Goal: Task Accomplishment & Management: Manage account settings

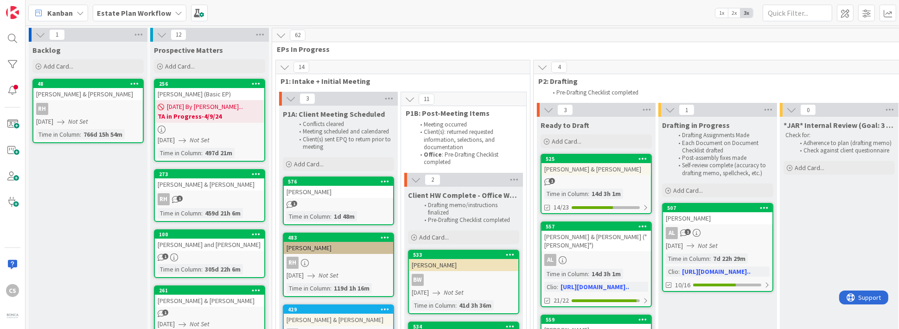
drag, startPoint x: 332, startPoint y: 67, endPoint x: 284, endPoint y: 64, distance: 48.4
click at [284, 64] on icon at bounding box center [285, 67] width 10 height 10
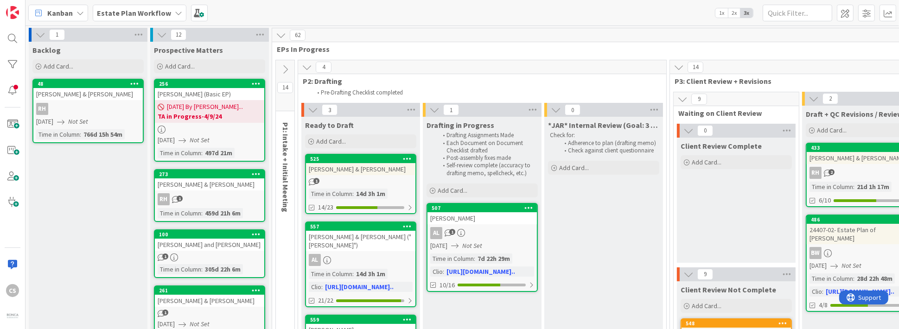
click at [285, 69] on icon at bounding box center [285, 69] width 10 height 10
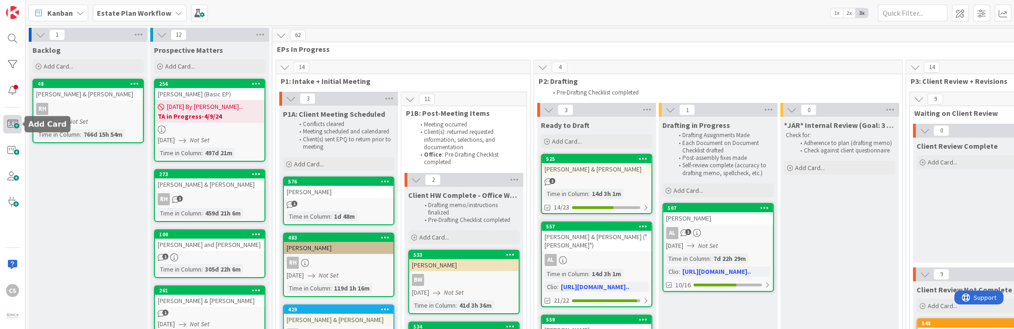
click at [13, 123] on span at bounding box center [12, 124] width 19 height 19
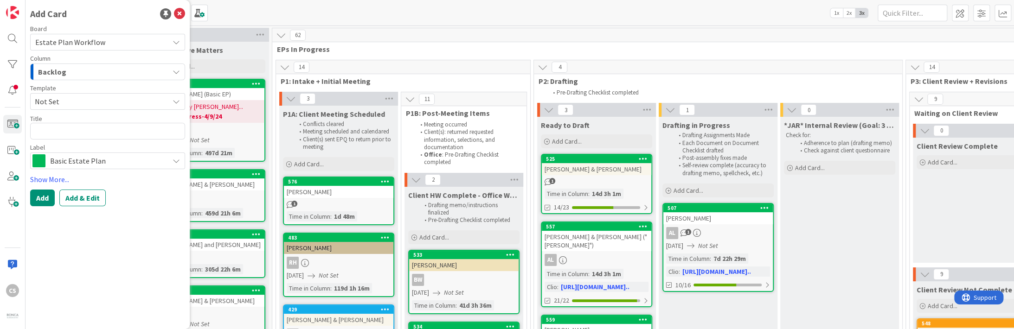
click at [176, 71] on icon "button" at bounding box center [176, 71] width 7 height 7
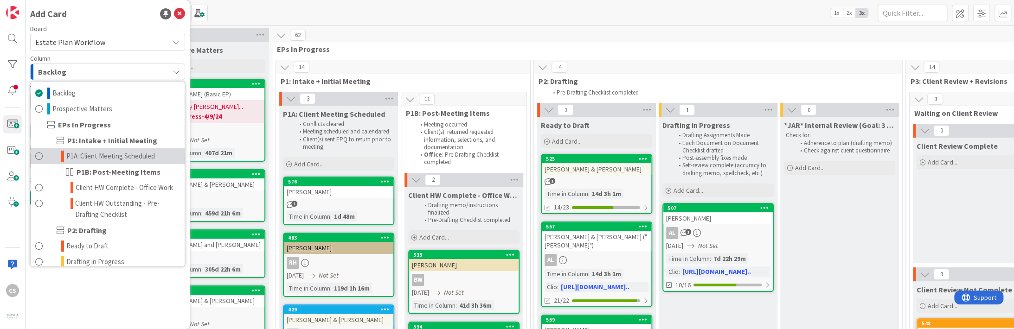
click at [121, 153] on span "P1A: Client Meeting Scheduled" at bounding box center [110, 156] width 89 height 11
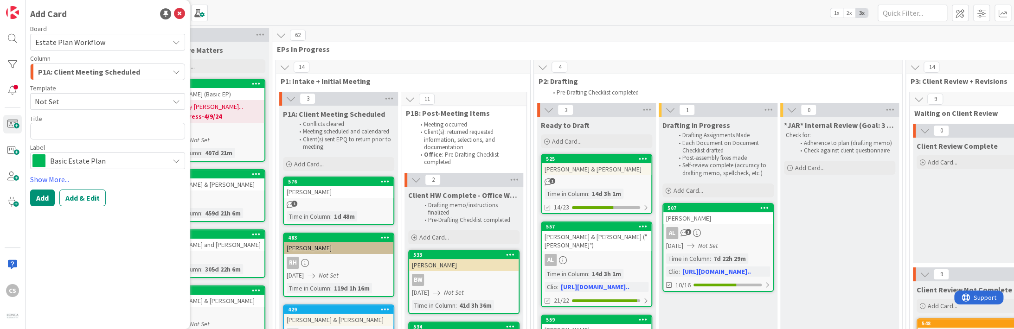
click at [178, 99] on icon at bounding box center [176, 101] width 7 height 7
click at [175, 101] on icon at bounding box center [176, 101] width 7 height 7
click at [134, 133] on textarea at bounding box center [107, 131] width 155 height 17
type textarea "x"
type textarea "P"
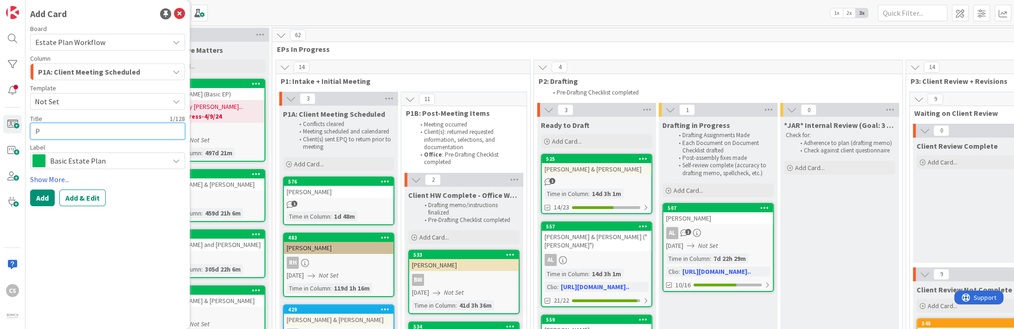
type textarea "x"
type textarea "Pe"
type textarea "x"
type textarea "Pet"
type textarea "x"
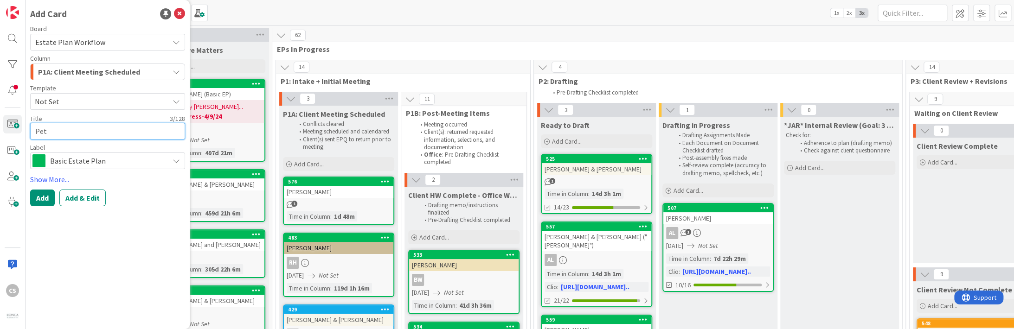
type textarea "Pete"
type textarea "x"
type textarea "Peter"
type textarea "x"
type textarea "Peter"
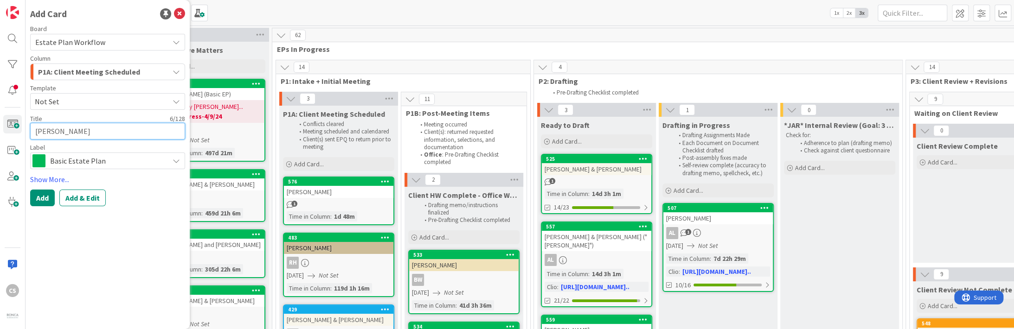
type textarea "x"
type textarea "Peter M"
type textarea "x"
type textarea "Peter M."
type textarea "x"
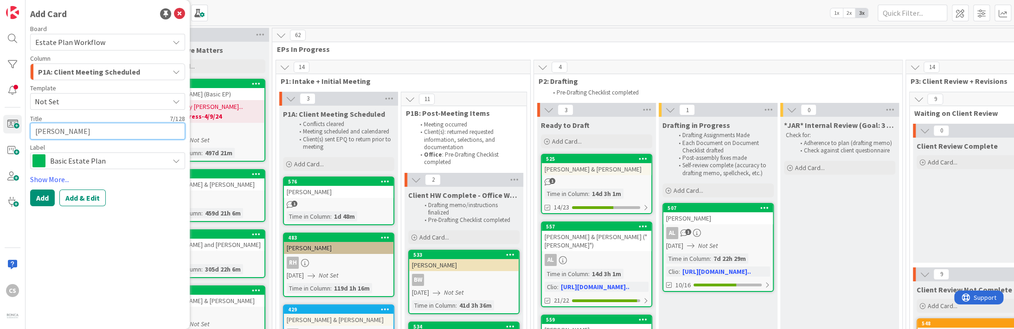
type textarea "Peter M."
type textarea "x"
type textarea "Peter M. C"
type textarea "x"
type textarea "Peter M. Ca"
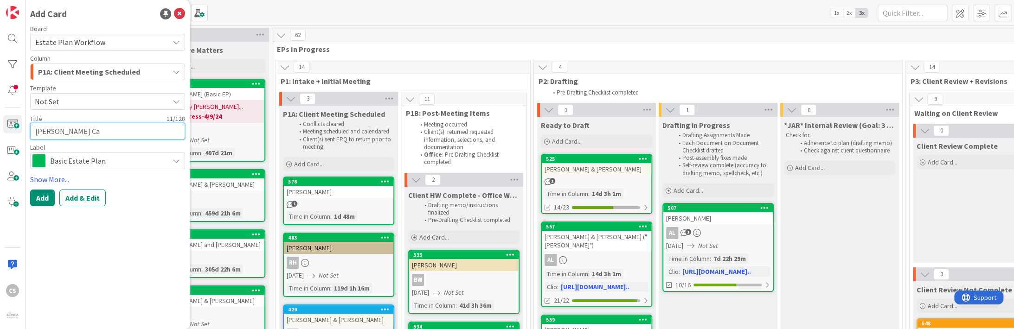
type textarea "x"
type textarea "Peter M. Can"
type textarea "x"
type textarea "Peter M. Canv"
type textarea "x"
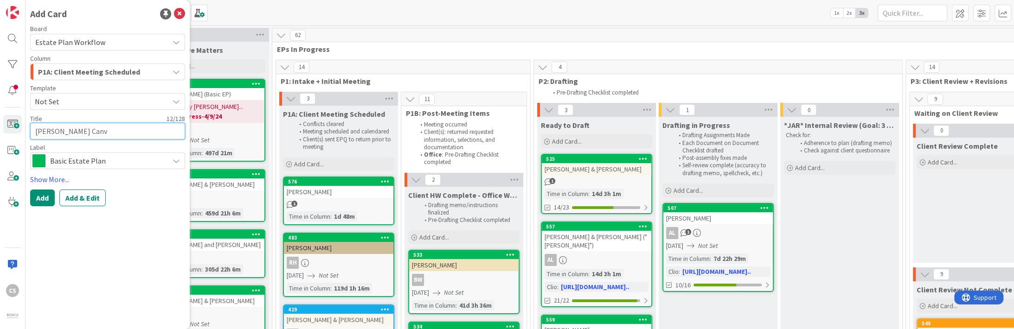
type textarea "Peter M. Canve"
type textarea "x"
type textarea "Peter M. Canvel"
type textarea "x"
type textarea "Peter M. Canvel"
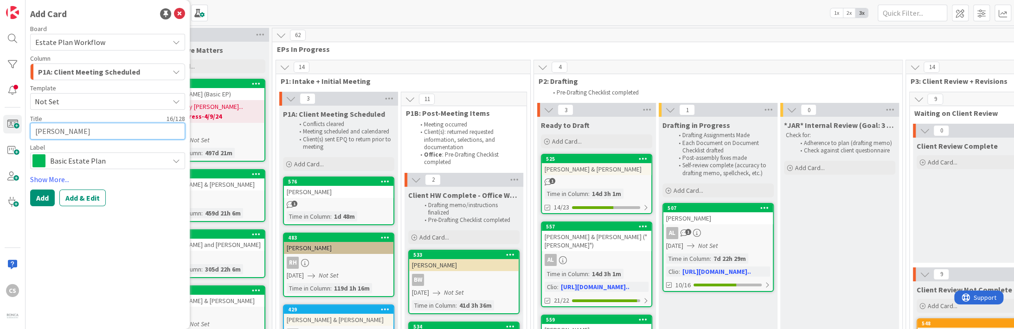
type textarea "x"
type textarea "Peter M. Canvel"
type textarea "x"
type textarea "Peter M. Canve"
type textarea "x"
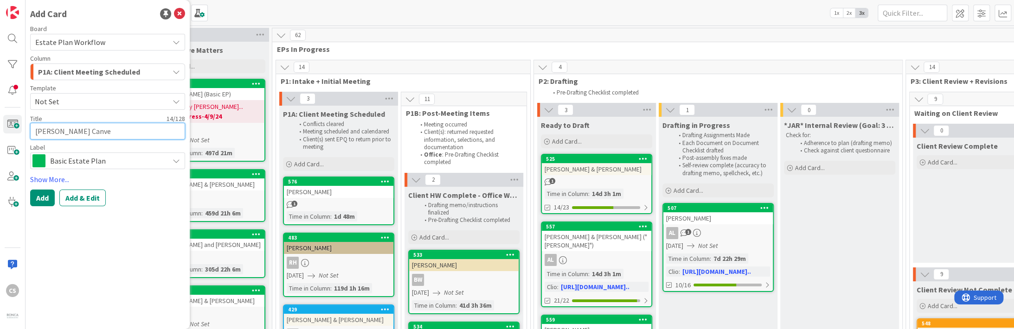
type textarea "Peter M. Canv"
type textarea "x"
type textarea "Peter M. Can"
type textarea "x"
type textarea "Peter M. Ca"
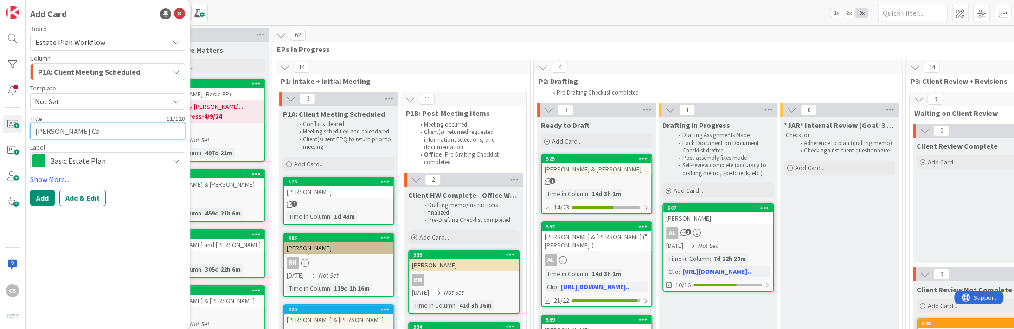
type textarea "x"
type textarea "Peter M. C"
type textarea "x"
type textarea "Peter M."
type textarea "x"
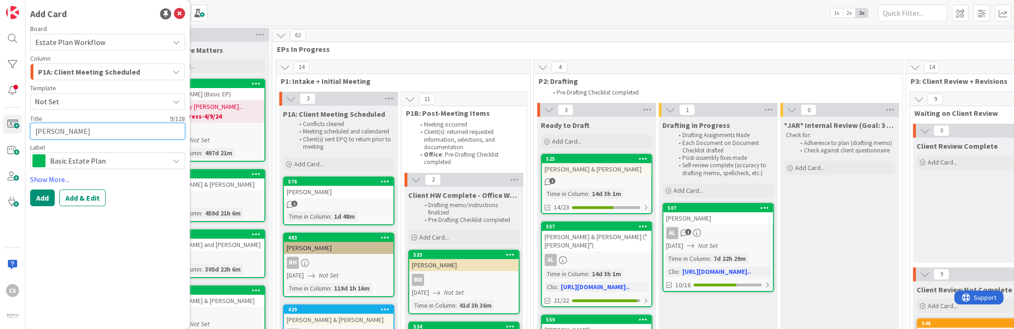
type textarea "CPeter M."
type textarea "x"
type textarea "CaPeter M."
type textarea "x"
type textarea "CanPeter M."
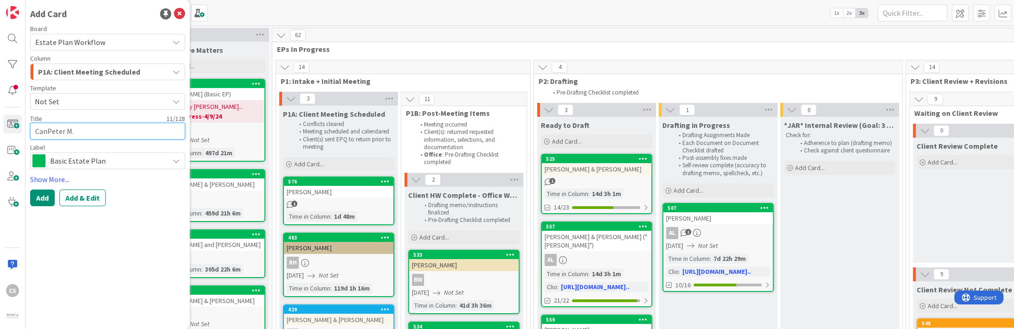
type textarea "x"
type textarea "CanvPeter M."
type textarea "x"
type textarea "CanvePeter M."
type textarea "x"
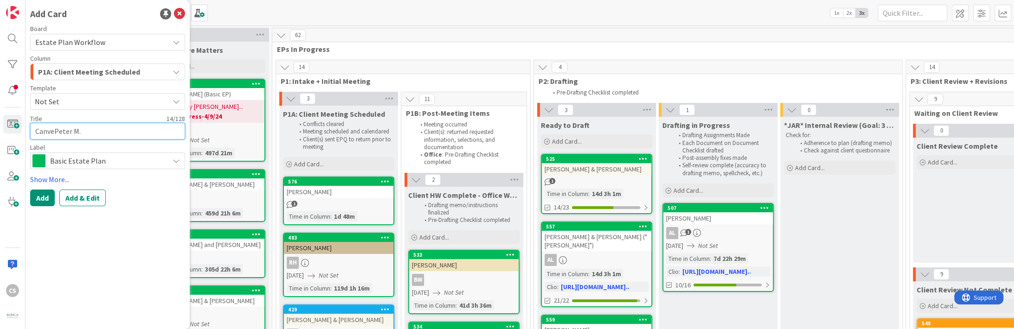
type textarea "CanvelPeter M."
type textarea "x"
type textarea "Canvel,Peter M."
type textarea "x"
type textarea "Canvel, Peter M."
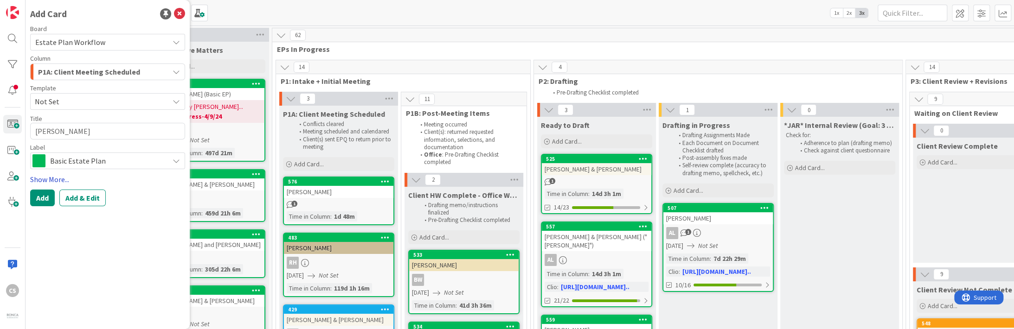
click at [58, 179] on link "Show More..." at bounding box center [107, 179] width 155 height 11
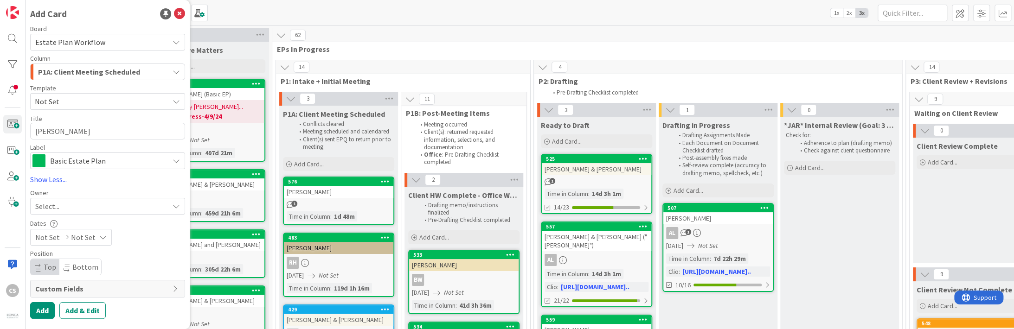
click at [176, 208] on icon at bounding box center [176, 206] width 7 height 7
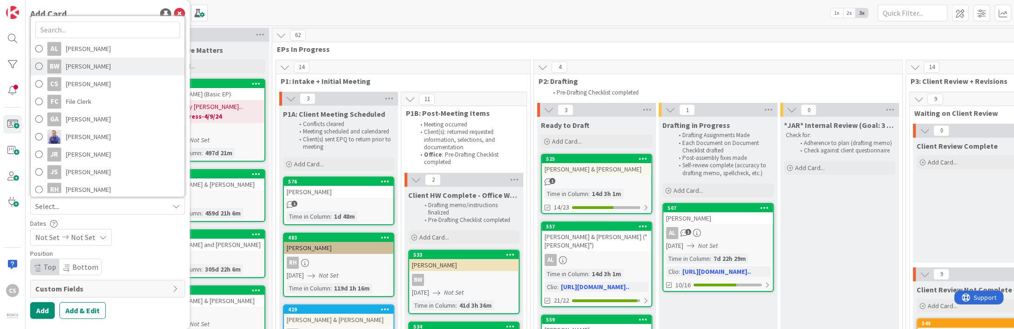
click at [82, 68] on span "Brandon Webb" at bounding box center [88, 66] width 45 height 14
type textarea "x"
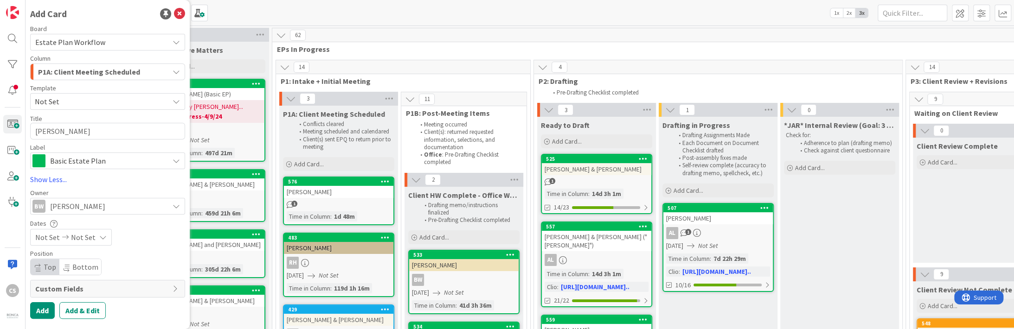
click at [178, 208] on icon at bounding box center [176, 206] width 7 height 7
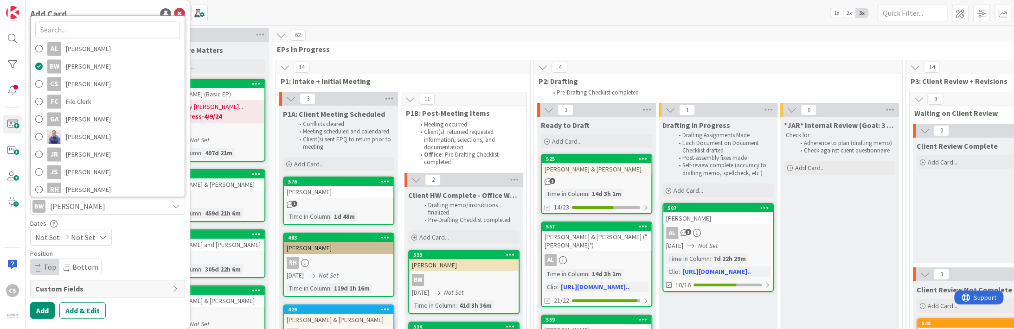
click at [165, 231] on div "Not Set Not Set" at bounding box center [107, 237] width 155 height 17
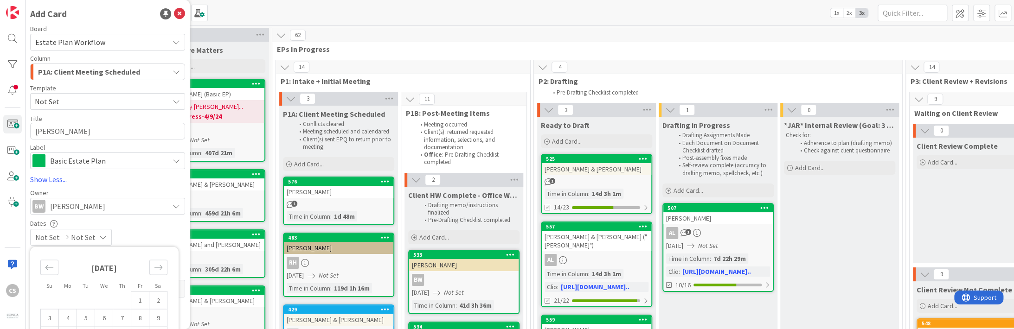
click at [143, 231] on div "Not Set Not Set" at bounding box center [107, 237] width 155 height 17
click at [99, 236] on icon at bounding box center [102, 237] width 7 height 7
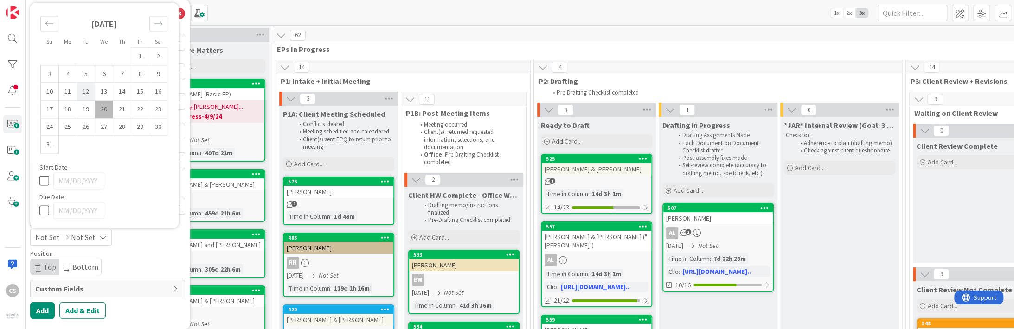
click at [87, 93] on td "12" at bounding box center [86, 92] width 18 height 18
type input "08/12/2025"
click at [130, 257] on div "Position Top Bottom" at bounding box center [107, 262] width 155 height 25
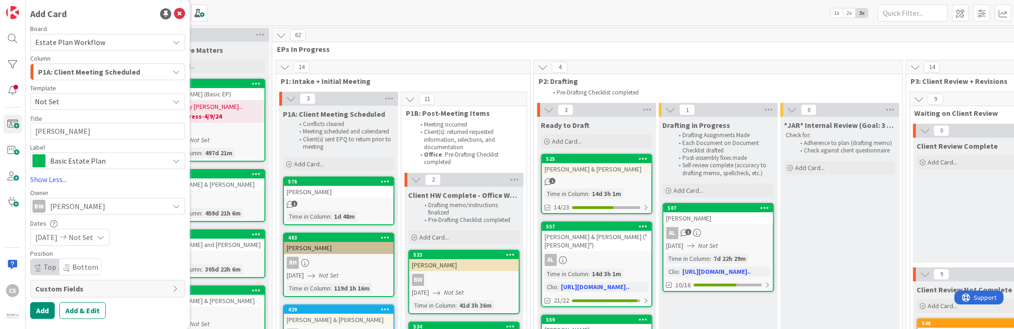
click at [173, 287] on icon at bounding box center [176, 288] width 7 height 7
type textarea "x"
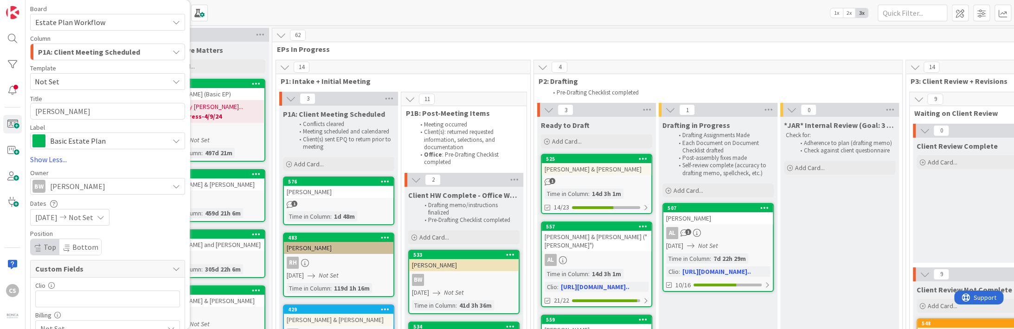
scroll to position [60, 0]
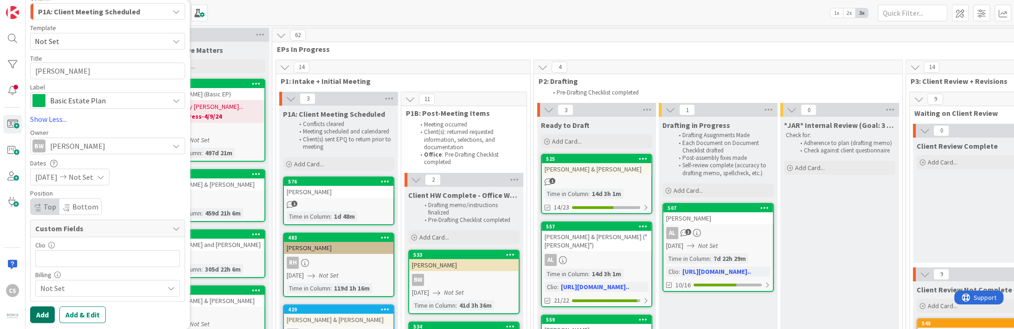
click at [41, 318] on button "Add" at bounding box center [42, 315] width 25 height 17
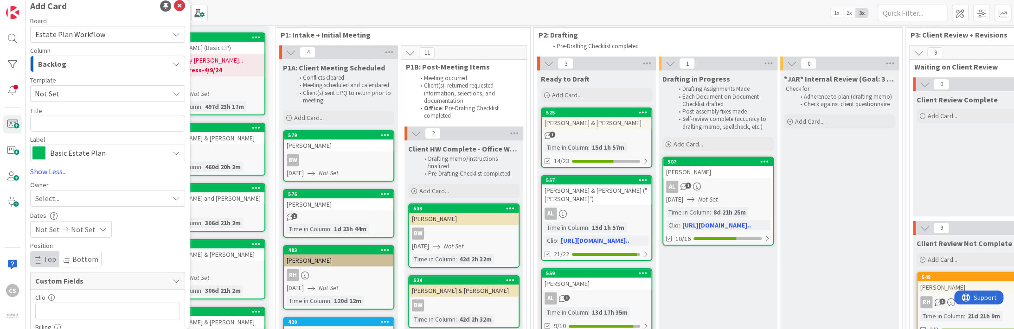
scroll to position [0, 0]
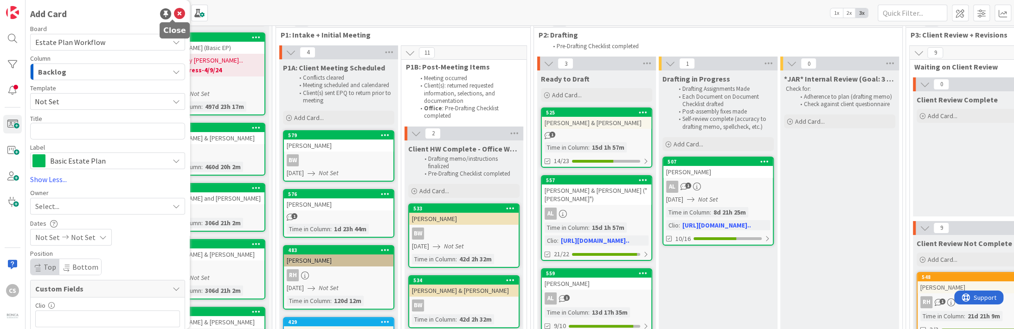
click at [174, 12] on icon at bounding box center [179, 13] width 11 height 11
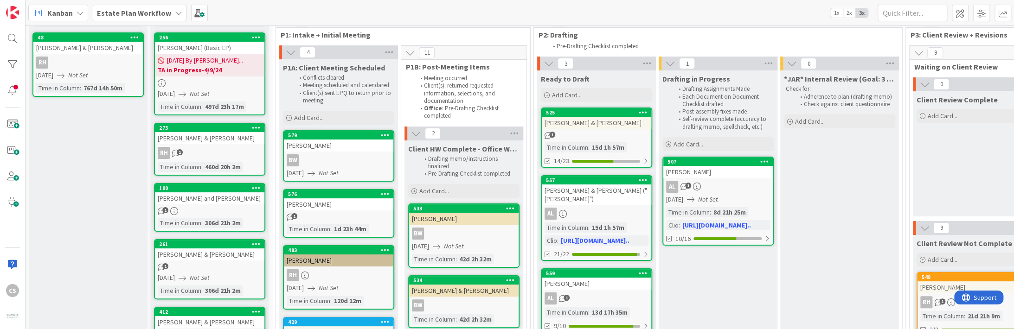
click at [356, 161] on div "BW" at bounding box center [338, 160] width 109 height 12
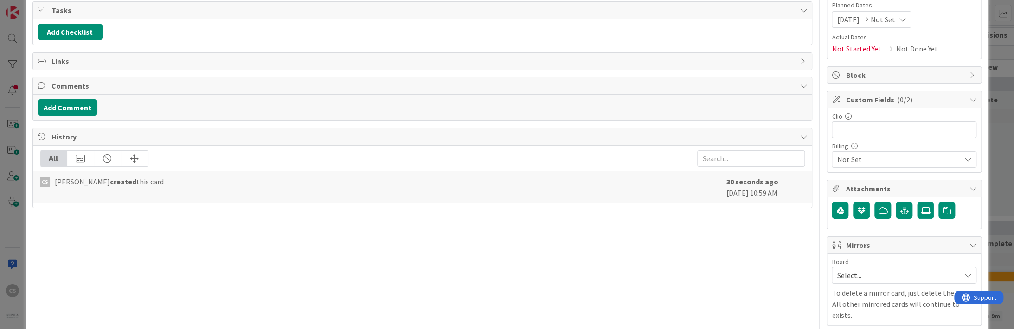
scroll to position [93, 0]
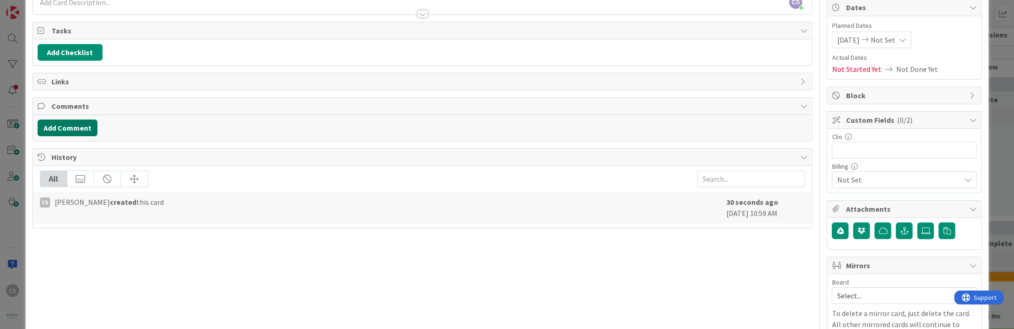
click at [72, 128] on button "Add Comment" at bounding box center [68, 128] width 60 height 17
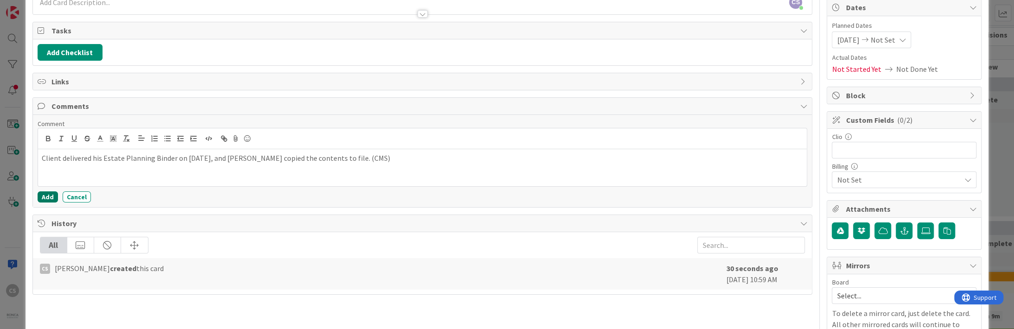
click at [43, 196] on button "Add" at bounding box center [48, 197] width 20 height 11
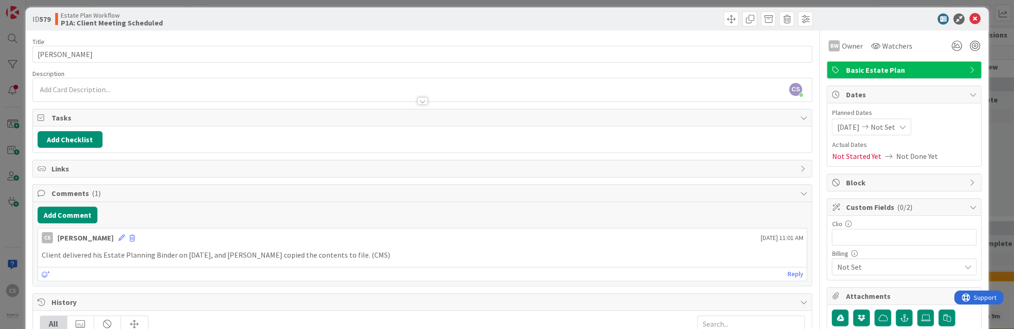
scroll to position [0, 0]
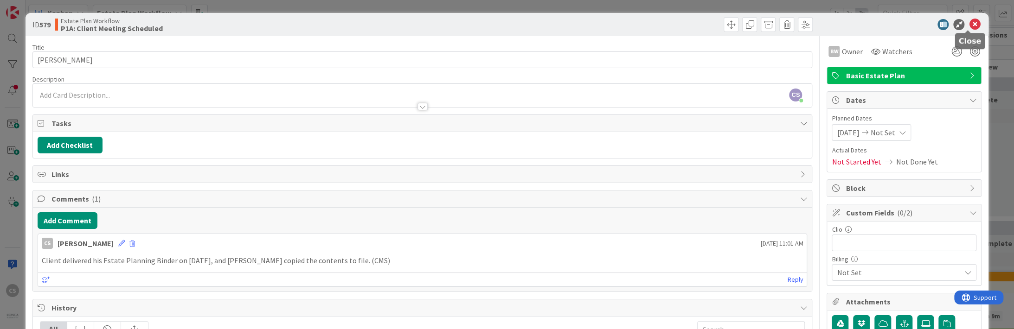
click at [582, 25] on icon at bounding box center [974, 24] width 11 height 11
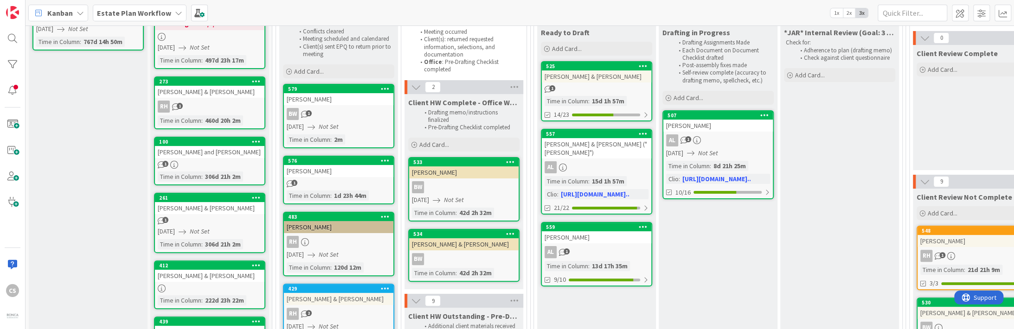
scroll to position [93, 0]
click at [372, 116] on div "BW 1" at bounding box center [338, 114] width 109 height 12
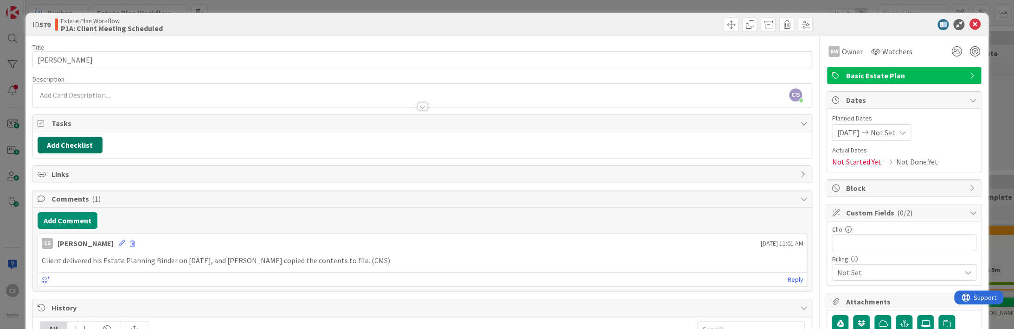
click at [81, 147] on button "Add Checklist" at bounding box center [70, 145] width 65 height 17
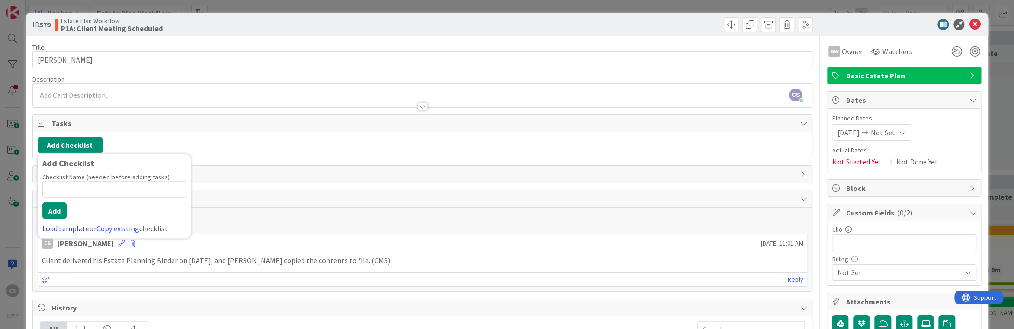
click at [73, 228] on link "Load template" at bounding box center [65, 228] width 47 height 9
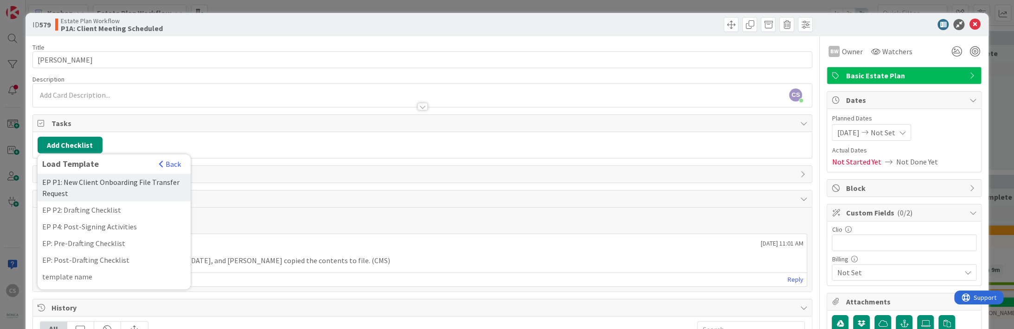
click at [126, 185] on div "EP P1: New Client Onboarding File Transfer Request" at bounding box center [114, 188] width 153 height 28
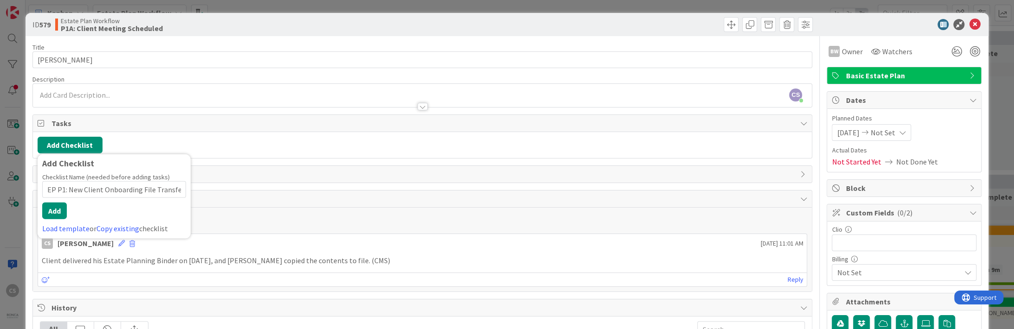
scroll to position [0, 25]
click at [57, 212] on button "Add" at bounding box center [54, 211] width 25 height 17
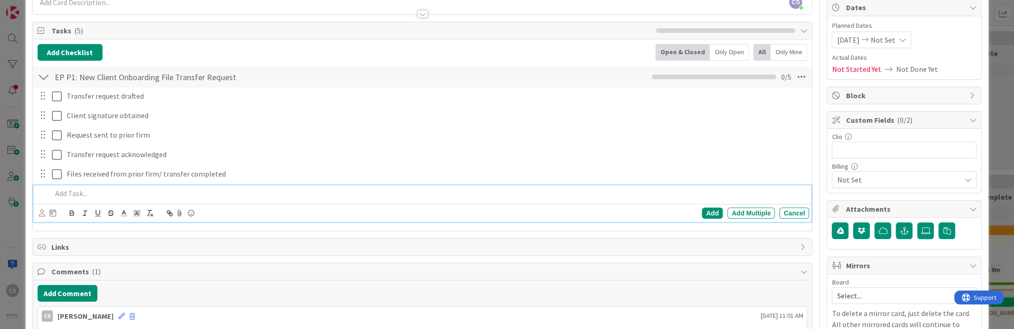
scroll to position [46, 0]
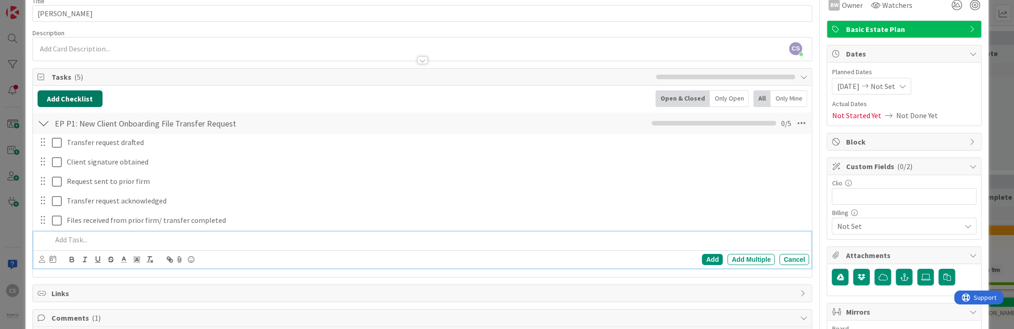
click at [80, 102] on button "Add Checklist" at bounding box center [70, 98] width 65 height 17
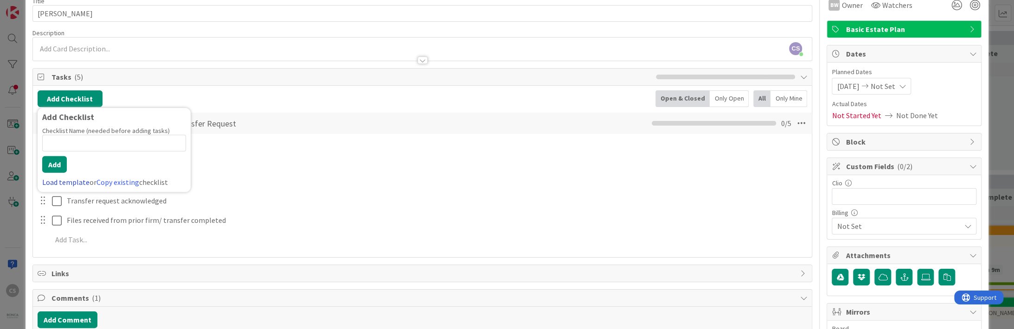
click at [54, 180] on link "Load template" at bounding box center [65, 182] width 47 height 9
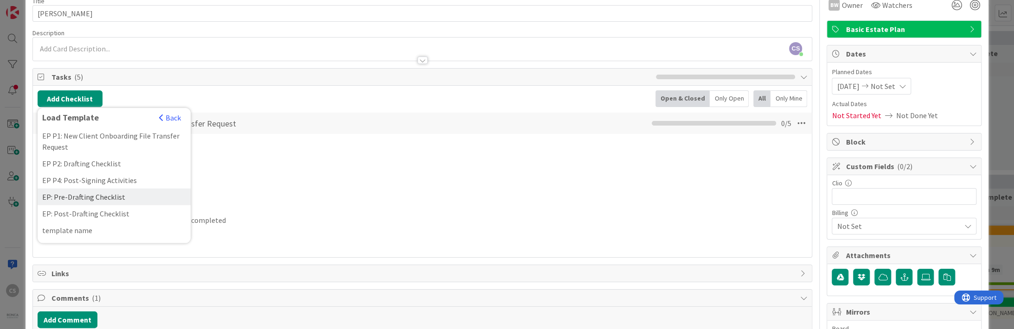
click at [78, 198] on div "EP: Pre-Drafting Checklist" at bounding box center [114, 197] width 153 height 17
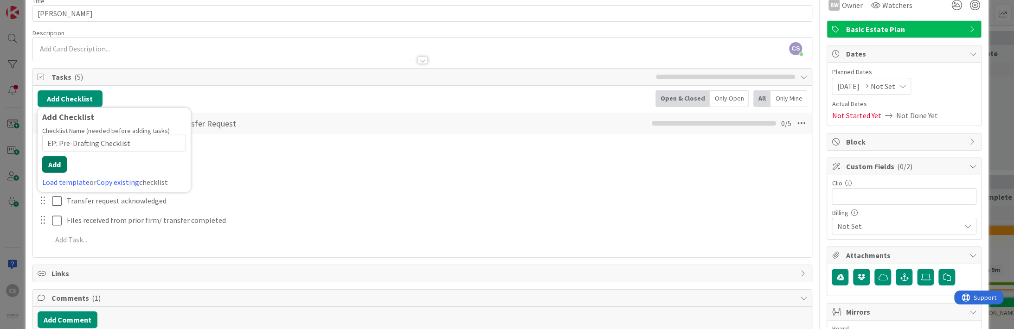
click at [54, 160] on button "Add" at bounding box center [54, 164] width 25 height 17
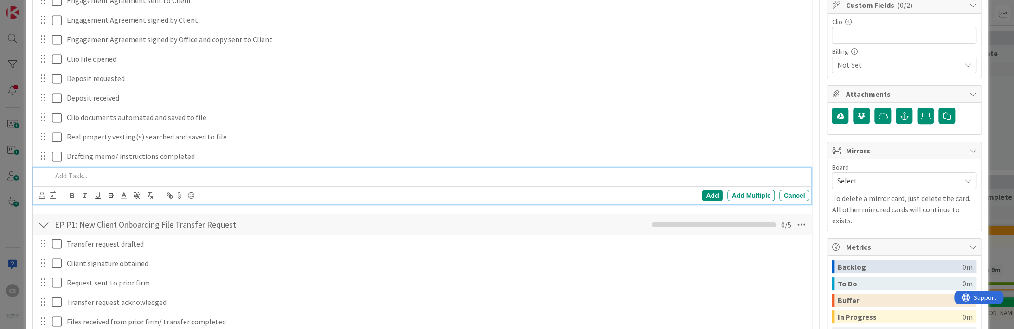
scroll to position [218, 0]
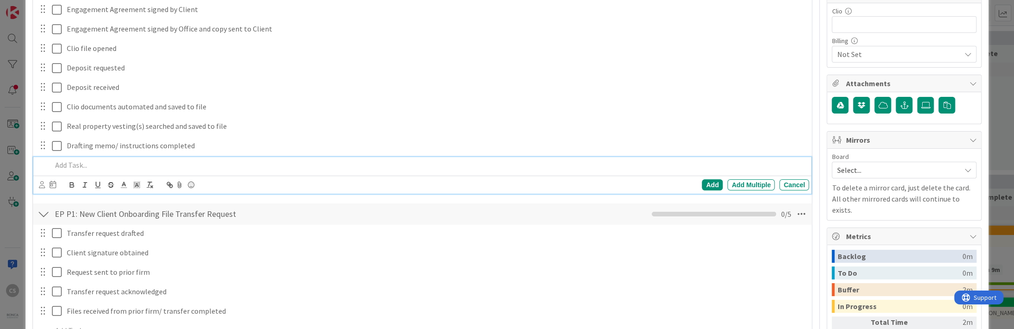
click at [43, 216] on div at bounding box center [44, 214] width 12 height 17
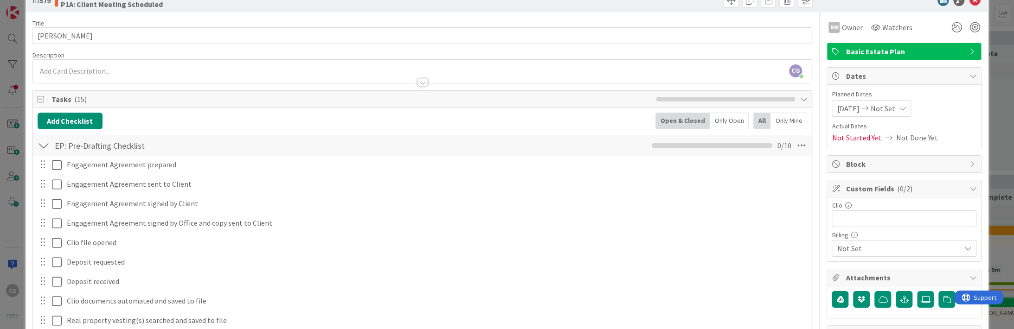
scroll to position [0, 0]
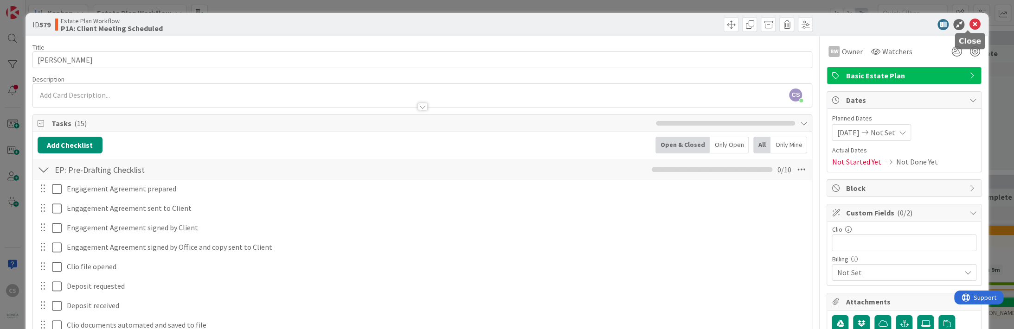
click at [582, 24] on icon at bounding box center [974, 24] width 11 height 11
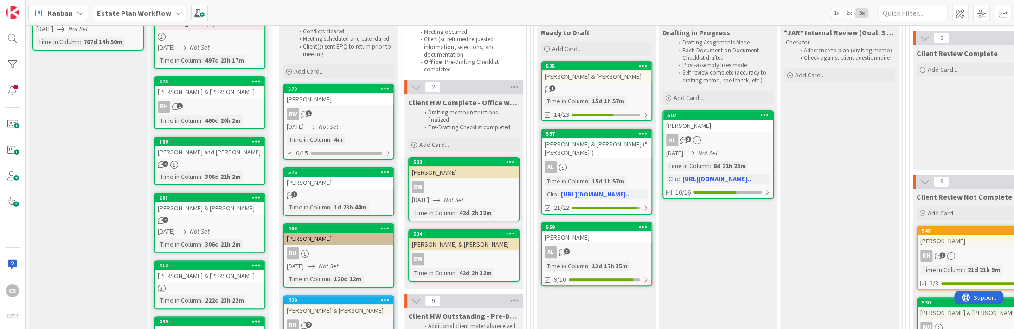
click at [175, 11] on icon at bounding box center [178, 12] width 7 height 7
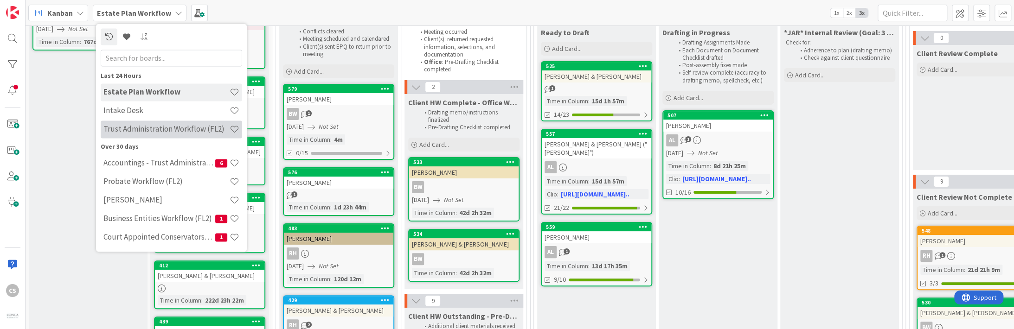
click at [152, 133] on h4 "Trust Administration Workflow (FL2)" at bounding box center [166, 129] width 126 height 9
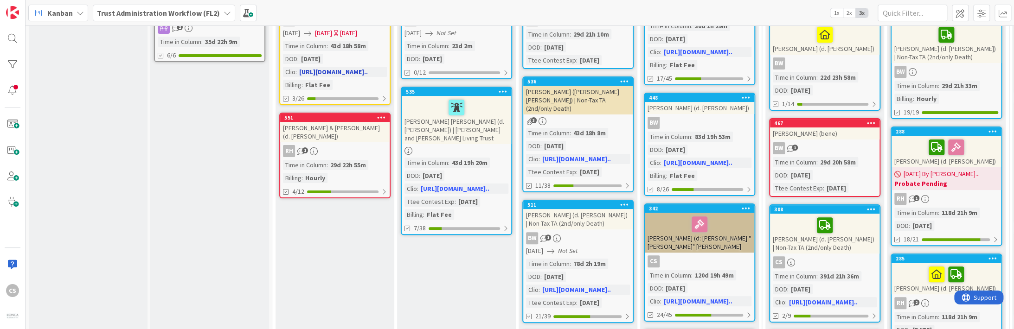
scroll to position [186, 0]
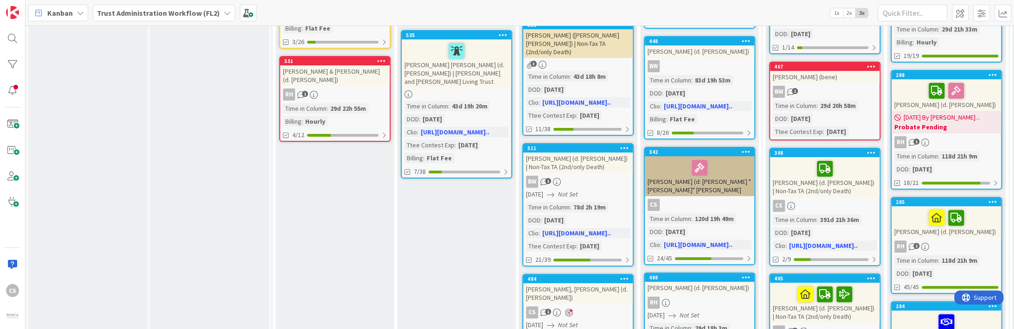
click at [373, 89] on div "RH 1" at bounding box center [334, 95] width 109 height 12
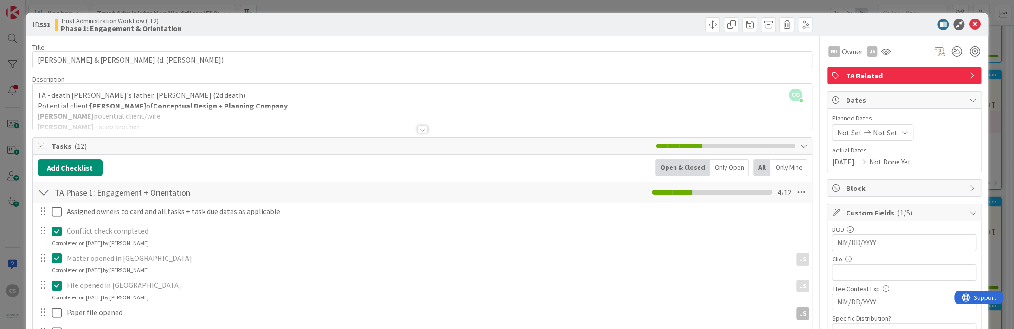
scroll to position [46, 0]
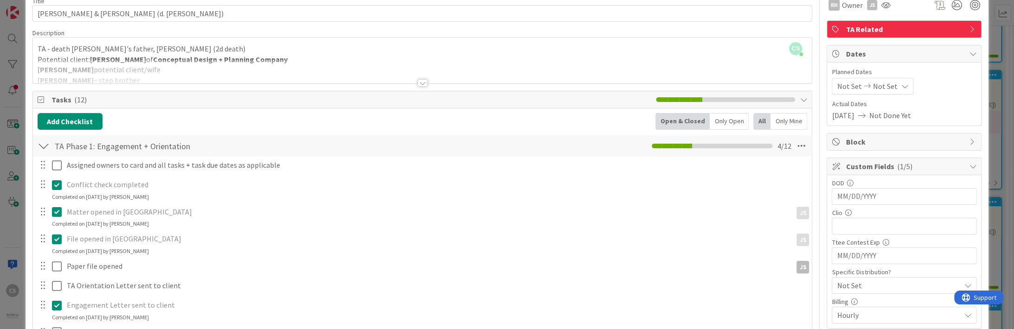
click at [417, 85] on div at bounding box center [422, 82] width 10 height 7
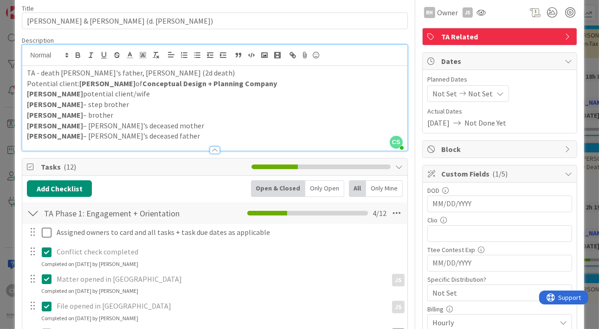
scroll to position [0, 0]
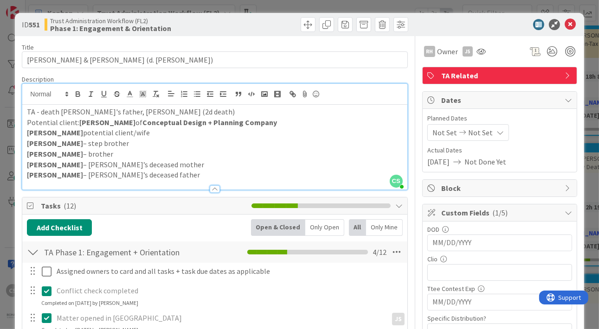
click at [474, 243] on input "MM/DD/YYYY" at bounding box center [499, 243] width 135 height 16
type input "04/25/2023"
click at [366, 284] on div "Conflict check completed" at bounding box center [229, 291] width 352 height 16
click at [564, 23] on icon at bounding box center [569, 24] width 11 height 11
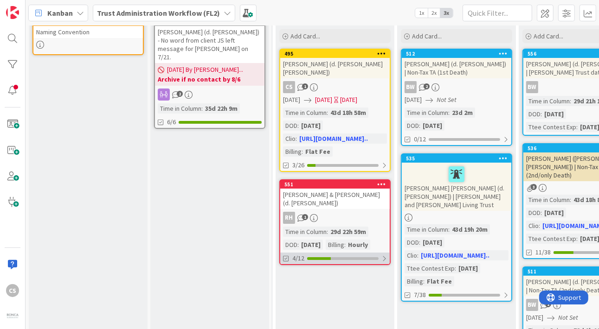
scroll to position [46, 0]
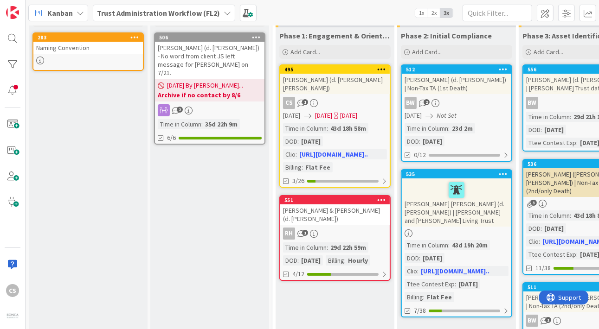
click at [365, 228] on div "RH 1" at bounding box center [334, 234] width 109 height 12
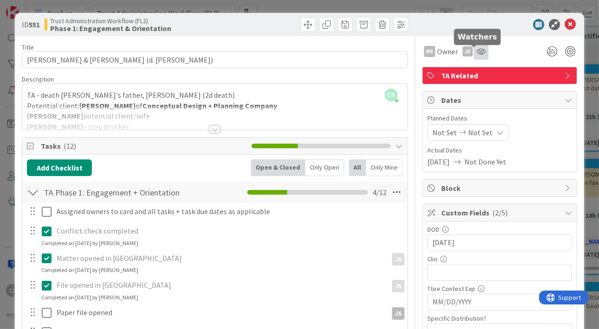
click at [476, 52] on icon at bounding box center [480, 51] width 9 height 7
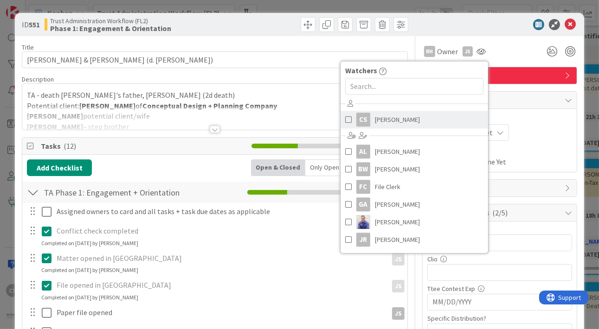
click at [396, 119] on span "Christina Sanders" at bounding box center [397, 120] width 45 height 14
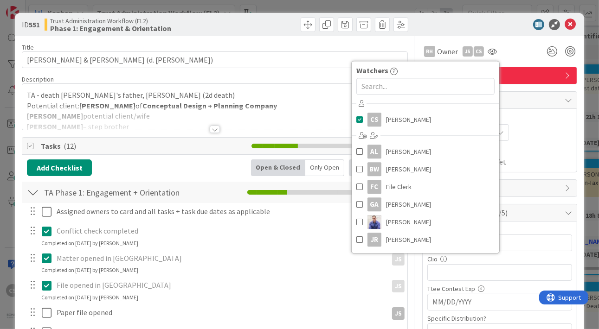
click at [328, 264] on div "Matter opened in Clio" at bounding box center [220, 258] width 334 height 16
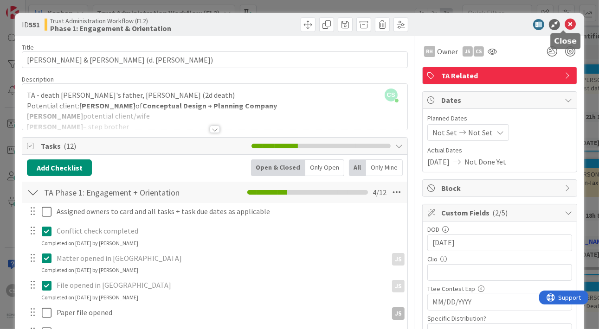
click at [566, 25] on icon at bounding box center [569, 24] width 11 height 11
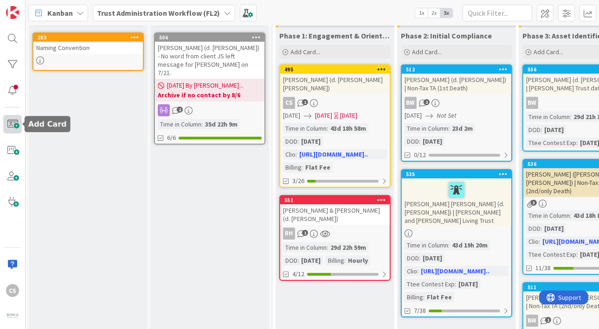
click at [12, 125] on span at bounding box center [12, 124] width 19 height 19
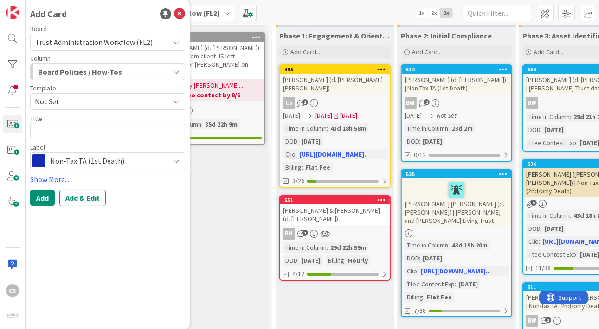
click at [177, 71] on icon "button" at bounding box center [176, 71] width 7 height 7
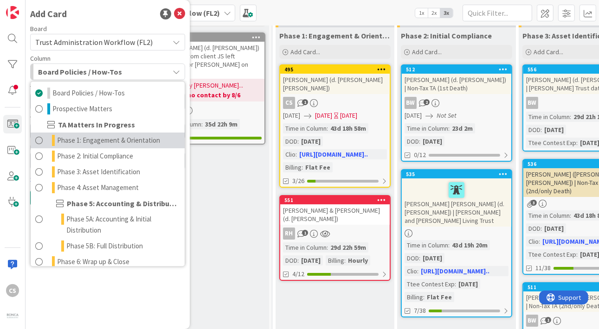
click at [38, 140] on span at bounding box center [38, 140] width 7 height 11
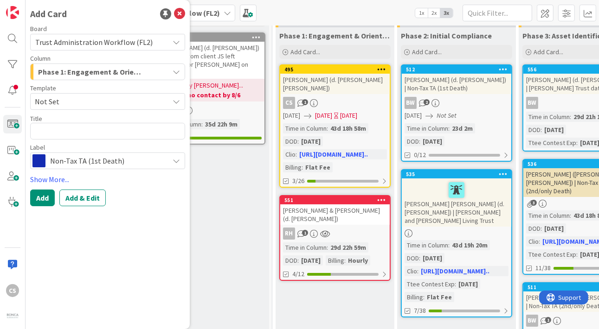
click at [178, 99] on icon at bounding box center [176, 101] width 7 height 7
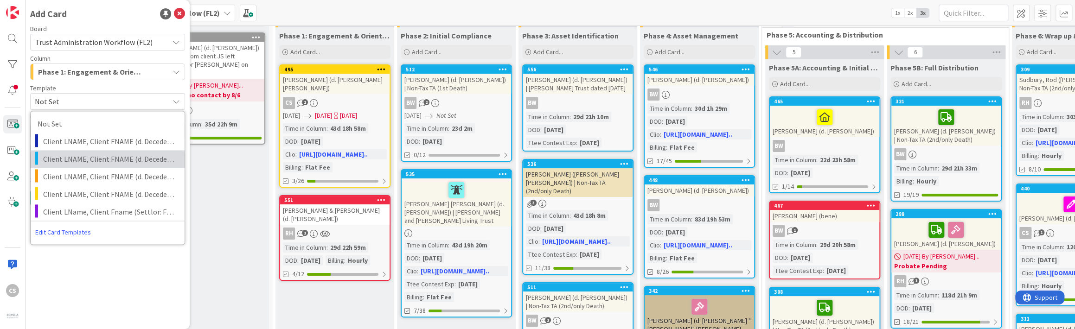
click at [103, 159] on span "Client LNAME, Client FNAME (d. Decedent Name) | Non-Tax TA (2nd/only Death) Tem…" at bounding box center [110, 159] width 135 height 12
type textarea "x"
type textarea "Client LNAME, Client FNAME (d. Decedent Name) | Non-Tax TA (2nd/only Death) Tem…"
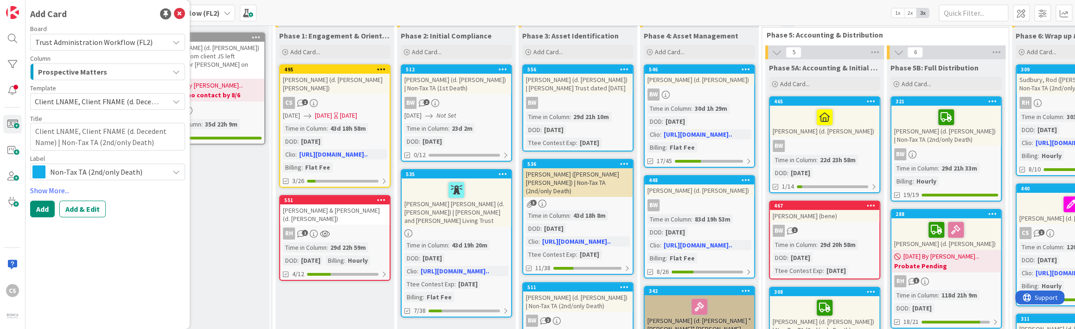
click at [45, 103] on span "Client LNAME, Client FNAME (d. Decedent Name) | Non-Tax TA (2nd/only Death) Tem…" at bounding box center [98, 102] width 127 height 12
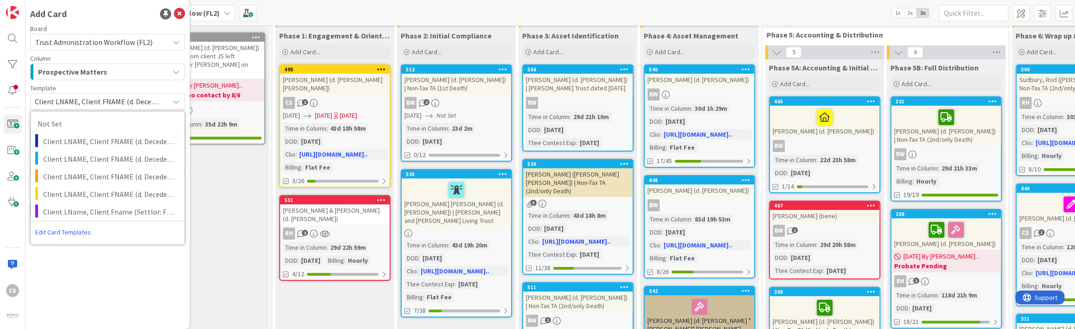
click at [39, 103] on span "Client LNAME, Client FNAME (d. Decedent Name) | Non-Tax TA (2nd/only Death) Tem…" at bounding box center [98, 102] width 127 height 12
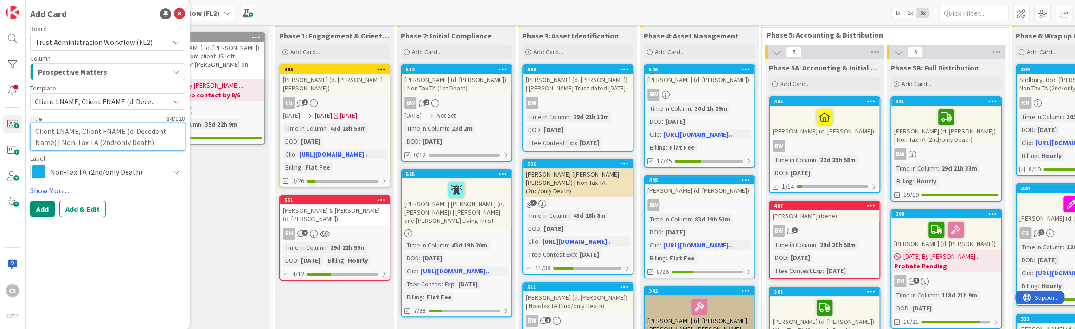
drag, startPoint x: 35, startPoint y: 132, endPoint x: 76, endPoint y: 132, distance: 41.3
click at [76, 132] on textarea "Client LNAME, Client FNAME (d. Decedent Name) | Non-Tax TA (2nd/only Death) Tem…" at bounding box center [107, 137] width 155 height 28
type textarea "x"
type textarea "W, Client FNAME (d. Decedent Name) | Non-Tax TA (2nd/only Death) Template"
type textarea "x"
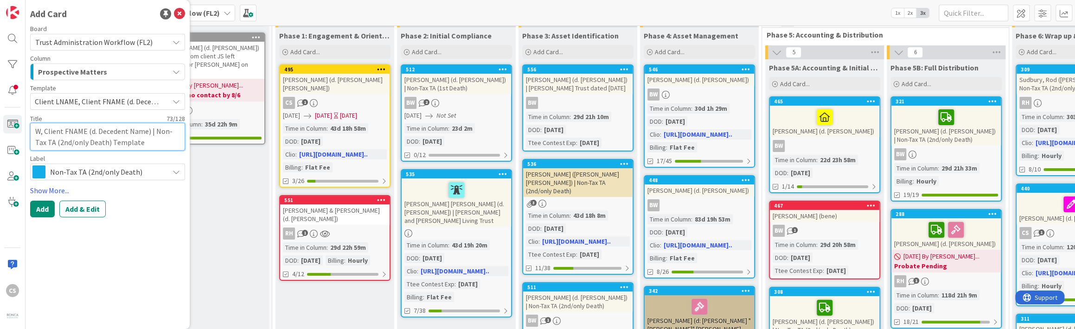
type textarea "Wi, Client FNAME (d. Decedent Name) | Non-Tax TA (2nd/only Death) Template"
type textarea "x"
type textarea "Wig, Client FNAME (d. Decedent Name) | Non-Tax TA (2nd/only Death) Template"
type textarea "x"
type textarea "Wigg, Client FNAME (d. Decedent Name) | Non-Tax TA (2nd/only Death) Template"
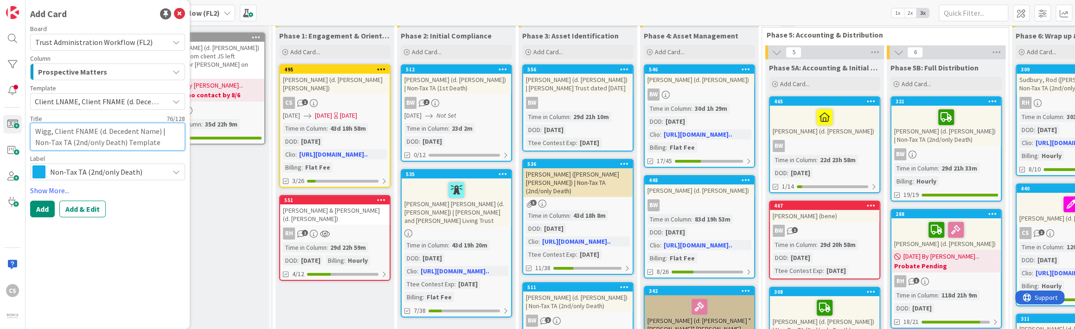
type textarea "x"
type textarea "Wiggi, Client FNAME (d. Decedent Name) | Non-Tax TA (2nd/only Death) Template"
type textarea "x"
type textarea "Wiggin, Client FNAME (d. Decedent Name) | Non-Tax TA (2nd/only Death) Template"
type textarea "x"
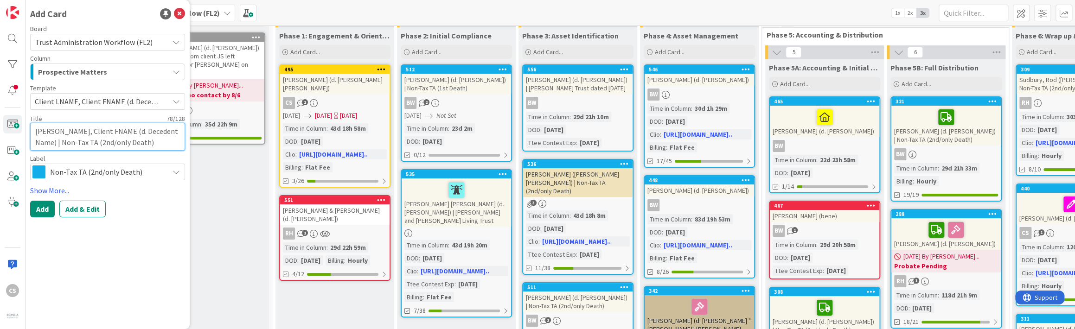
type textarea "Wiggin,, Client FNAME (d. Decedent Name) | Non-Tax TA (2nd/only Death) Template"
type textarea "x"
type textarea "Wiggin, , Client FNAME (d. Decedent Name) | Non-Tax TA (2nd/only Death) Template"
type textarea "x"
type textarea "Wiggin, B, Client FNAME (d. Decedent Name) | Non-Tax TA (2nd/only Death) Templa…"
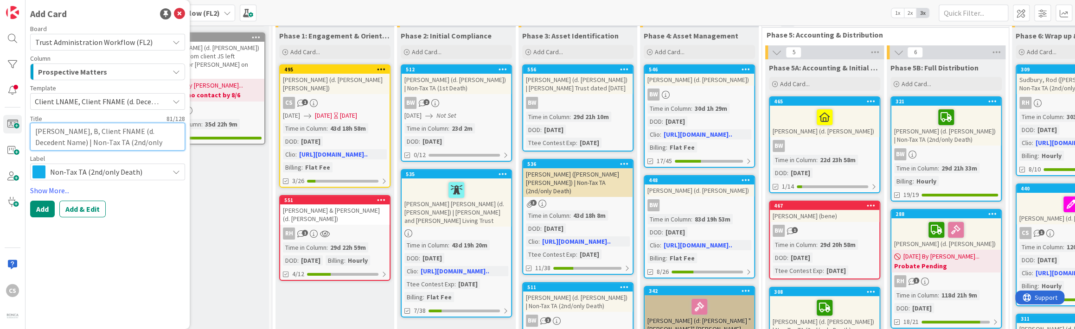
type textarea "x"
type textarea "Wiggin, Br, Client FNAME (d. Decedent Name) | Non-Tax TA (2nd/only Death) Templ…"
type textarea "x"
type textarea "Wiggin, Bri, Client FNAME (d. Decedent Name) | Non-Tax TA (2nd/only Death) Temp…"
type textarea "x"
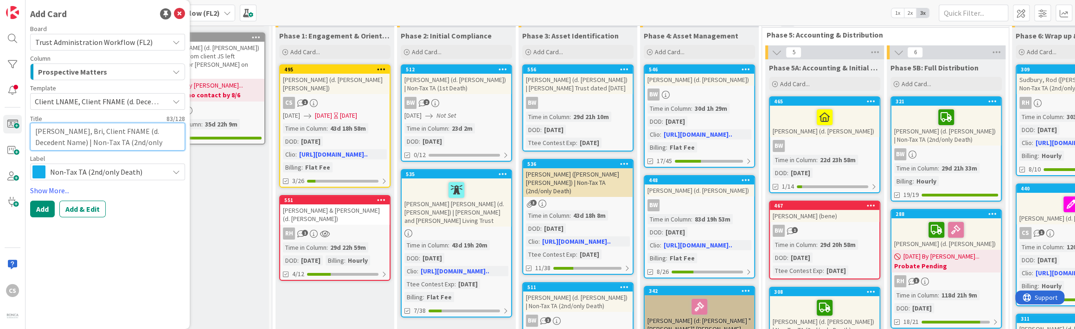
type textarea "Wiggin, Bria, Client FNAME (d. Decedent Name) | Non-Tax TA (2nd/only Death) Tem…"
type textarea "x"
type textarea "Wiggin, Brian, Client FNAME (d. Decedent Name) | Non-Tax TA (2nd/only Death) Te…"
type textarea "x"
type textarea "Wiggin, Brian , Client FNAME (d. Decedent Name) | Non-Tax TA (2nd/only Death) T…"
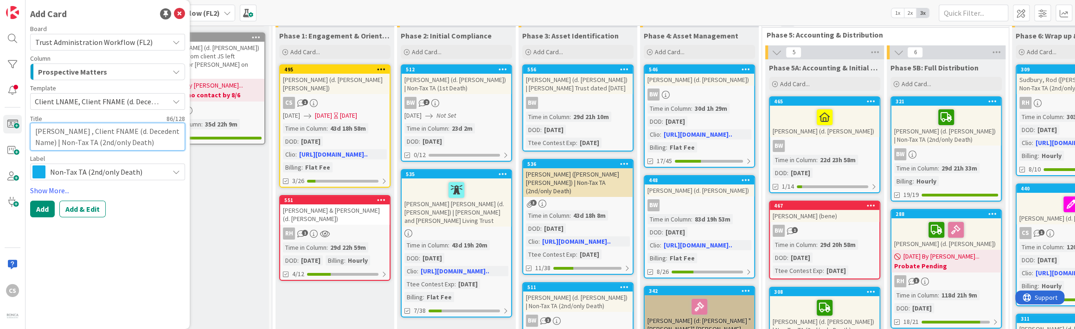
type textarea "x"
type textarea "Wiggin, Brian a, Client FNAME (d. Decedent Name) | Non-Tax TA (2nd/only Death) …"
type textarea "x"
type textarea "Wiggin, Brian an, Client FNAME (d. Decedent Name) | Non-Tax TA (2nd/only Death)…"
type textarea "x"
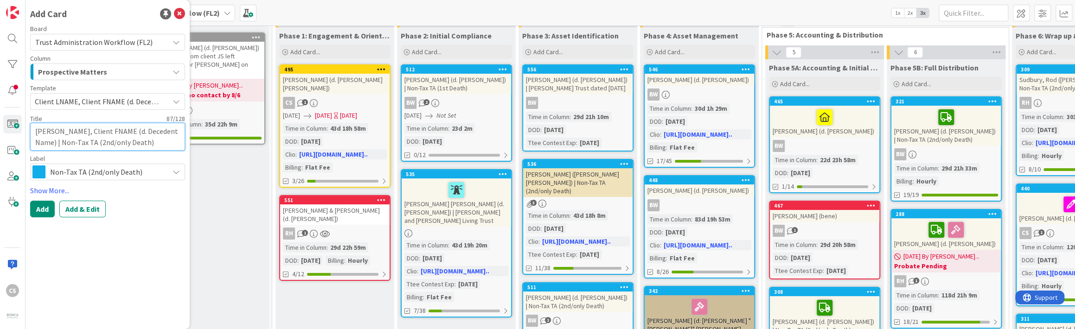
type textarea "Wiggin, Brian and, Client FNAME (d. Decedent Name) | Non-Tax TA (2nd/only Death…"
type textarea "x"
type textarea "Wiggin, Brian and , Client FNAME (d. Decedent Name) | Non-Tax TA (2nd/only Deat…"
type textarea "x"
type textarea "Wiggin, Brian and W, Client FNAME (d. Decedent Name) | Non-Tax TA (2nd/only Dea…"
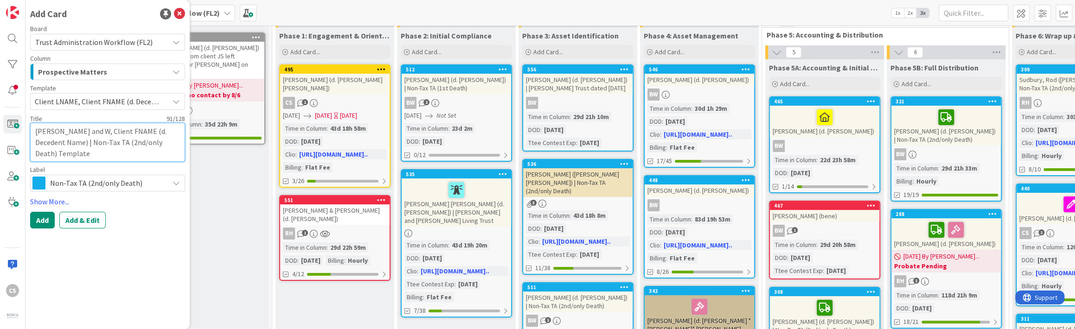
type textarea "x"
type textarea "Wiggin, Brian and Wa, Client FNAME (d. Decedent Name) | Non-Tax TA (2nd/only De…"
type textarea "x"
type textarea "Wiggin, Brian and War, Client FNAME (d. Decedent Name) | Non-Tax TA (2nd/only D…"
type textarea "x"
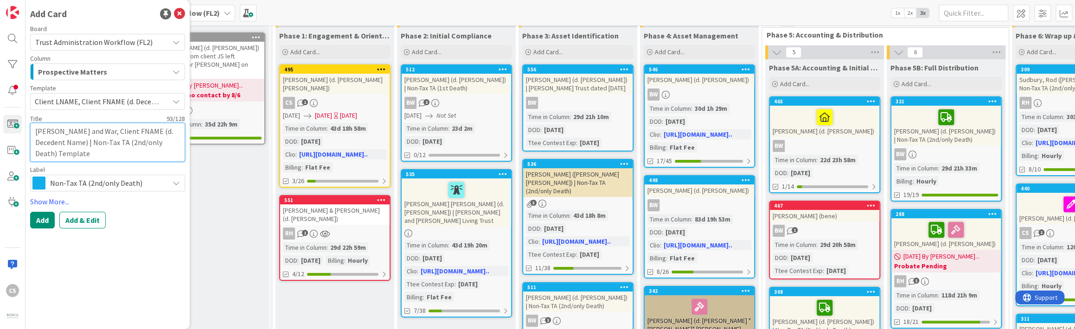
type textarea "Wiggin, Brian and Ward, Client FNAME (d. Decedent Name) | Non-Tax TA (2nd/only …"
type textarea "x"
type textarea "Wiggin, Brian and Warde, Client FNAME (d. Decedent Name) | Non-Tax TA (2nd/only…"
type textarea "x"
type textarea "Wiggin, Brian and Warden, Client FNAME (d. Decedent Name) | Non-Tax TA (2nd/onl…"
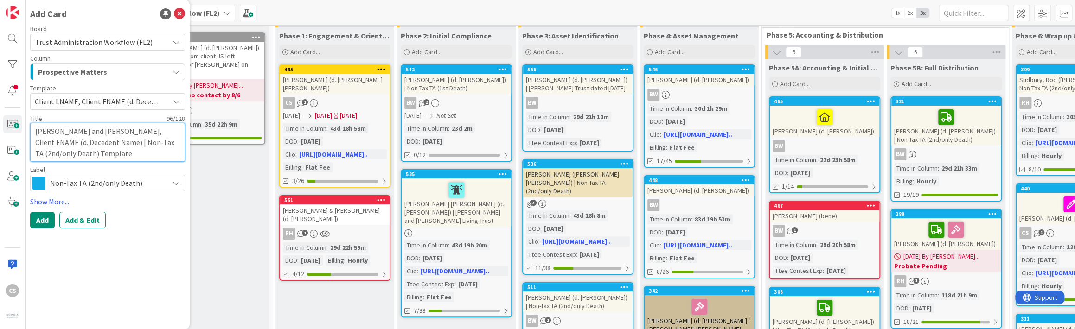
type textarea "x"
type textarea "Wiggin, Brian and Warden,, Client FNAME (d. Decedent Name) | Non-Tax TA (2nd/on…"
type textarea "x"
type textarea "Wiggin, Brian and Warden, , Client FNAME (d. Decedent Name) | Non-Tax TA (2nd/o…"
type textarea "x"
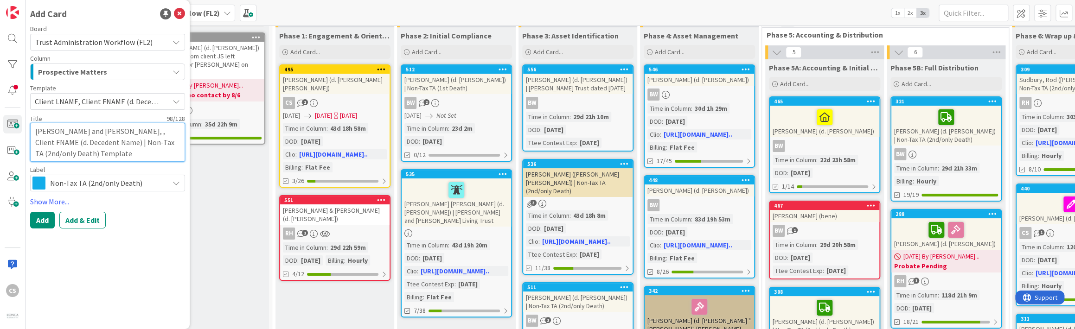
type textarea "Wiggin, Brian and Warden, D, Client FNAME (d. Decedent Name) | Non-Tax TA (2nd/…"
type textarea "x"
type textarea "Wiggin, Brian and Warden, De, Client FNAME (d. Decedent Name) | Non-Tax TA (2nd…"
type textarea "x"
type textarea "Wiggin, Brian and Warden, Deb, Client FNAME (d. Decedent Name) | Non-Tax TA (2n…"
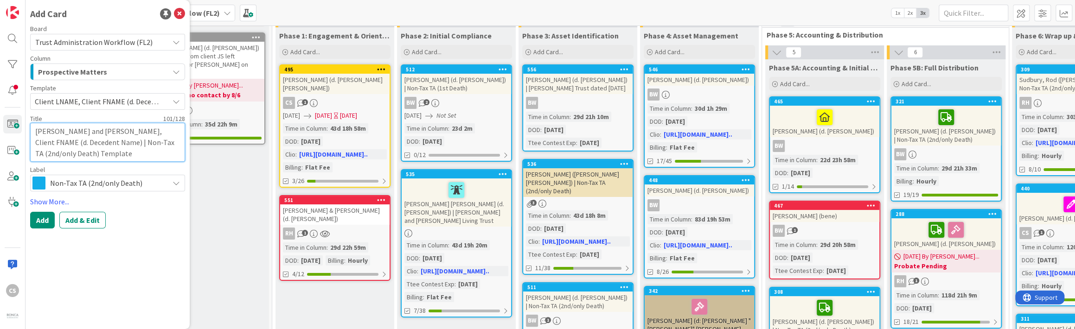
type textarea "x"
type textarea "Wiggin, Brian and Warden, Debr, Client FNAME (d. Decedent Name) | Non-Tax TA (2…"
type textarea "x"
type textarea "Wiggin, Brian and Warden, Debra, Client FNAME (d. Decedent Name) | Non-Tax TA (…"
type textarea "x"
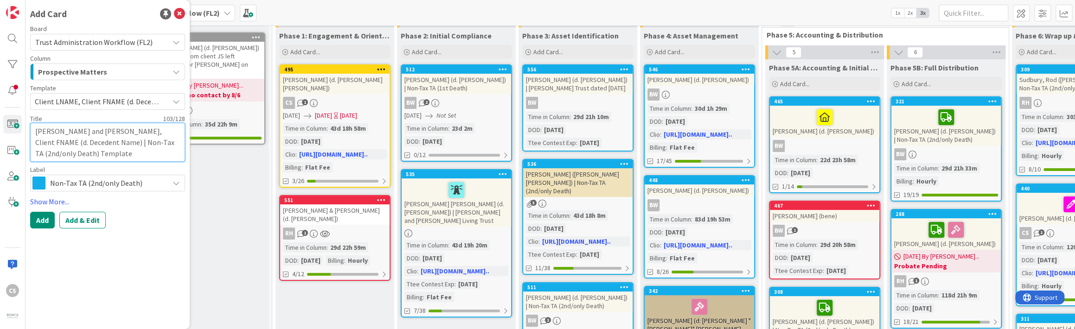
type textarea "Wiggin, Brian and Warden, Debra (d. Decedent Name) | Non-Tax TA (2nd/only Death…"
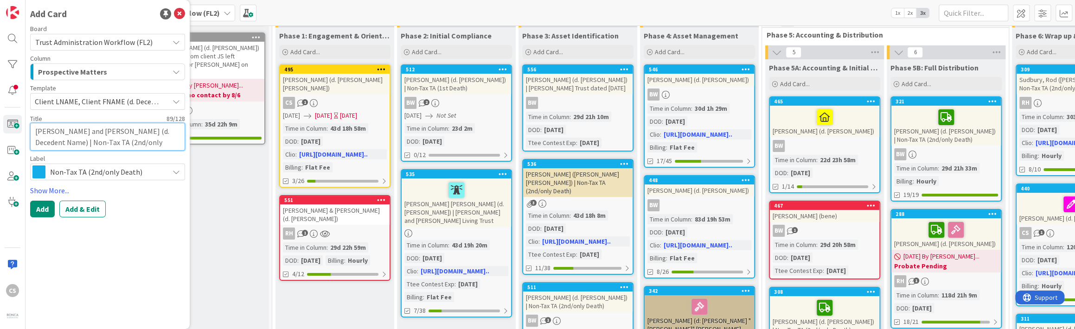
click at [148, 132] on textarea "Wiggin, Brian and Warden, Debra (d. Decedent Name) | Non-Tax TA (2nd/only Death…" at bounding box center [107, 137] width 155 height 28
type textarea "x"
type textarea "Wiggin, Brian and Warden, Debra (d. T) | Non-Tax TA (2nd/only Death) Template"
type textarea "x"
type textarea "Wiggin, Brian and Warden, Debra (d. Th) | Non-Tax TA (2nd/only Death) Template"
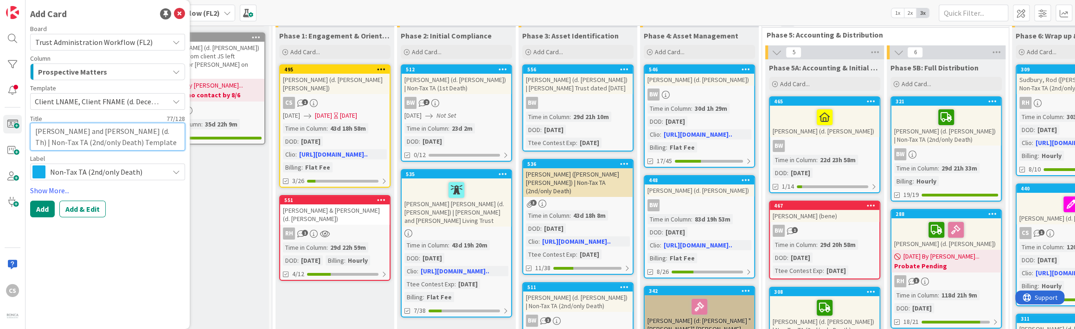
type textarea "x"
type textarea "Wiggin, Brian and Warden, Debra (d. Tho) | Non-Tax TA (2nd/only Death) Template"
type textarea "x"
type textarea "Wiggin, Brian and Warden, Debra (d. Thom) | Non-Tax TA (2nd/only Death) Template"
type textarea "x"
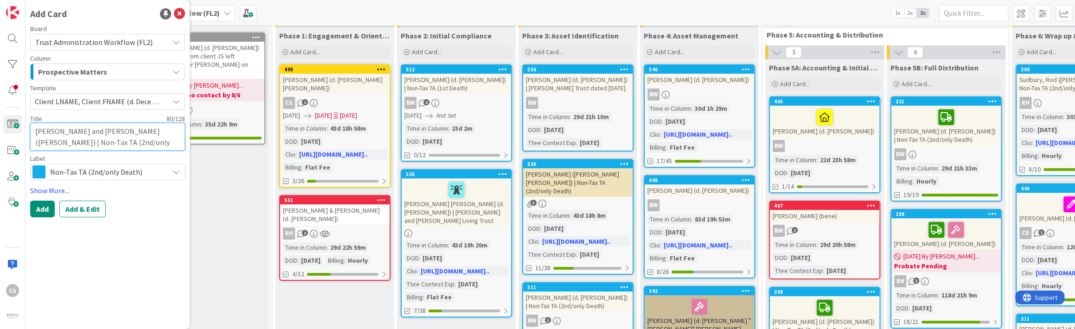
type textarea "Wiggin, Brian and Warden, Debra (d. Thoma) | Non-Tax TA (2nd/only Death) Templa…"
type textarea "x"
type textarea "Wiggin, Brian and Warden, Debra (d. Thomas) | Non-Tax TA (2nd/only Death) Templ…"
type textarea "x"
type textarea "Wiggin, Brian and Warden, Debra (d. Thomas ) | Non-Tax TA (2nd/only Death) Temp…"
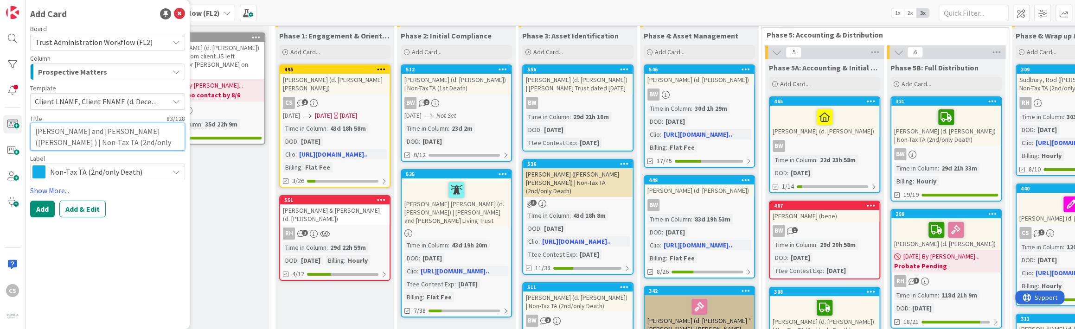
type textarea "x"
type textarea "Wiggin, Brian and Warden, Debra (d. Thomas D) | Non-Tax TA (2nd/only Death) Tem…"
type textarea "x"
type textarea "Wiggin, Brian and Warden, Debra (d. Thomas D.) | Non-Tax TA (2nd/only Death) Te…"
type textarea "x"
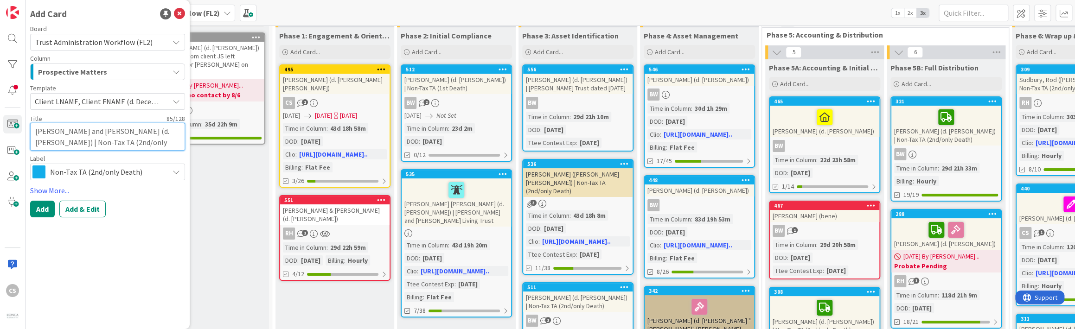
type textarea "Wiggin, Brian and Warden, Debra (d. Thomas D. ) | Non-Tax TA (2nd/only Death) T…"
type textarea "x"
type textarea "Wiggin, Brian and Warden, Debra (d. Thomas D. W) | Non-Tax TA (2nd/only Death) …"
type textarea "x"
type textarea "Wiggin, Brian and Warden, Debra (d. Thomas D. Wi) | Non-Tax TA (2nd/only Death)…"
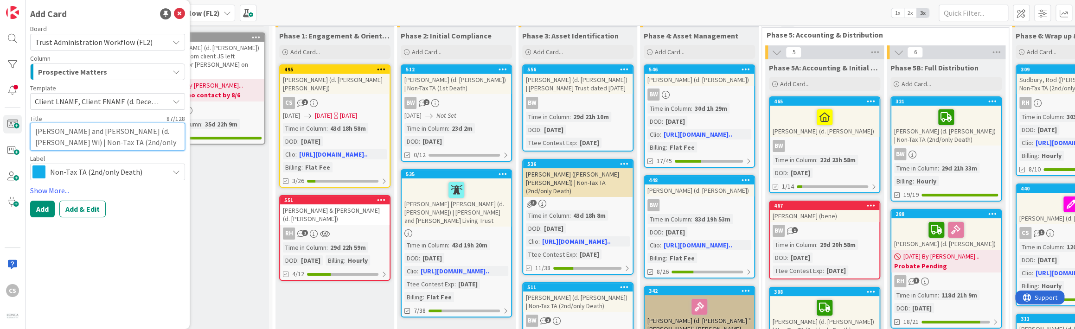
type textarea "x"
type textarea "Wiggin, Brian and Warden, Debra (d. Thomas D. Wig) | Non-Tax TA (2nd/only Death…"
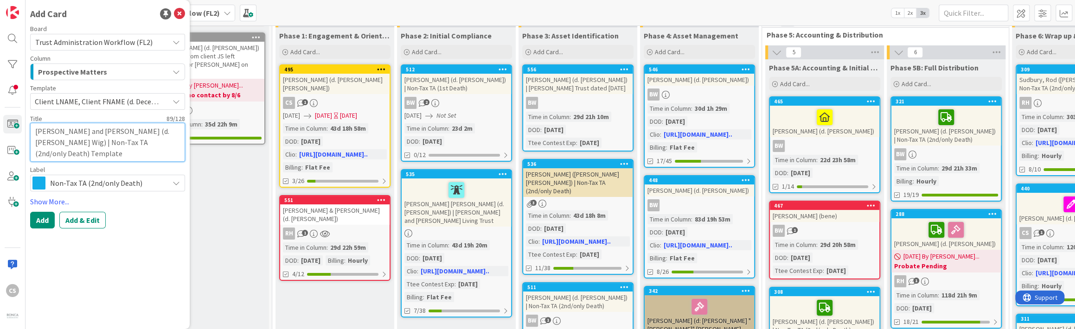
type textarea "x"
type textarea "Wiggin, Brian and Warden, Debra (d. Thomas D. Wigg) | Non-Tax TA (2nd/only Deat…"
type textarea "x"
type textarea "Wiggin, Brian and Warden, Debra (d. Thomas D. Wiggi) | Non-Tax TA (2nd/only Dea…"
type textarea "x"
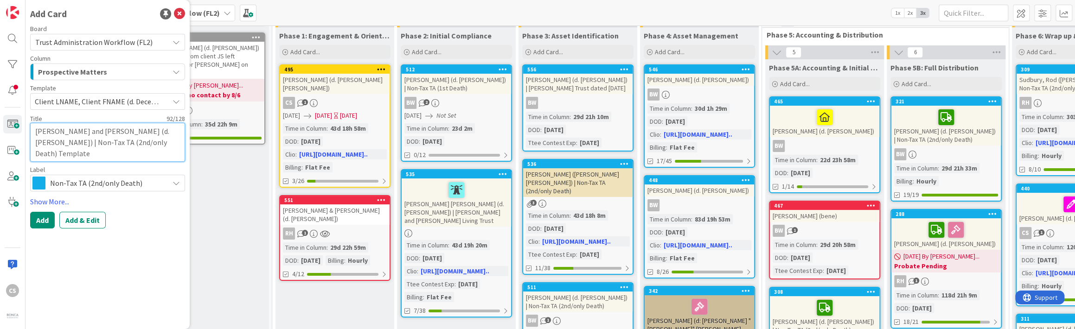
type textarea "Wiggin, Brian and Warden, Debra (d. Thomas D. Wiggin) | Non-Tax TA (2nd/only De…"
click at [177, 72] on icon "button" at bounding box center [176, 71] width 7 height 7
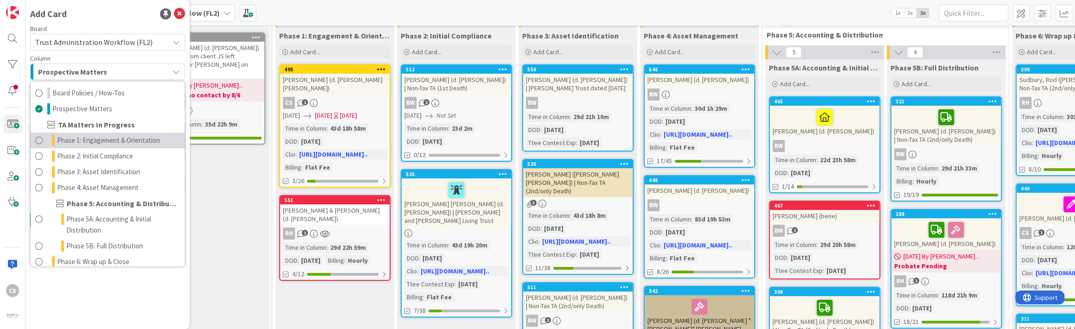
click at [39, 140] on span at bounding box center [38, 140] width 7 height 11
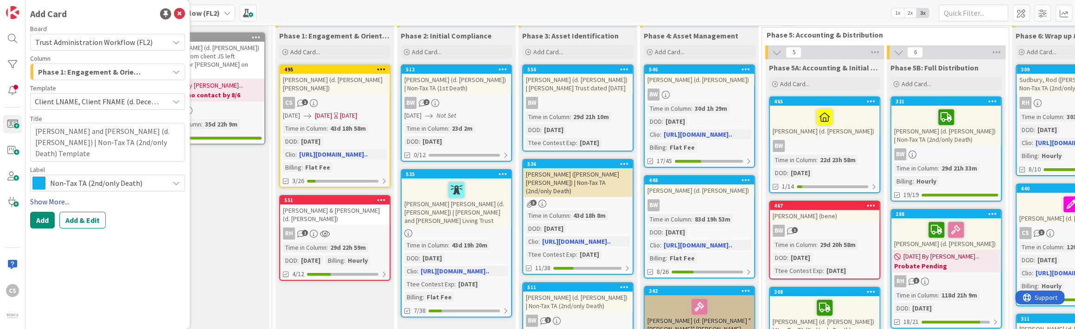
click at [53, 200] on link "Show More..." at bounding box center [107, 201] width 155 height 11
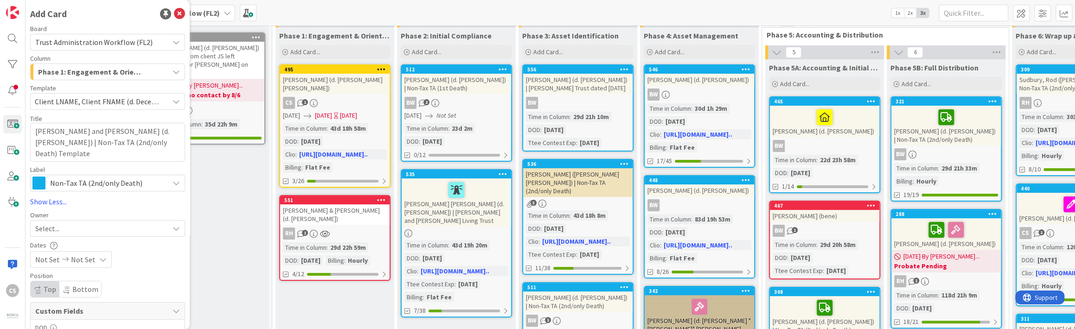
click at [173, 228] on icon at bounding box center [176, 228] width 7 height 7
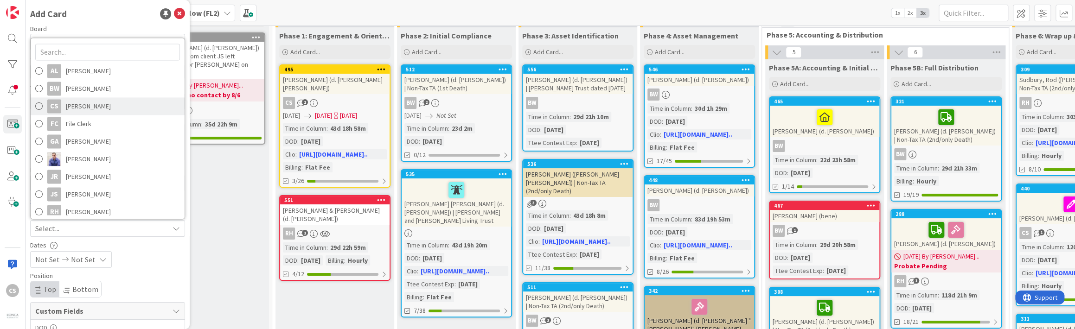
click at [111, 109] on span "Christina Sanders" at bounding box center [88, 106] width 45 height 14
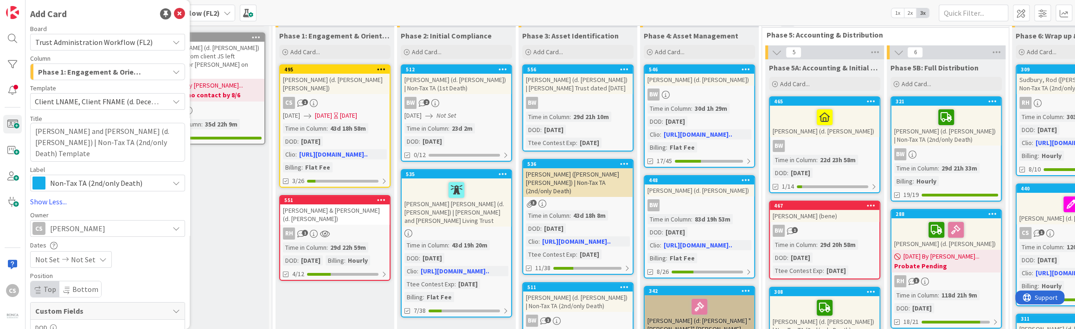
click at [173, 229] on icon at bounding box center [176, 228] width 7 height 7
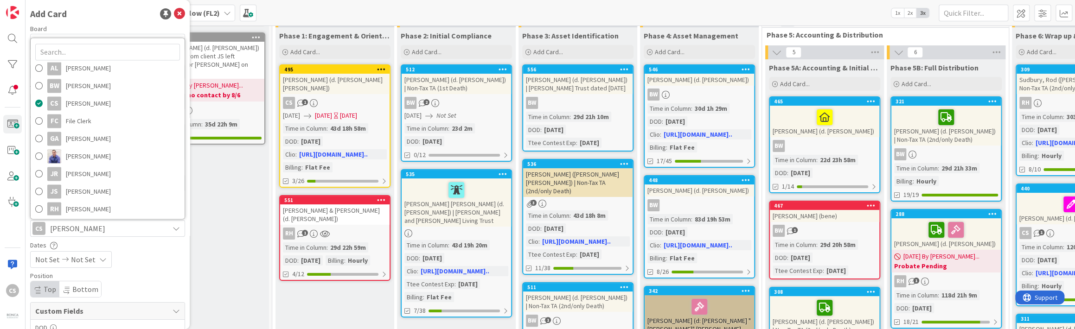
scroll to position [6, 0]
click at [110, 173] on link "JR John Ronca" at bounding box center [108, 171] width 154 height 18
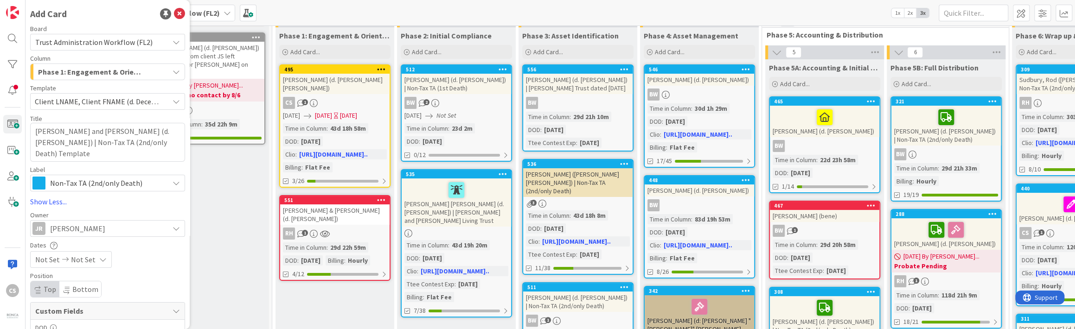
click at [173, 229] on icon at bounding box center [176, 228] width 7 height 7
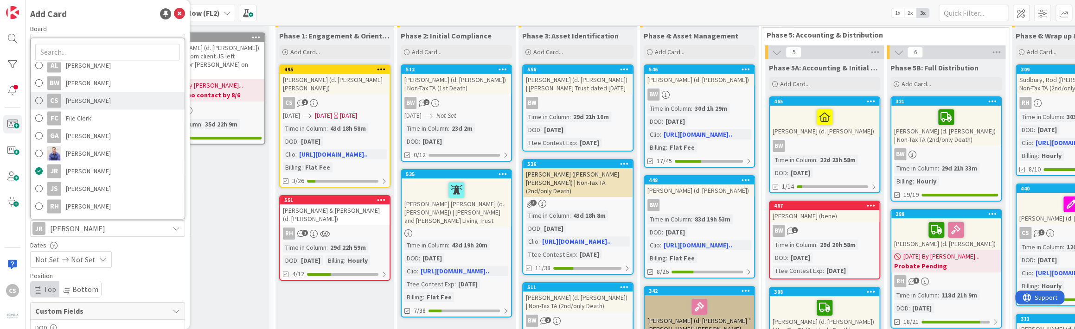
click at [111, 102] on span "Christina Sanders" at bounding box center [88, 101] width 45 height 14
type textarea "x"
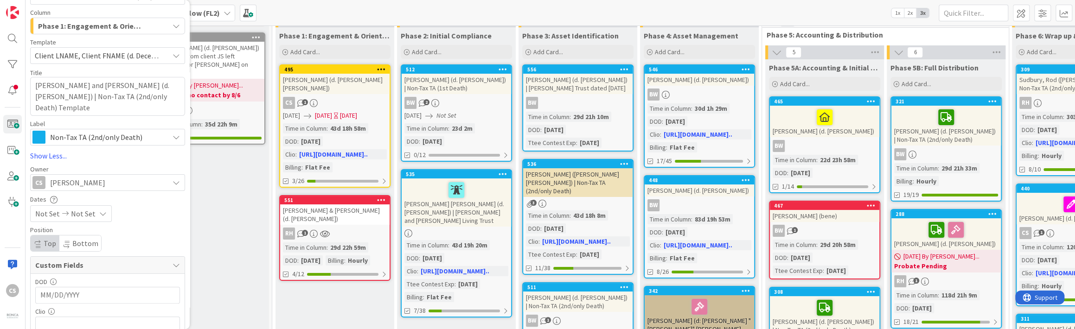
scroll to position [46, 0]
click at [100, 213] on icon at bounding box center [102, 213] width 7 height 7
click at [83, 314] on td "12" at bounding box center [86, 311] width 18 height 18
type input "08/12/2025"
click at [169, 207] on div "08/12/2025 Not Set" at bounding box center [107, 213] width 155 height 17
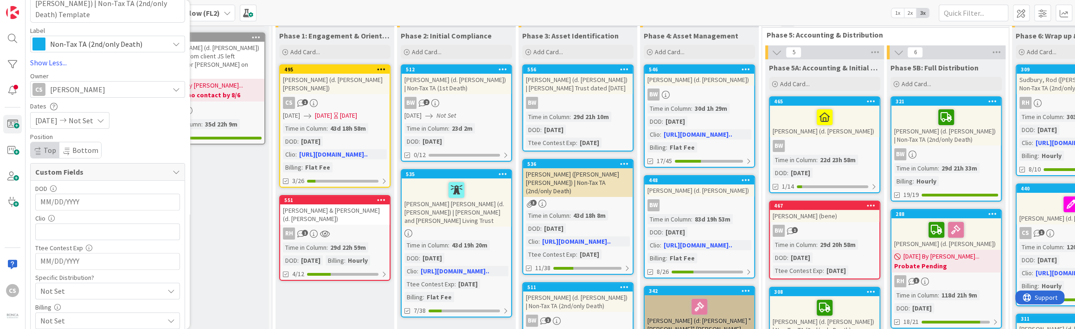
scroll to position [171, 0]
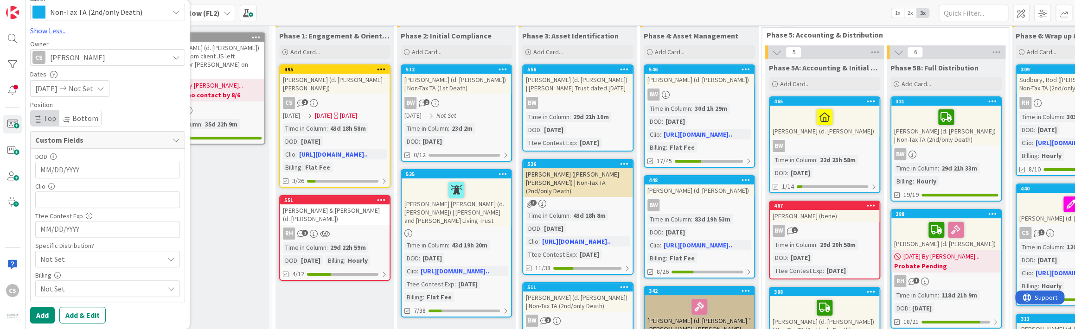
click at [93, 167] on input "MM/DD/YYYY" at bounding box center [107, 170] width 135 height 16
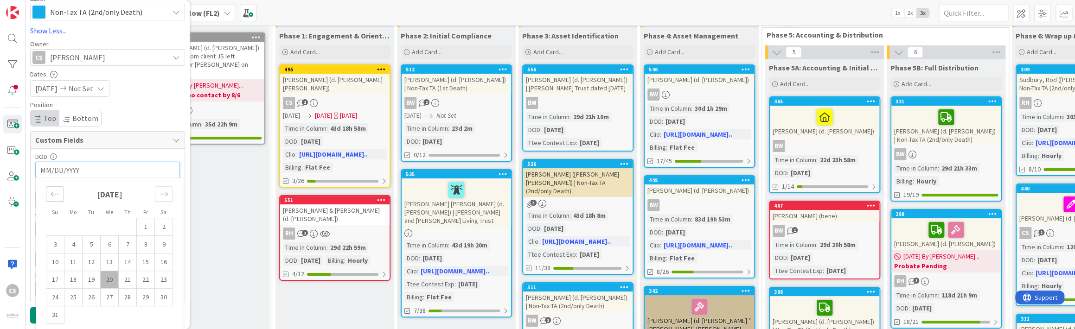
click at [55, 194] on icon "Move backward to switch to the previous month." at bounding box center [55, 194] width 9 height 9
click at [162, 245] on td "12" at bounding box center [164, 245] width 18 height 18
type textarea "x"
type input "07/12/2025"
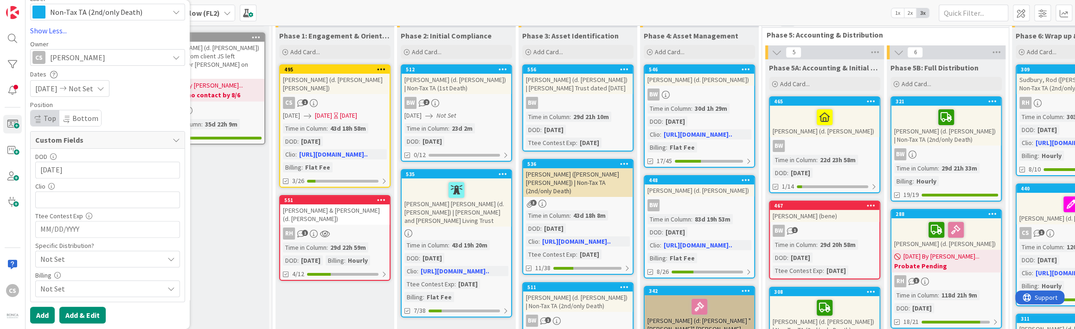
click at [80, 315] on button "Add & Edit" at bounding box center [82, 315] width 46 height 17
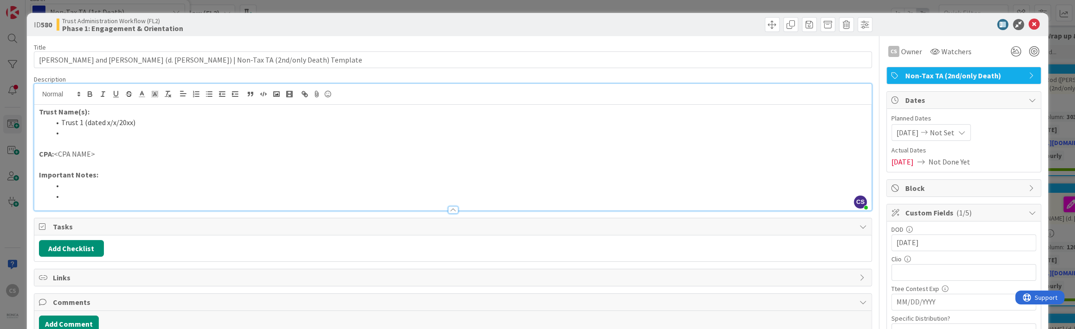
click at [96, 105] on div "Trust Name(s): Trust 1 (dated x/x/20xx) CPA: <CPA NAME> Important Notes:" at bounding box center [452, 158] width 837 height 106
drag, startPoint x: 61, startPoint y: 122, endPoint x: 139, endPoint y: 121, distance: 77.5
click at [139, 121] on li "Trust 1 (dated x/x/20xx)" at bounding box center [458, 122] width 817 height 11
click at [60, 155] on p "CPA: <CPA NAME>" at bounding box center [453, 154] width 828 height 11
click at [55, 154] on p "CPA: <Cheryl HernandezCPA NAME>" at bounding box center [453, 154] width 828 height 11
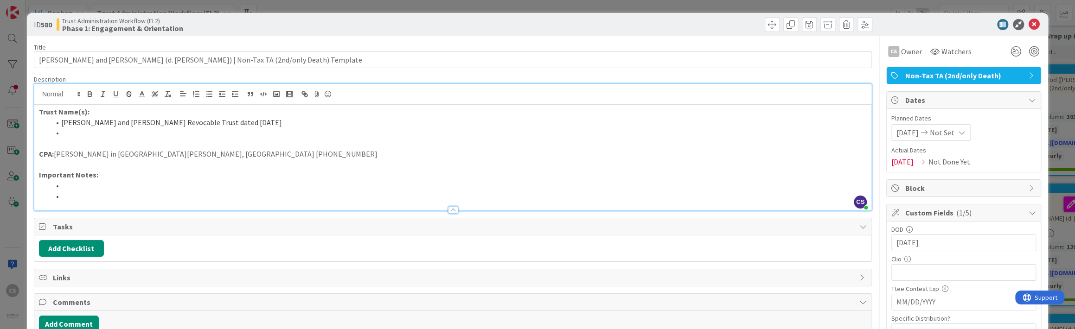
click at [167, 156] on p "CPA: Cheryl Hernandez in Paso Robles, CA (805) 226-9293" at bounding box center [453, 154] width 828 height 11
click at [64, 188] on li at bounding box center [458, 185] width 817 height 11
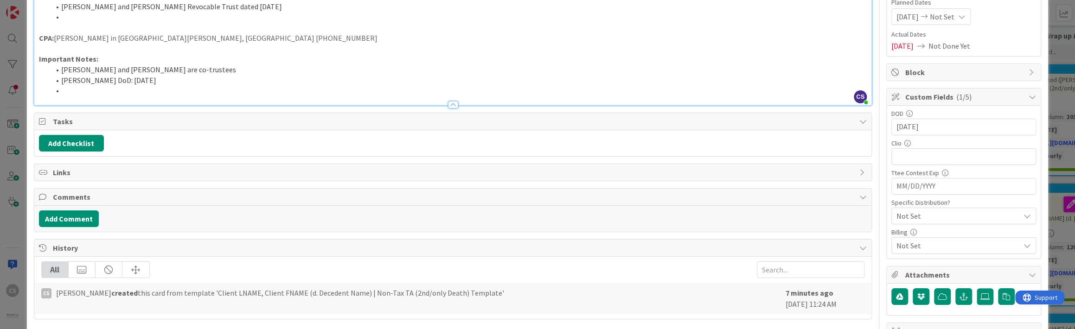
scroll to position [139, 0]
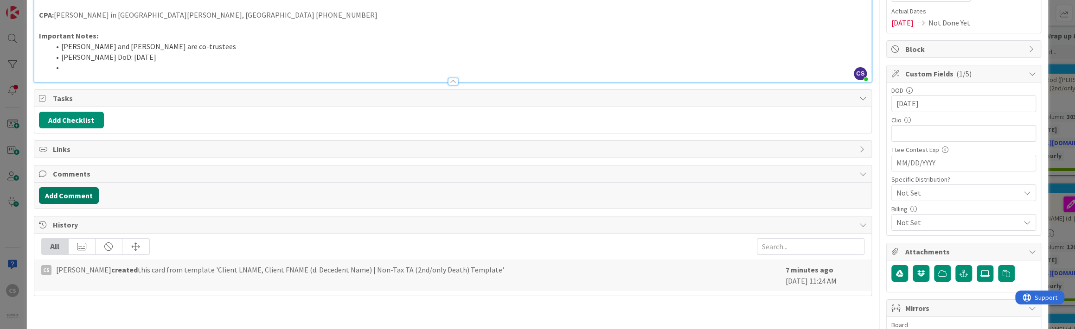
click at [65, 196] on div "Title 92 / 128 Wiggin, Brian and Warden, Debra (d. Thomas D. Wiggin) | Non-Tax …" at bounding box center [453, 234] width 838 height 675
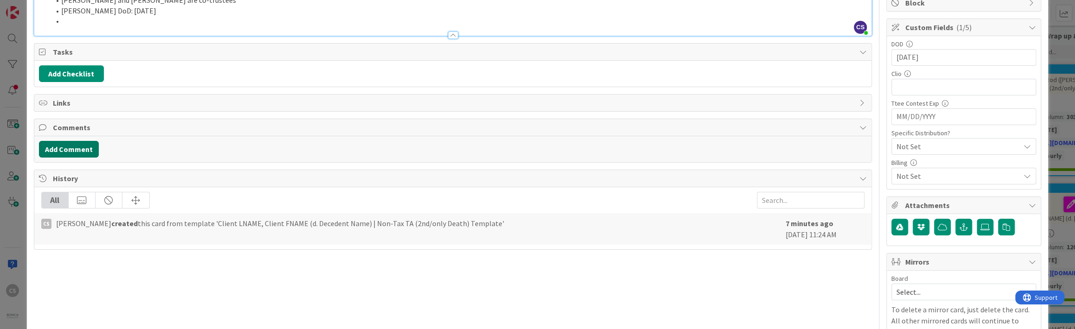
click at [57, 151] on button "Add Comment" at bounding box center [69, 149] width 60 height 17
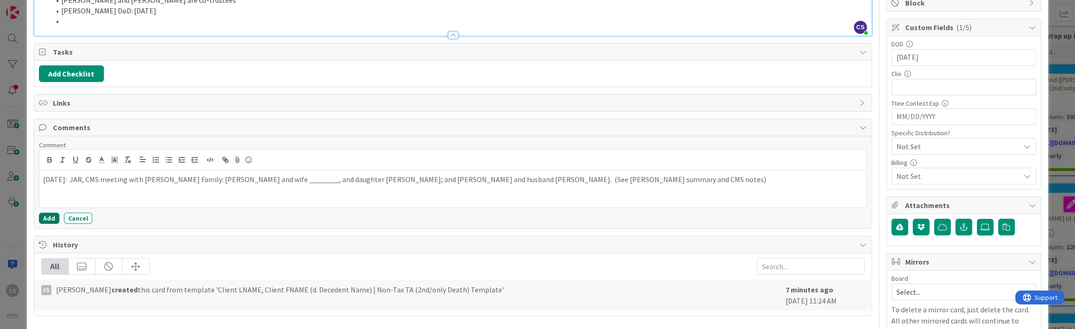
click at [45, 216] on button "Add" at bounding box center [49, 218] width 20 height 11
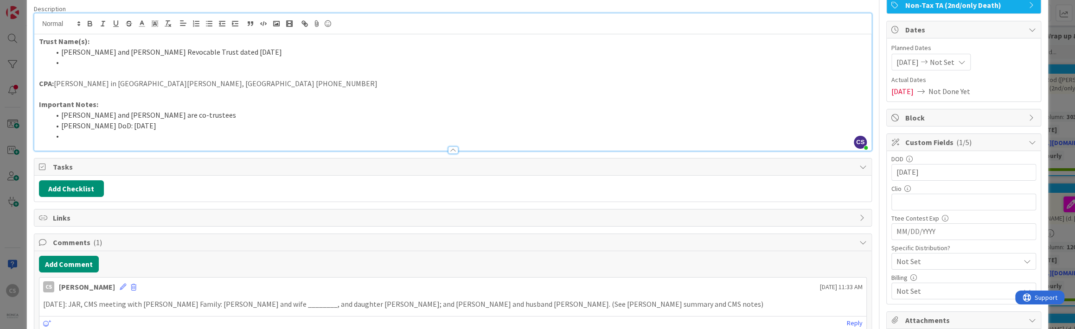
scroll to position [93, 0]
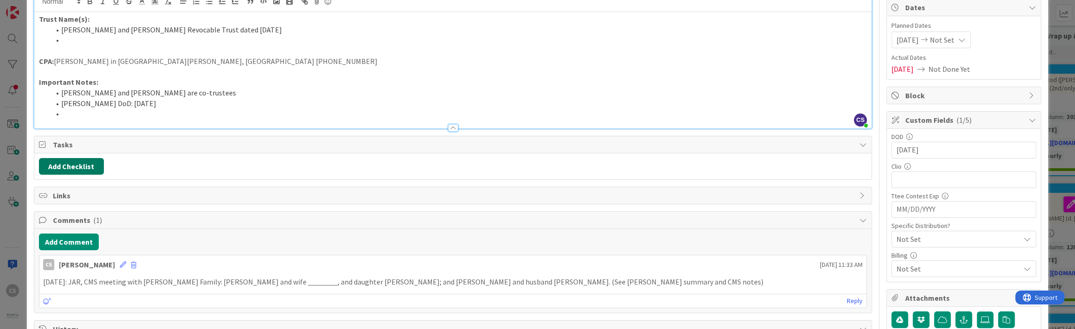
click at [71, 168] on button "Add Checklist" at bounding box center [71, 166] width 65 height 17
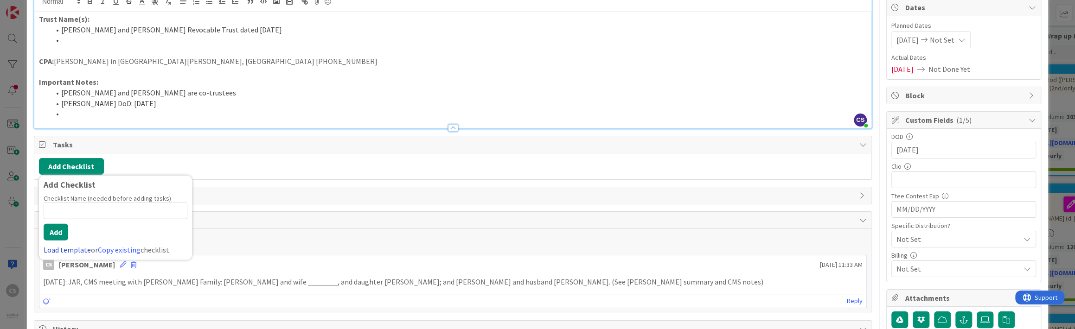
click at [73, 250] on link "Load template" at bounding box center [67, 249] width 47 height 9
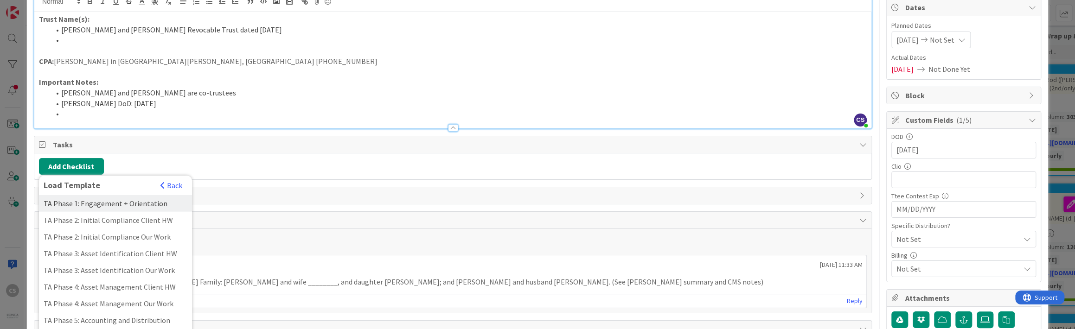
click at [69, 205] on div "TA Phase 1: Engagement + Orientation" at bounding box center [115, 203] width 153 height 17
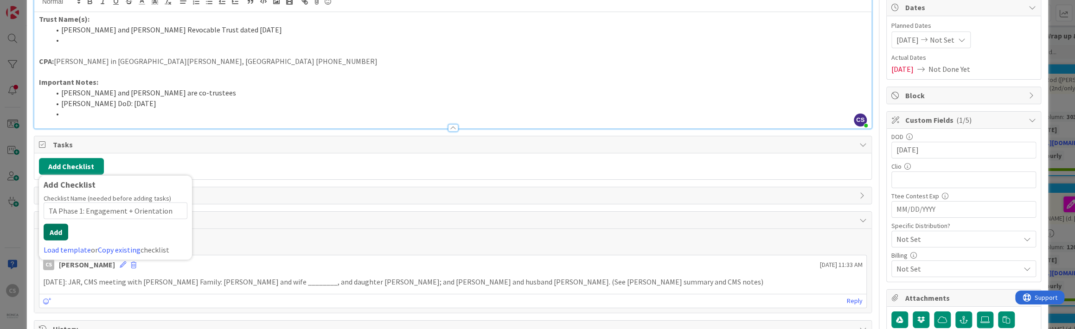
click at [60, 235] on button "Add" at bounding box center [56, 232] width 25 height 17
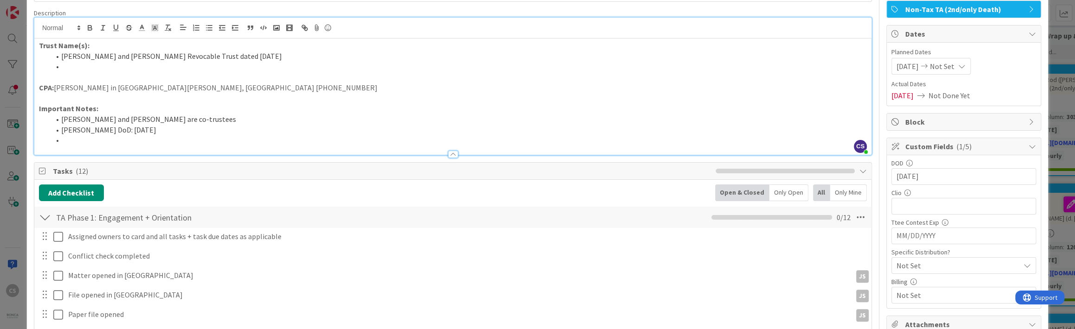
scroll to position [0, 0]
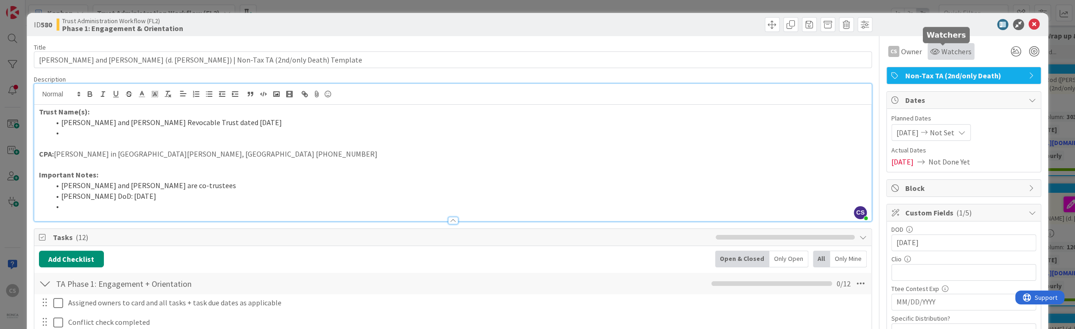
click at [582, 51] on span "Watchers" at bounding box center [957, 51] width 30 height 11
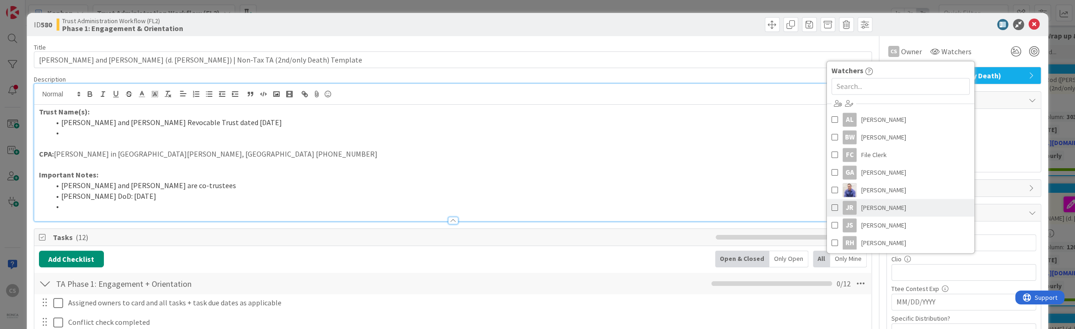
click at [582, 207] on span "John Ronca" at bounding box center [883, 208] width 45 height 14
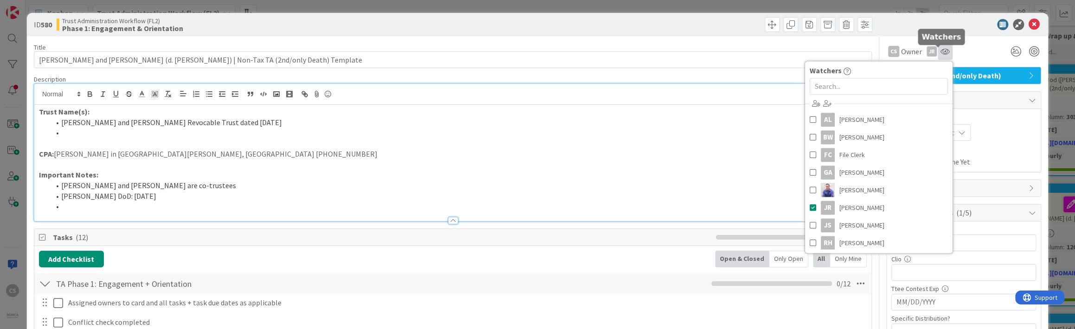
click at [582, 51] on icon at bounding box center [945, 51] width 9 height 7
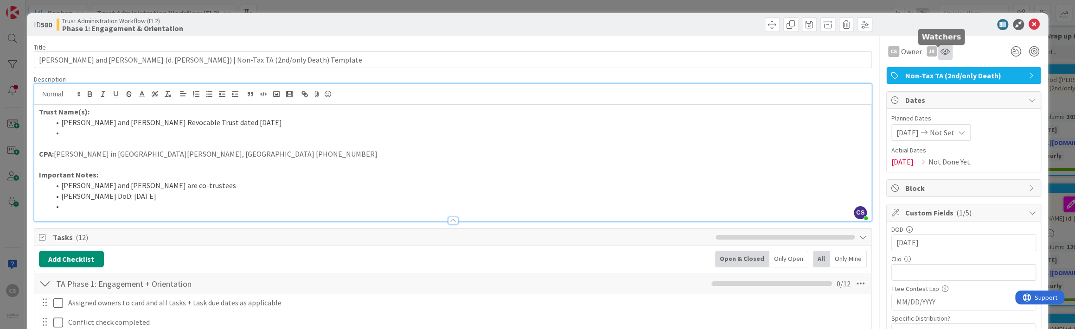
click at [582, 52] on icon at bounding box center [945, 51] width 9 height 7
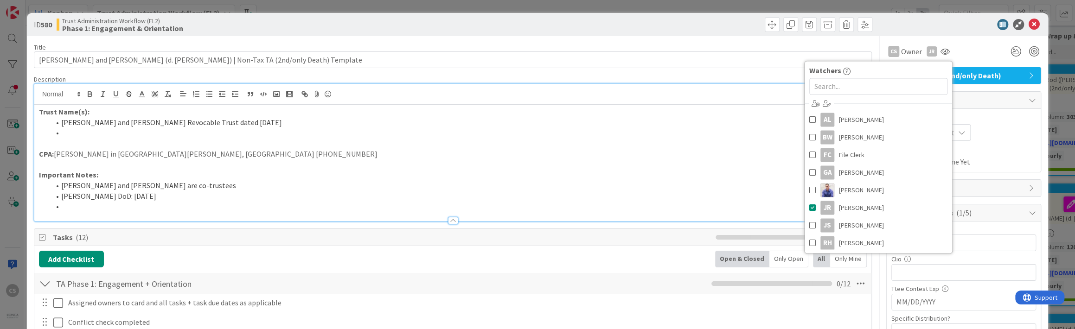
scroll to position [2, 0]
click at [582, 223] on span at bounding box center [812, 224] width 6 height 14
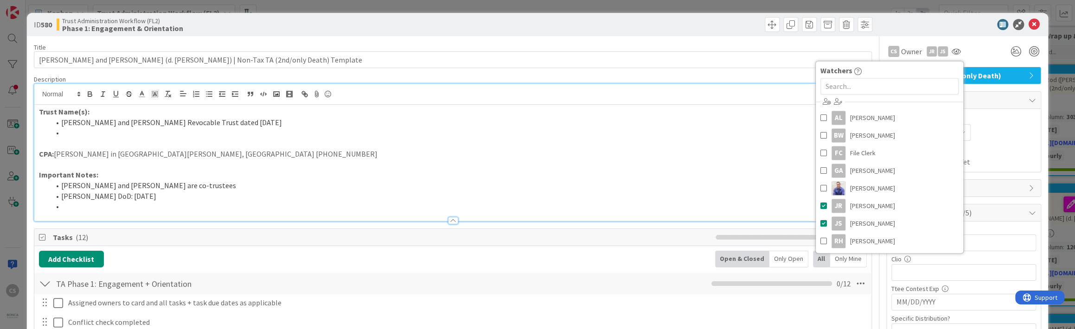
click at [582, 32] on div "ID 580 Trust Administration Workflow (FL2) Phase 1: Engagement & Orientation" at bounding box center [537, 24] width 1021 height 23
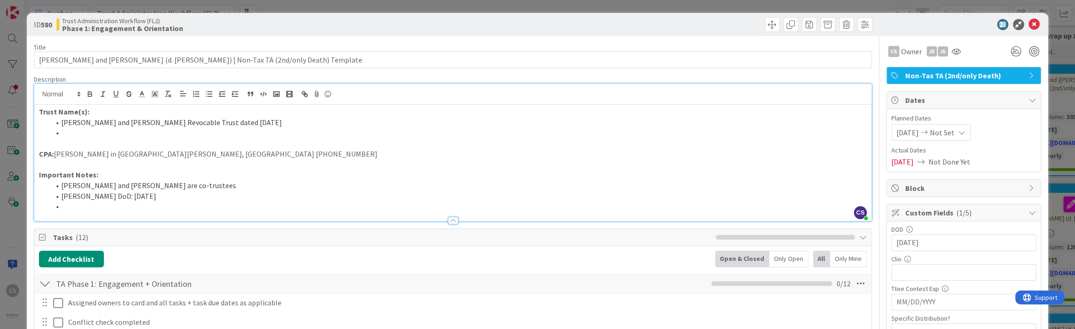
scroll to position [0, 0]
click at [582, 22] on icon at bounding box center [1034, 24] width 11 height 11
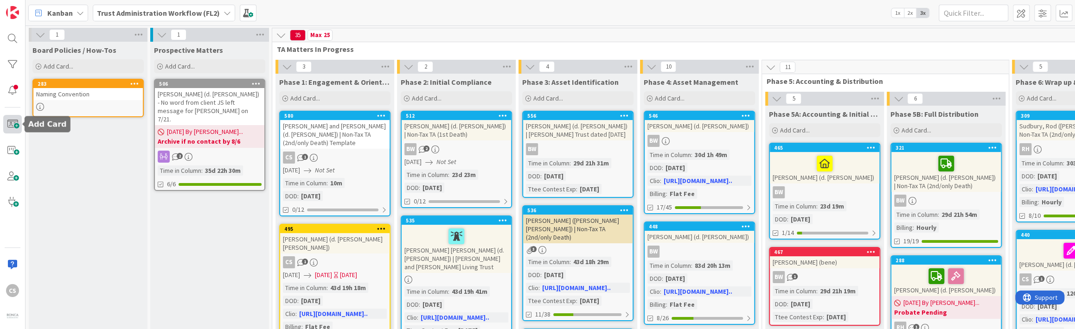
click at [10, 124] on span at bounding box center [12, 124] width 19 height 19
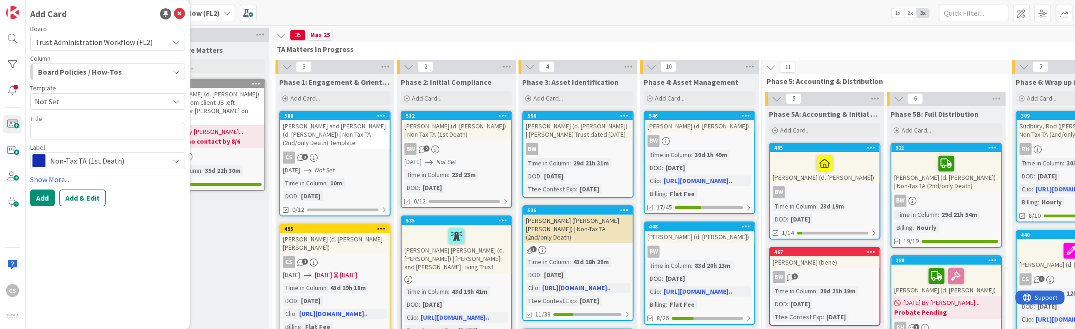
click at [174, 71] on icon "button" at bounding box center [176, 71] width 7 height 7
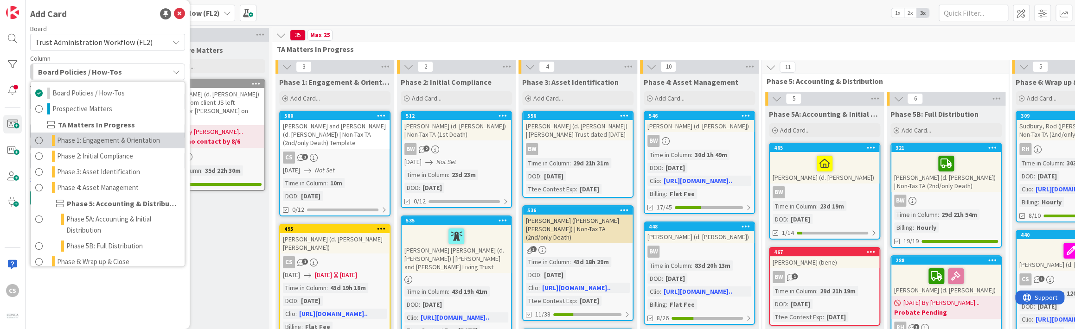
click at [38, 142] on span at bounding box center [38, 140] width 7 height 11
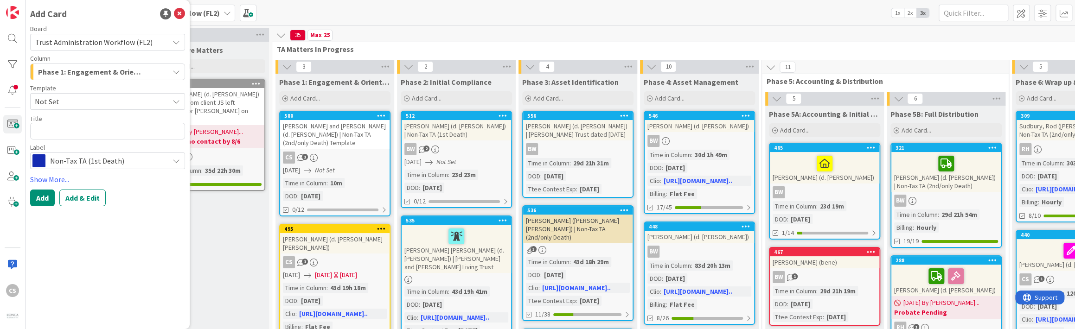
click at [176, 161] on icon at bounding box center [176, 160] width 7 height 7
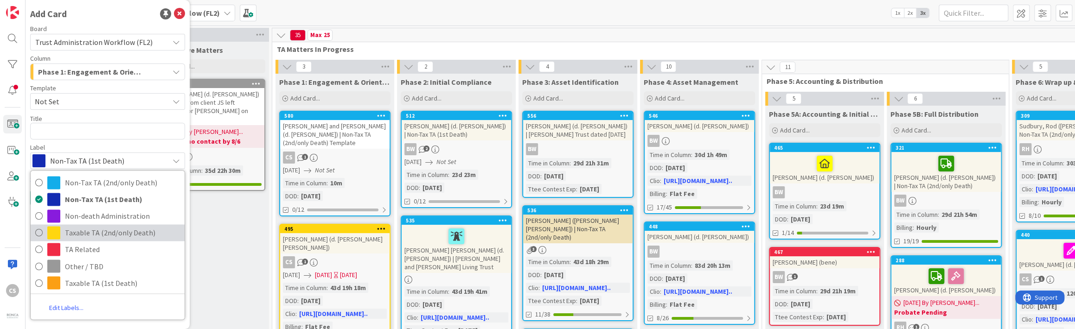
click at [137, 232] on span "Taxable TA (2nd/only Death)" at bounding box center [122, 233] width 115 height 14
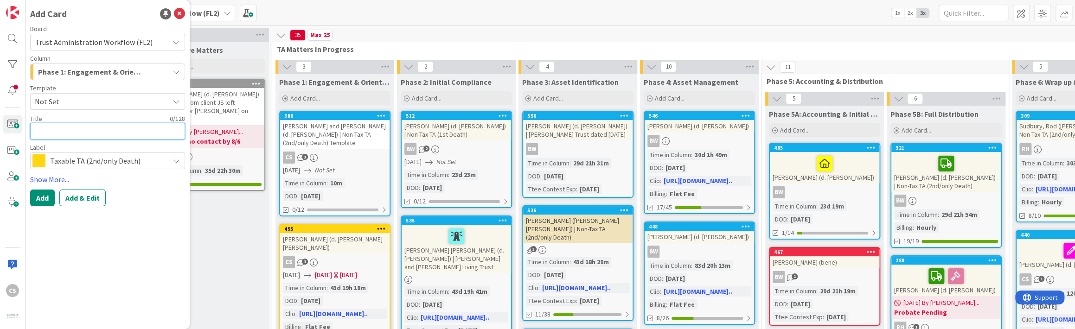
click at [60, 132] on textarea at bounding box center [107, 131] width 155 height 17
type textarea "x"
type textarea "V"
type textarea "x"
type textarea "Va"
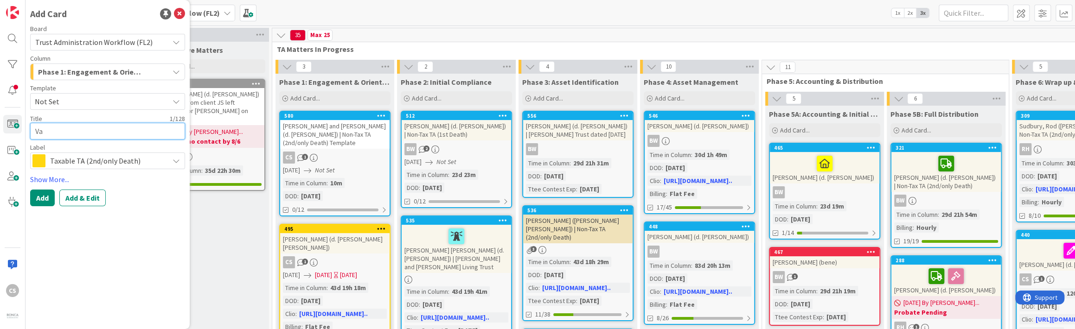
type textarea "x"
type textarea "Van"
type textarea "x"
type textarea "Van"
type textarea "x"
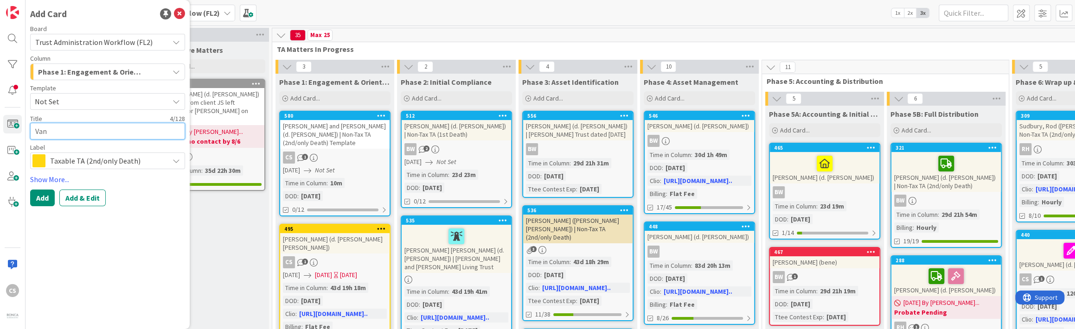
type textarea "Van T"
type textarea "x"
type textarea "Van Ti"
type textarea "x"
type textarea "Van Til"
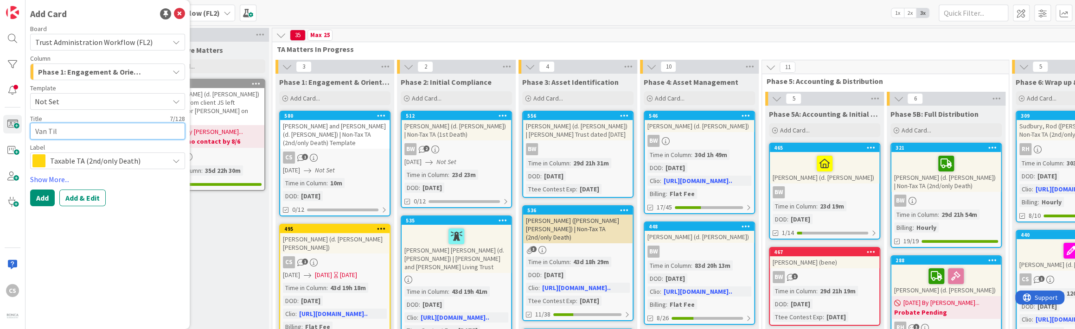
type textarea "x"
type textarea "Van Till"
type textarea "x"
type textarea "Van Till="
type textarea "x"
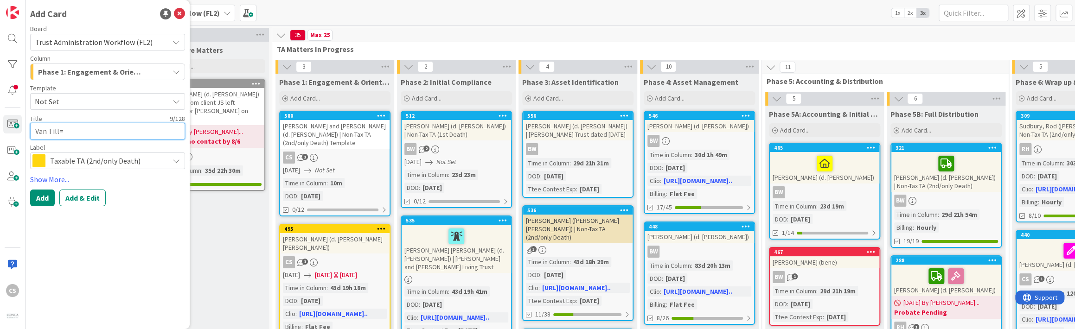
type textarea "Van Till"
type textarea "x"
type textarea "Van Til"
type textarea "x"
type textarea "Van Til,"
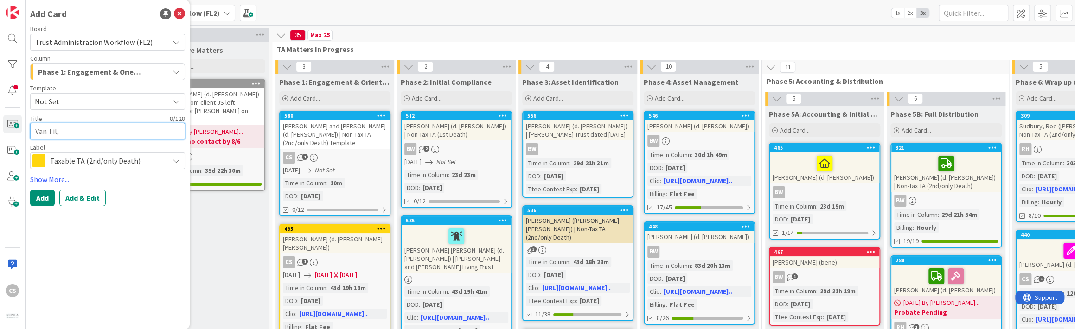
type textarea "x"
type textarea "Van Til,"
click at [176, 101] on icon at bounding box center [176, 101] width 7 height 7
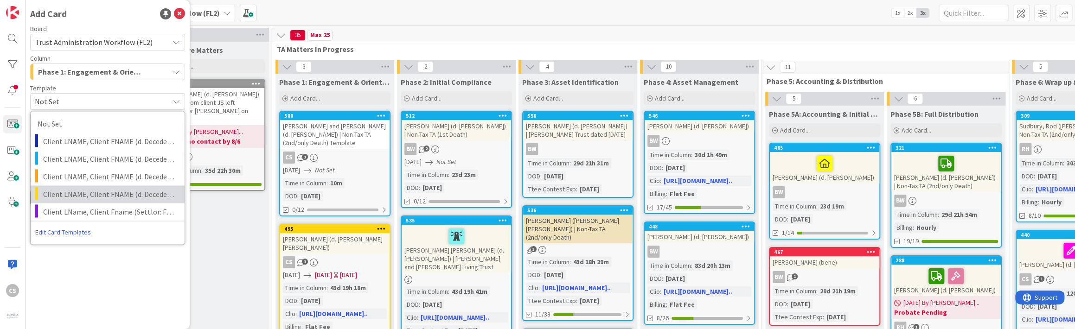
click at [135, 193] on span "Client LNAME, Client FNAME (d. Decedent Name) | Taxable TA (2nd/Only Death)" at bounding box center [110, 194] width 135 height 12
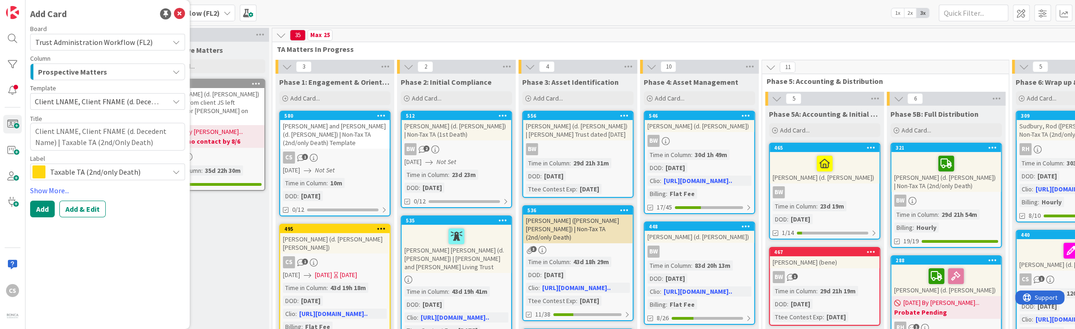
click at [175, 70] on icon "button" at bounding box center [176, 71] width 7 height 7
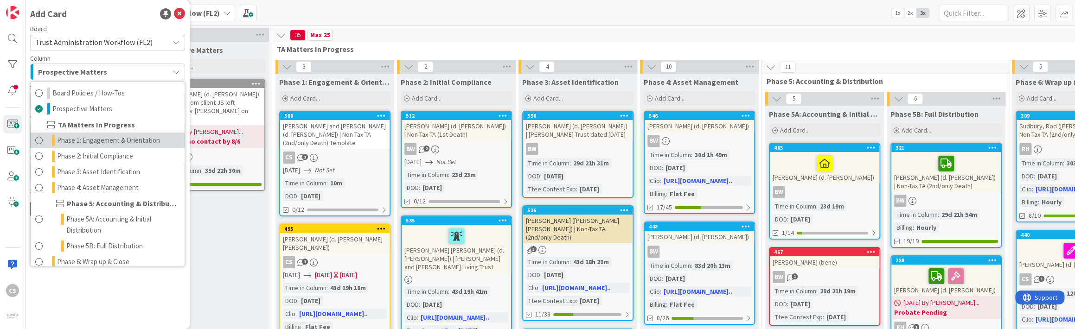
click at [37, 140] on span at bounding box center [38, 140] width 7 height 11
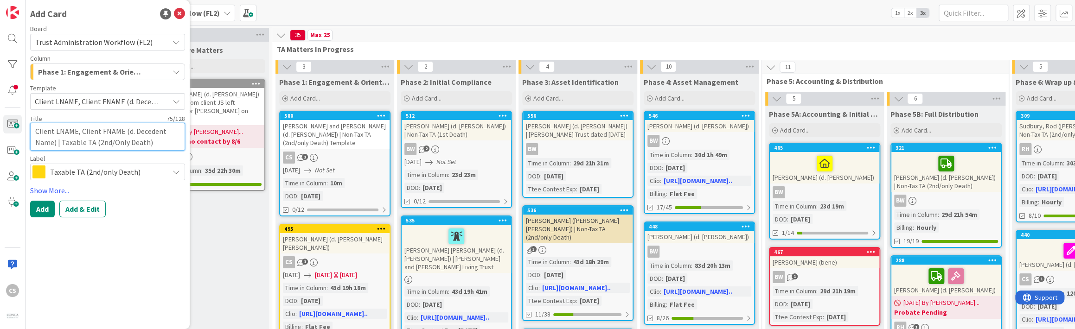
click at [96, 136] on textarea "Client LNAME, Client FNAME (d. Decedent Name) | Taxable TA (2nd/Only Death)" at bounding box center [107, 137] width 155 height 28
drag, startPoint x: 35, startPoint y: 132, endPoint x: 119, endPoint y: 127, distance: 84.6
click at [119, 127] on textarea "Client LNAME, Client FNAME (d. Decedent Name) | Taxable TA (2nd/Only Death)" at bounding box center [107, 137] width 155 height 28
drag, startPoint x: 87, startPoint y: 131, endPoint x: 135, endPoint y: 131, distance: 47.3
click at [135, 131] on textarea "Van Til, Chad (d. Decedent Name) | Taxable TA (2nd/Only Death)" at bounding box center [107, 137] width 155 height 28
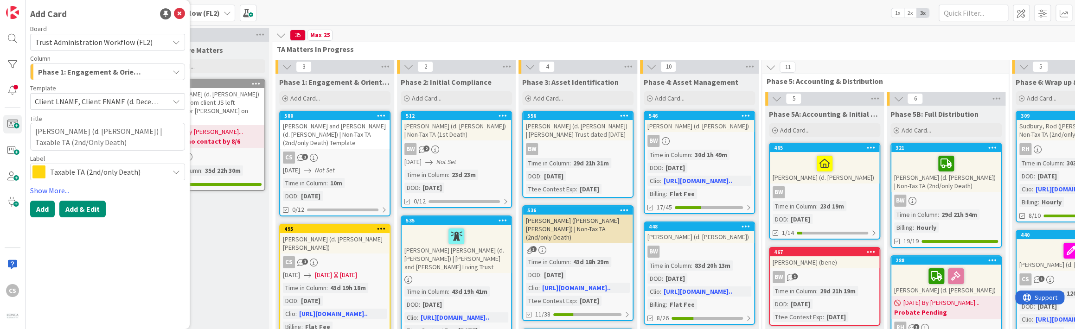
click at [75, 206] on button "Add & Edit" at bounding box center [82, 209] width 46 height 17
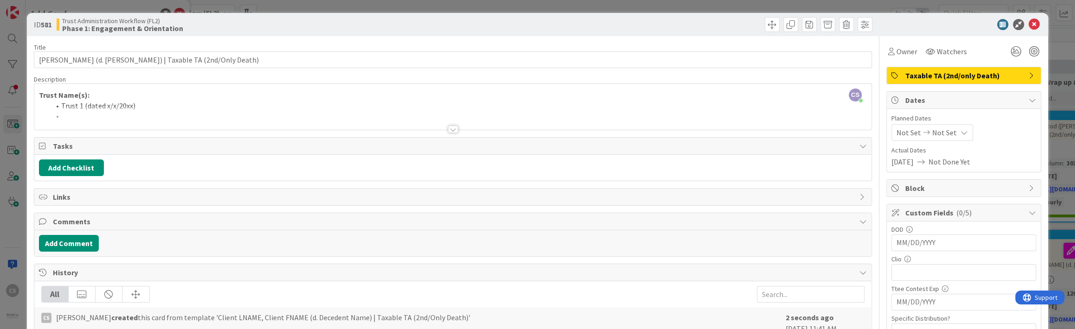
click at [86, 108] on div at bounding box center [452, 118] width 837 height 24
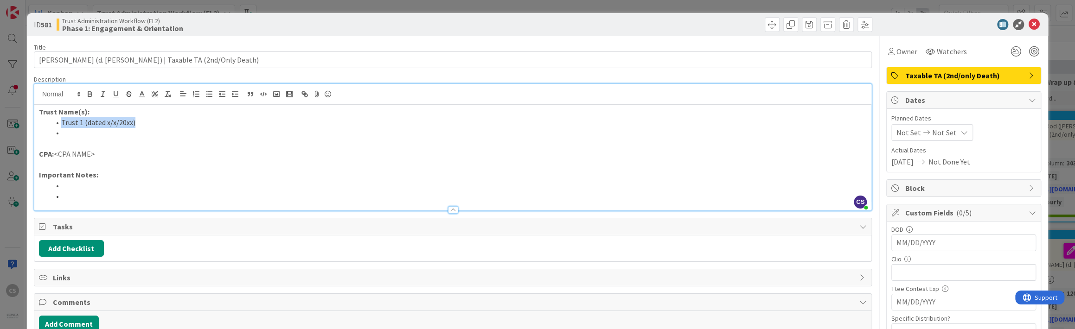
drag, startPoint x: 61, startPoint y: 122, endPoint x: 138, endPoint y: 120, distance: 77.0
click at [138, 120] on li "Trust 1 (dated x/x/20xx)" at bounding box center [458, 122] width 817 height 11
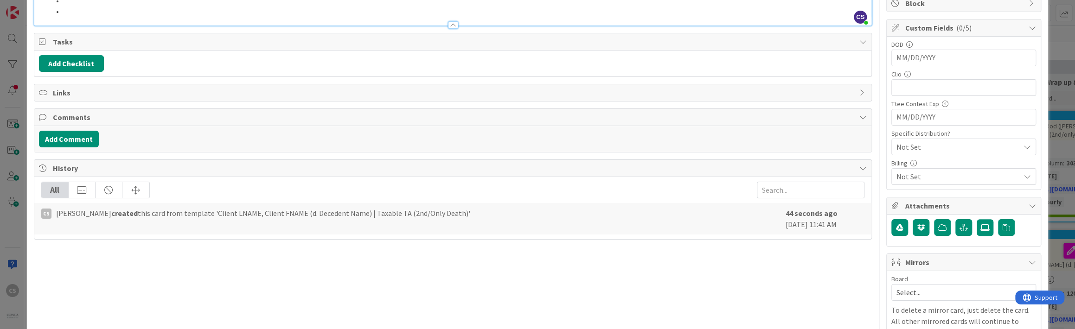
scroll to position [186, 0]
click at [69, 63] on button "Add Checklist" at bounding box center [71, 63] width 65 height 17
click at [65, 147] on link "Load template" at bounding box center [67, 146] width 47 height 9
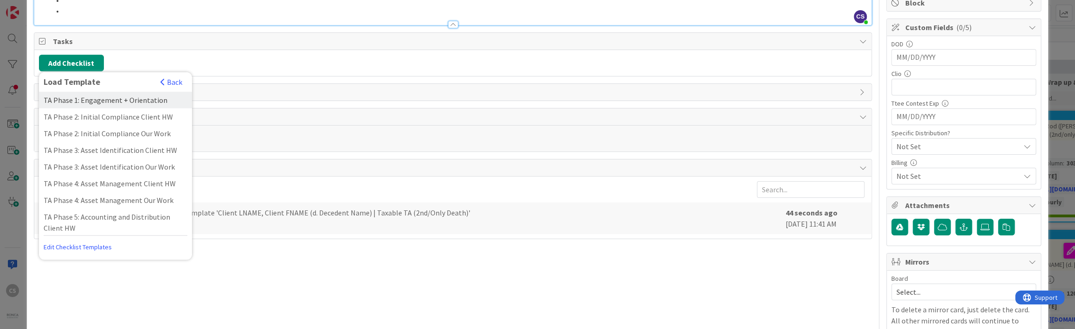
click at [46, 99] on div "TA Phase 1: Engagement + Orientation" at bounding box center [115, 100] width 153 height 17
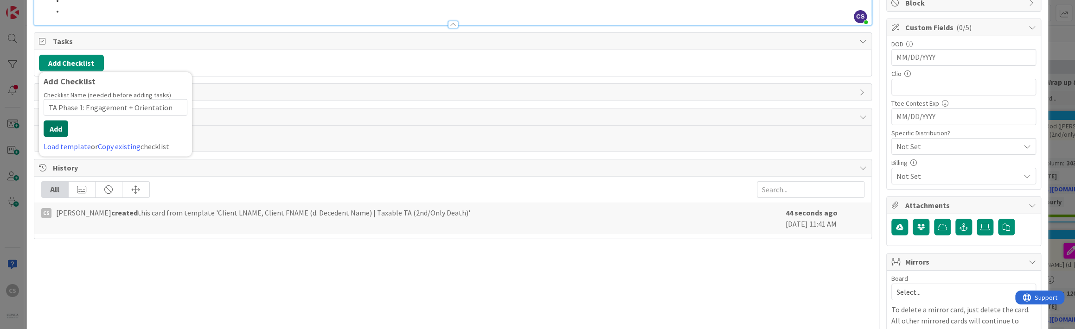
click at [50, 133] on button "Add" at bounding box center [56, 129] width 25 height 17
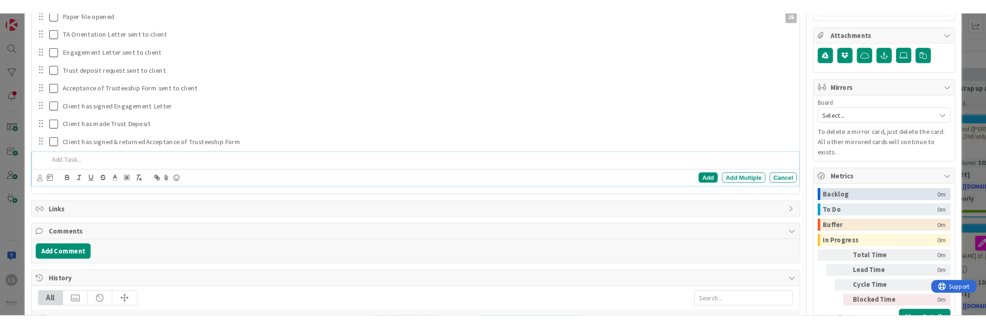
scroll to position [407, 0]
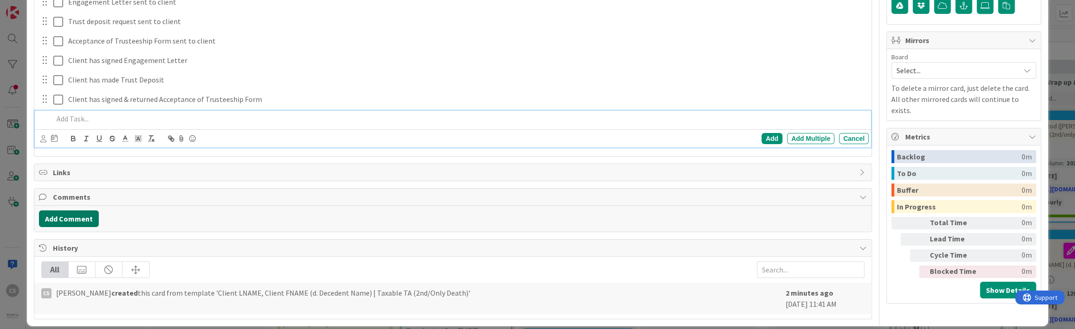
click at [65, 216] on button "Add Comment" at bounding box center [69, 219] width 60 height 17
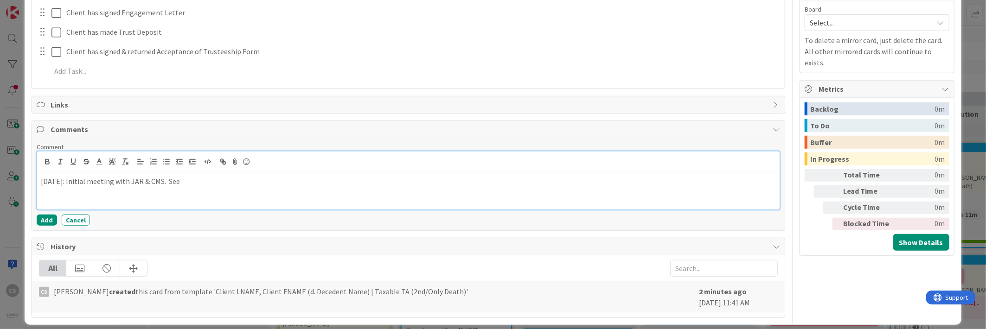
scroll to position [462, 0]
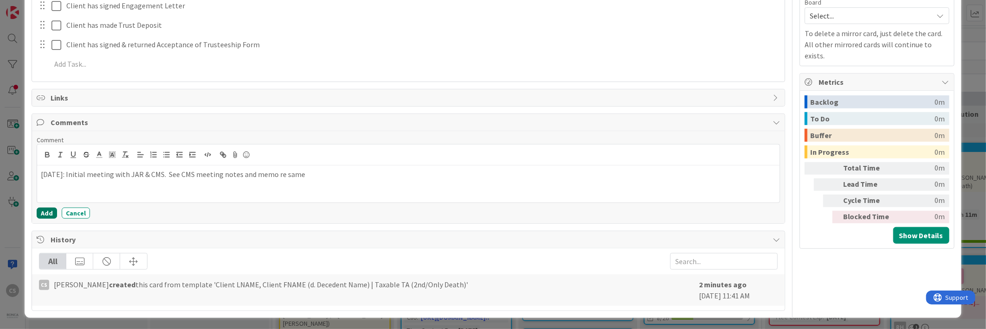
click at [41, 214] on button "Add" at bounding box center [47, 213] width 20 height 11
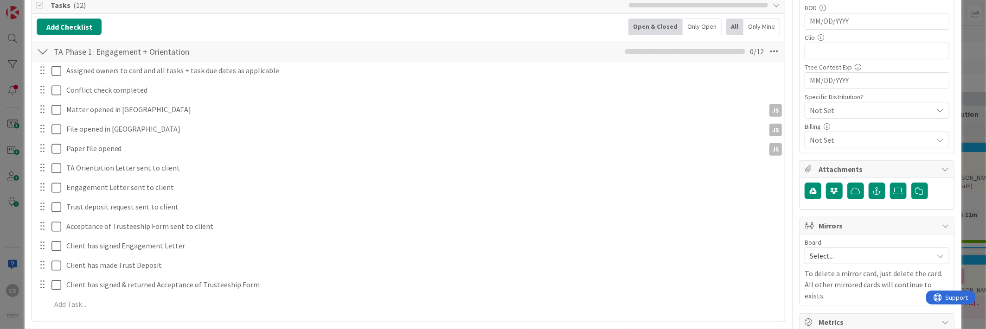
scroll to position [175, 0]
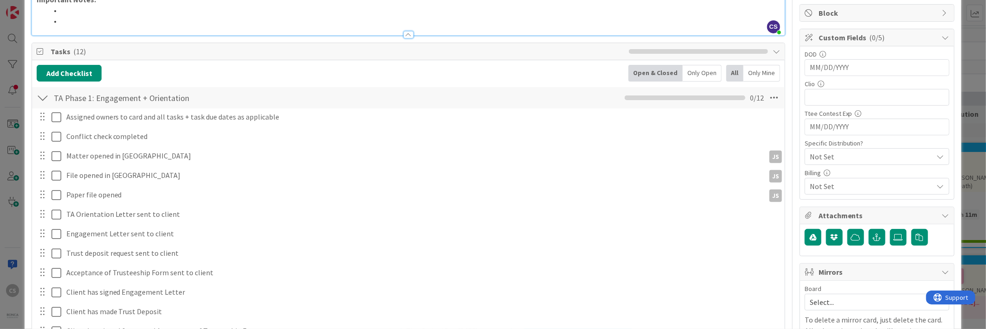
click at [582, 71] on input "MM/DD/YYYY" at bounding box center [877, 68] width 135 height 16
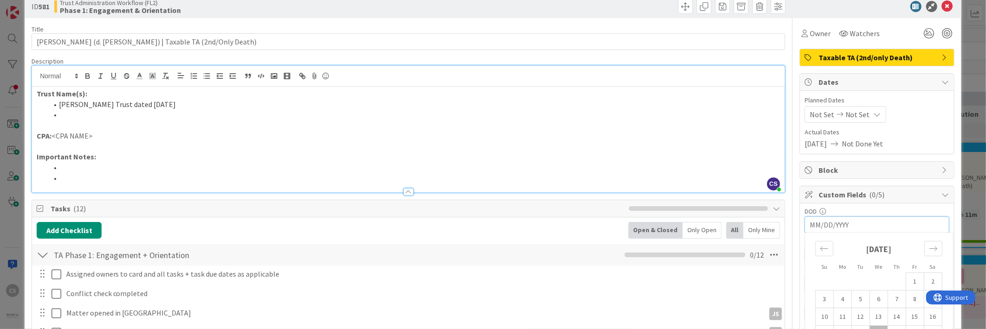
scroll to position [0, 0]
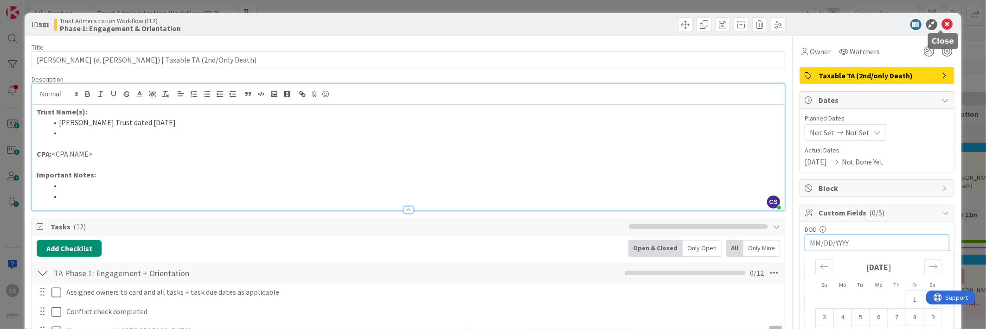
click at [582, 25] on icon at bounding box center [947, 24] width 11 height 11
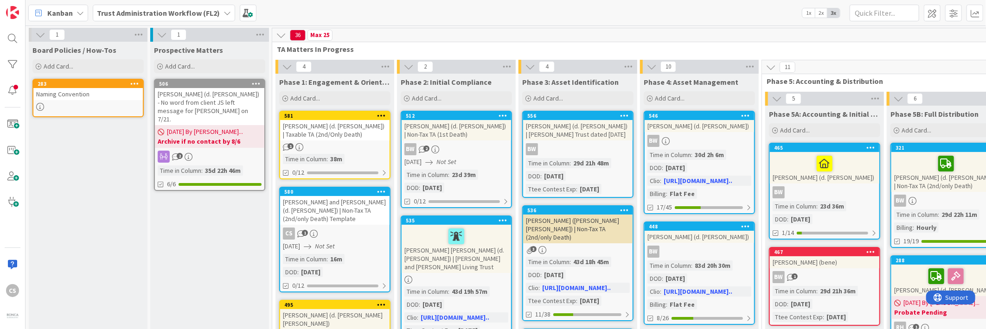
click at [378, 132] on div "Van Til, Chad (d. Steven Emmey) | Taxable TA (2nd/Only Death)" at bounding box center [334, 130] width 109 height 20
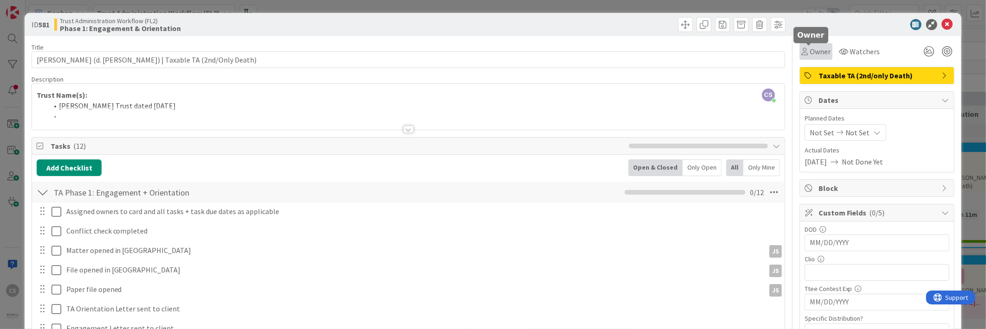
click at [582, 52] on span "Owner" at bounding box center [820, 51] width 21 height 11
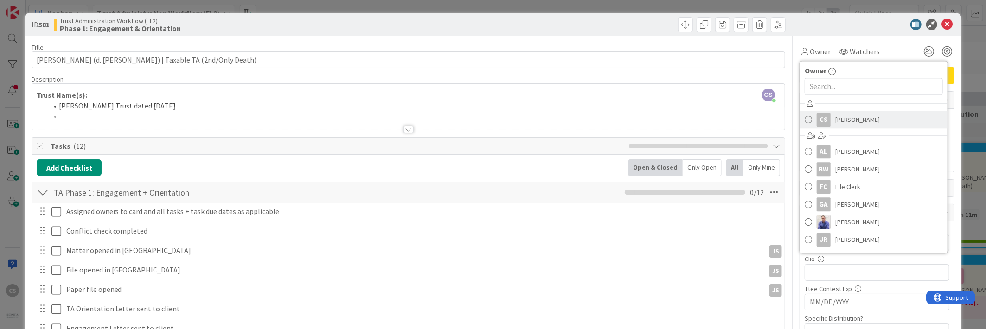
click at [582, 119] on div "CS" at bounding box center [824, 120] width 14 height 14
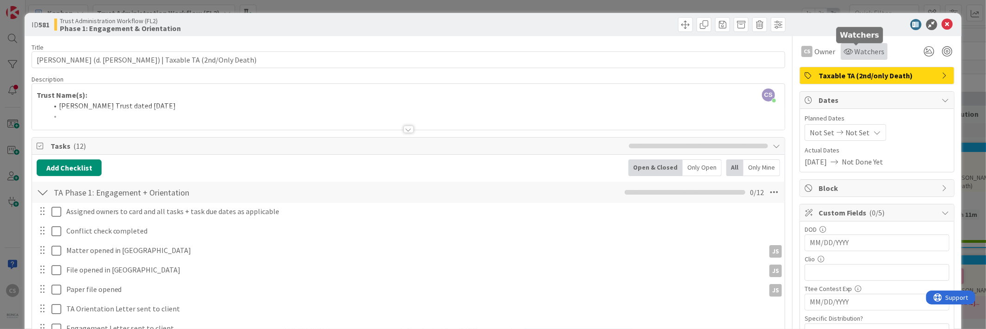
click at [582, 50] on span "Watchers" at bounding box center [870, 51] width 30 height 11
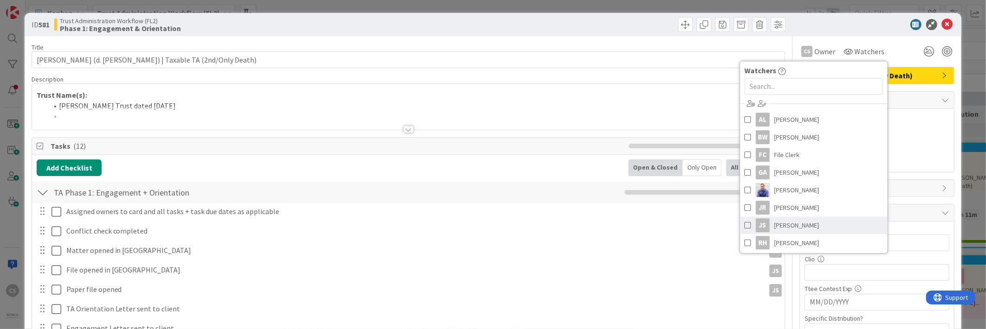
click at [582, 223] on link "JS Julie Stuart" at bounding box center [813, 226] width 147 height 18
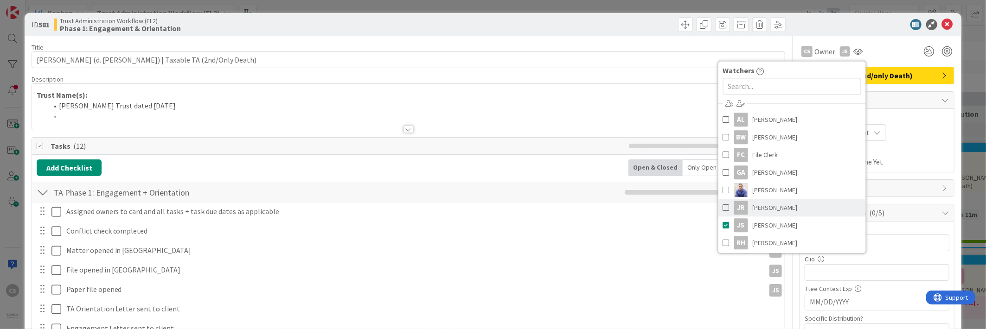
click at [582, 210] on div "JR" at bounding box center [741, 208] width 14 height 14
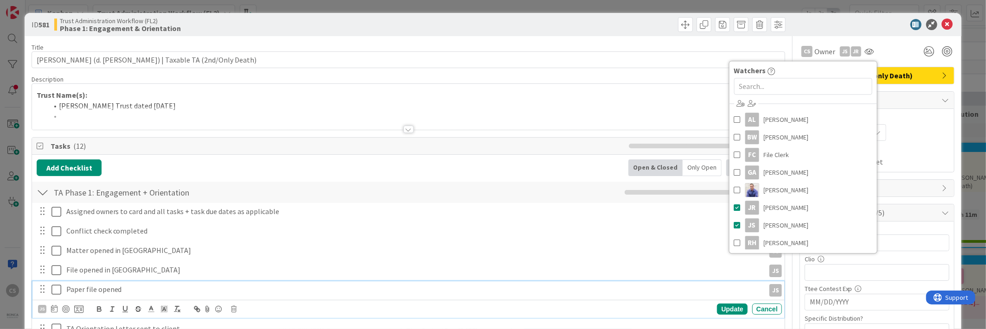
click at [582, 295] on div "Paper file opened" at bounding box center [414, 290] width 702 height 16
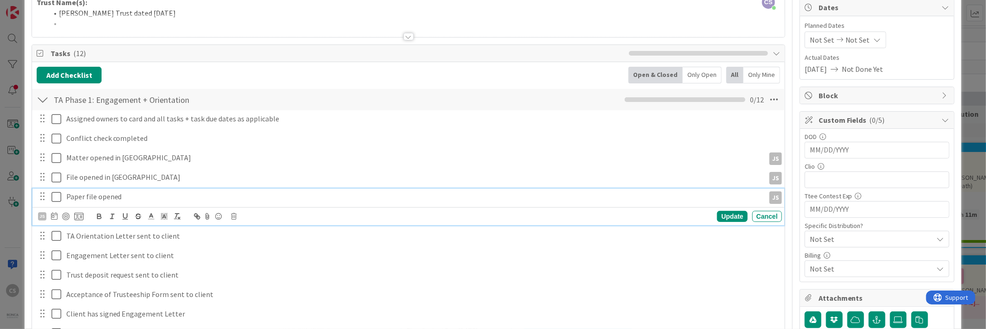
scroll to position [46, 0]
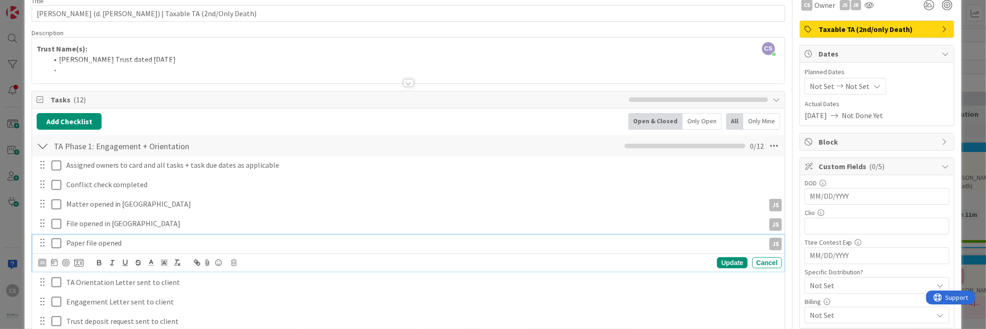
click at [582, 88] on icon at bounding box center [839, 86] width 11 height 6
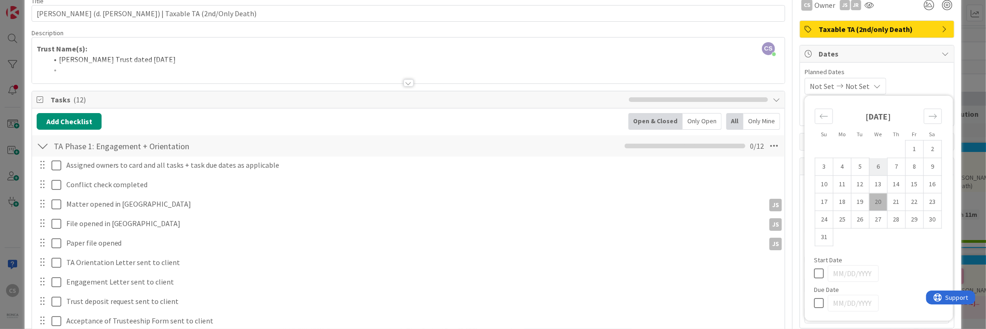
click at [582, 165] on td "6" at bounding box center [878, 167] width 18 height 18
click at [582, 251] on div "Paper file opened JS JS Update Cancel" at bounding box center [408, 243] width 752 height 17
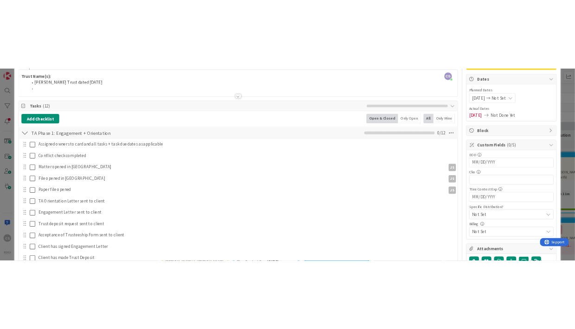
scroll to position [93, 0]
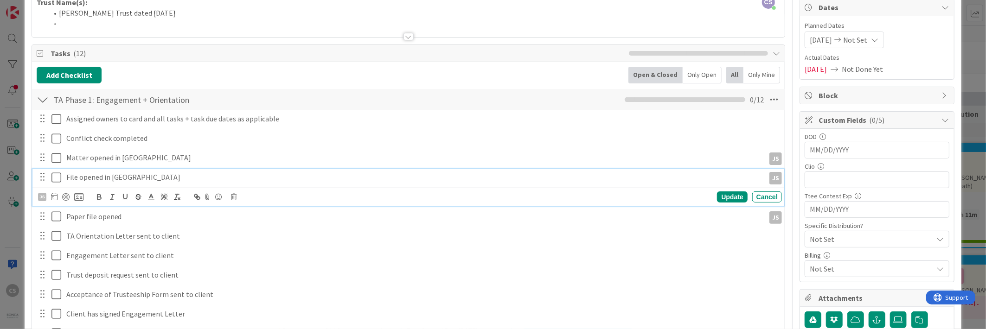
click at [582, 173] on p "File opened in Share Drive" at bounding box center [413, 177] width 695 height 11
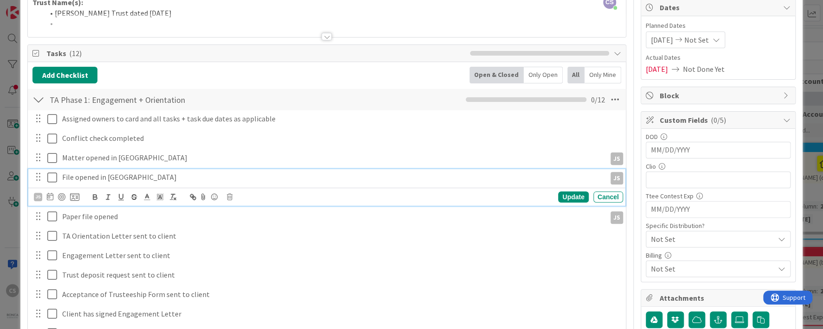
click at [582, 151] on input "MM/DD/YYYY" at bounding box center [718, 150] width 135 height 16
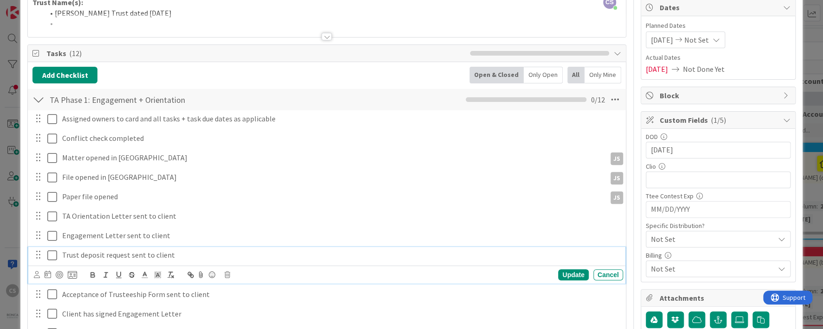
click at [562, 251] on p "Trust deposit request sent to client" at bounding box center [340, 255] width 557 height 11
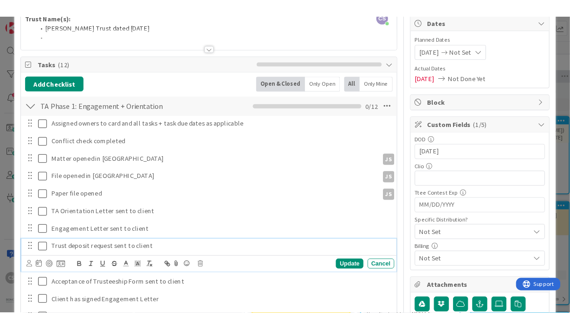
scroll to position [104, 0]
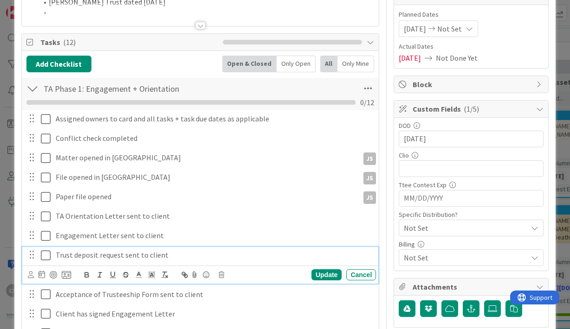
click at [421, 147] on input "MM/DD/YYYY" at bounding box center [471, 139] width 135 height 16
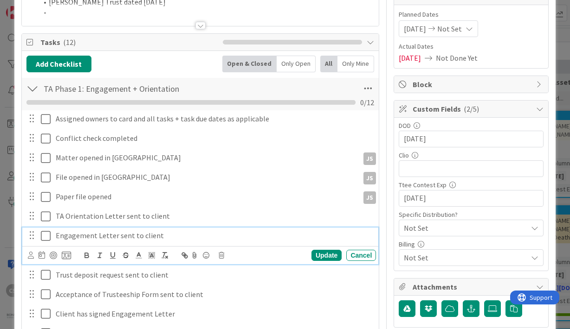
click at [308, 236] on p "Engagement Letter sent to client" at bounding box center [214, 236] width 316 height 11
click at [173, 59] on div "Add Checklist Open & Closed Only Open All Only Mine" at bounding box center [200, 64] width 348 height 17
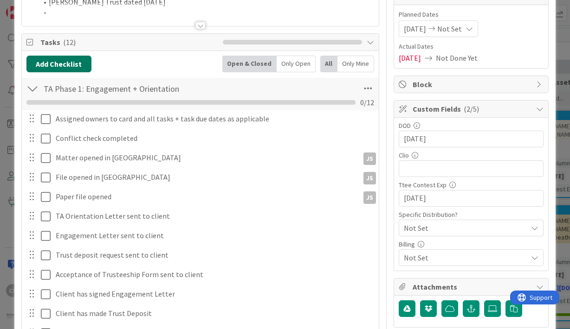
click at [55, 63] on button "Add Checklist" at bounding box center [58, 64] width 65 height 17
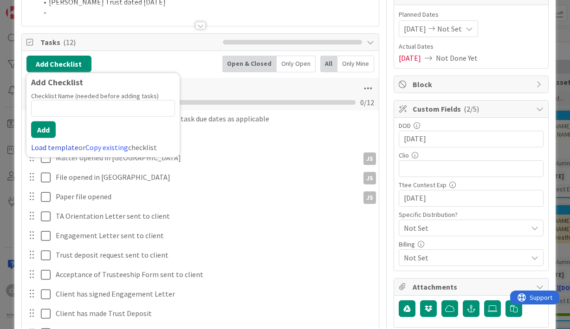
click at [57, 148] on link "Load template" at bounding box center [54, 147] width 47 height 9
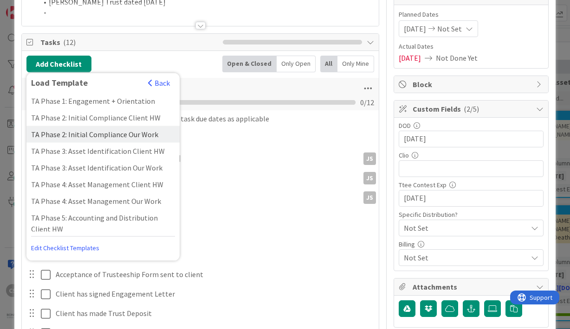
click at [52, 136] on div "TA Phase 2: Initial Compliance Our Work" at bounding box center [102, 134] width 153 height 17
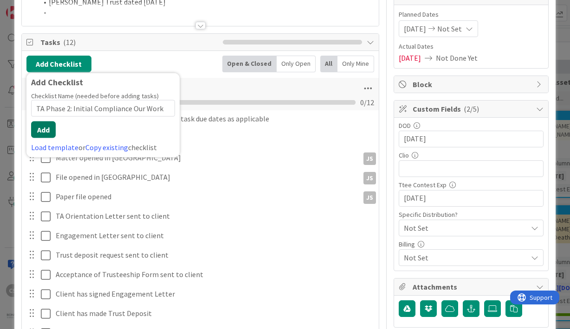
click at [42, 131] on button "Add" at bounding box center [43, 130] width 25 height 17
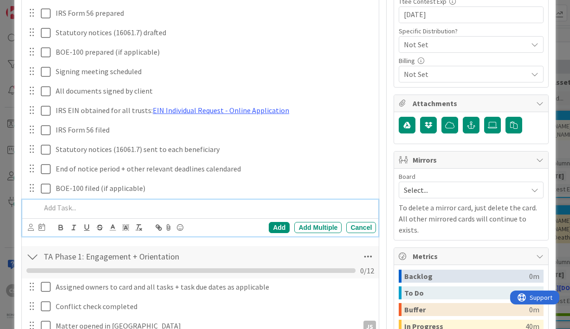
scroll to position [284, 0]
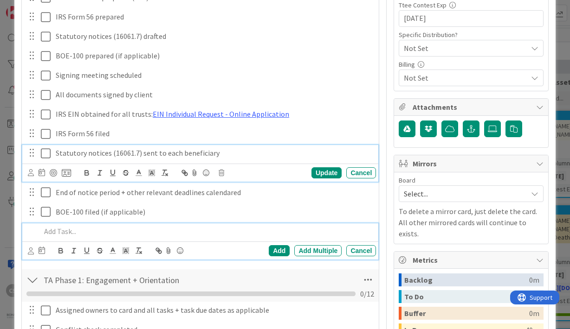
click at [45, 154] on icon at bounding box center [48, 153] width 14 height 11
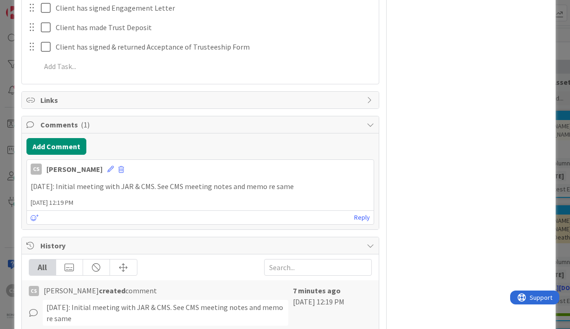
scroll to position [748, 0]
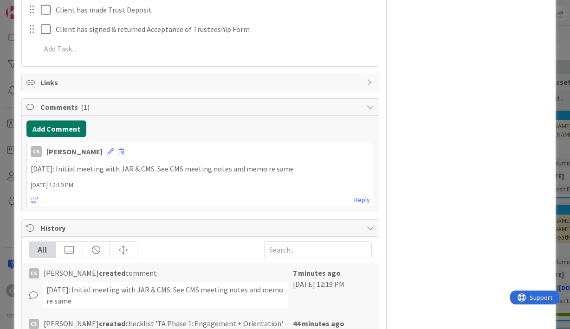
click at [55, 129] on button "Add Comment" at bounding box center [56, 129] width 60 height 17
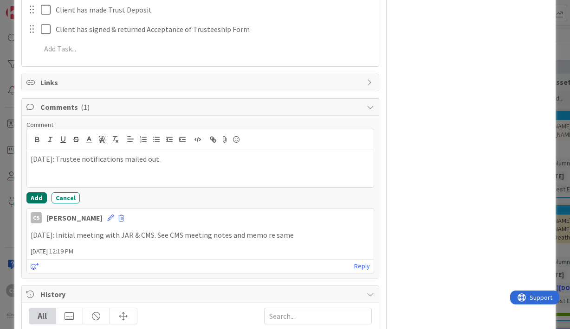
click at [32, 197] on button "Add" at bounding box center [36, 197] width 20 height 11
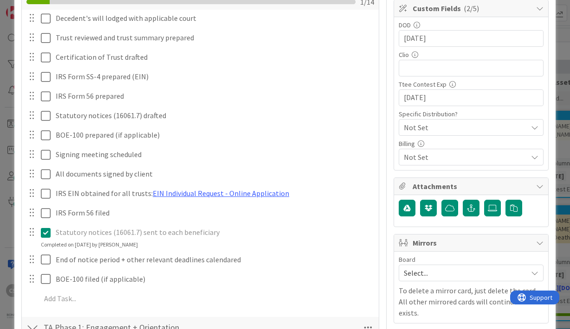
scroll to position [233, 0]
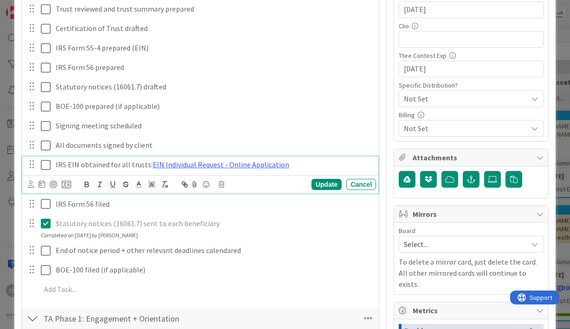
click at [44, 165] on icon at bounding box center [48, 165] width 14 height 11
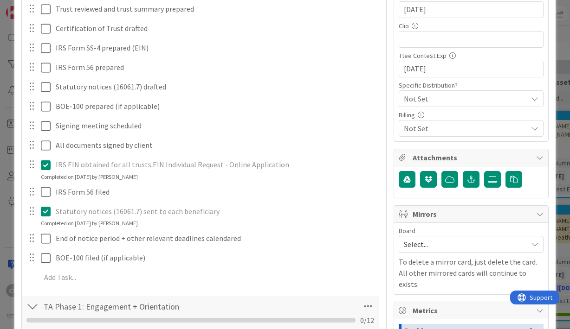
click at [305, 167] on p "IRS EIN obtained for all trusts: EIN Individual Request - Online Application" at bounding box center [214, 165] width 316 height 11
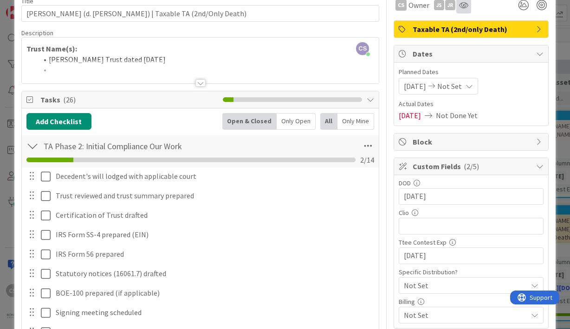
scroll to position [0, 0]
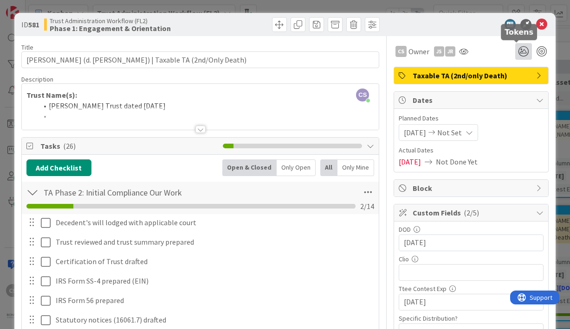
click at [518, 53] on icon at bounding box center [523, 51] width 17 height 17
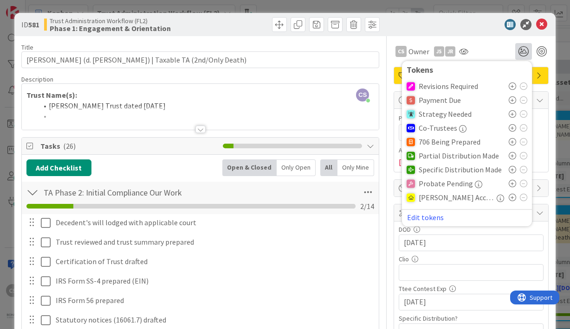
click at [444, 26] on div at bounding box center [466, 24] width 164 height 11
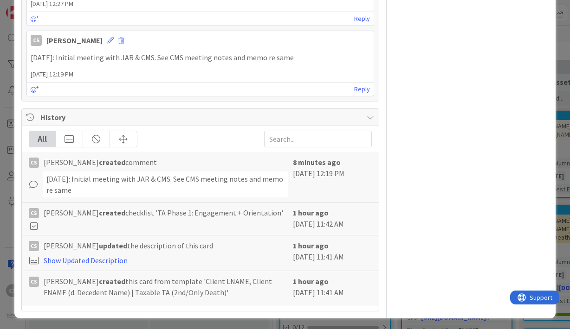
scroll to position [844, 0]
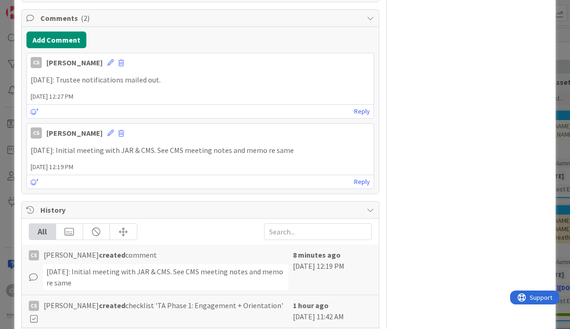
click at [62, 151] on p "8/6/2025: Initial meeting with JAR & CMS. See CMS meeting notes and memo re same" at bounding box center [201, 150] width 340 height 11
click at [111, 130] on icon at bounding box center [110, 133] width 6 height 6
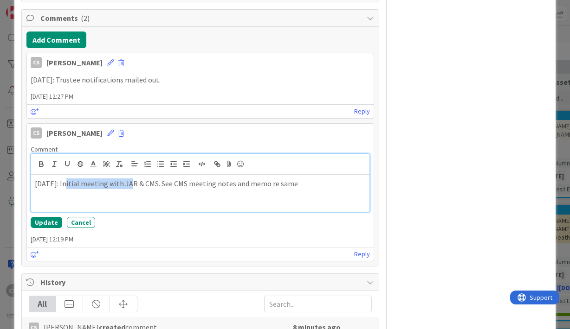
drag, startPoint x: 65, startPoint y: 182, endPoint x: 126, endPoint y: 182, distance: 61.2
click at [126, 182] on p "8/6/2025: Initial meeting with JAR & CMS. See CMS meeting notes and memo re same" at bounding box center [200, 184] width 331 height 11
click at [97, 183] on p "8/6/2025: JAR & CMS. See CMS meeting notes and memo re same" at bounding box center [200, 184] width 331 height 11
click at [142, 180] on p "8/6/2025: JAR & CMS meeting with Trustee Van Til. See CMS meeting notes and mem…" at bounding box center [200, 184] width 331 height 11
click at [187, 182] on p "8/6/2025: JAR & CMS meeting with Client/Trustee Van Til. See CMS meeting notes …" at bounding box center [200, 189] width 331 height 21
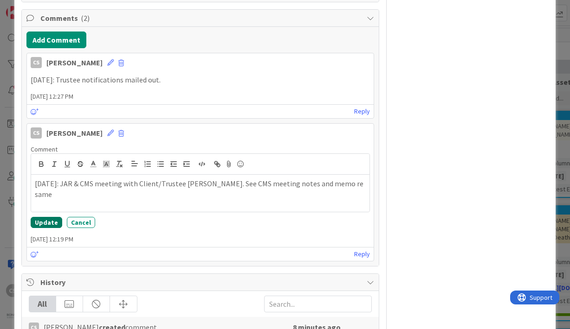
click at [46, 219] on button "Update" at bounding box center [47, 222] width 32 height 11
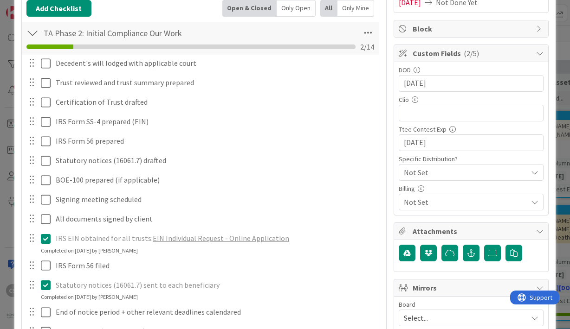
scroll to position [148, 0]
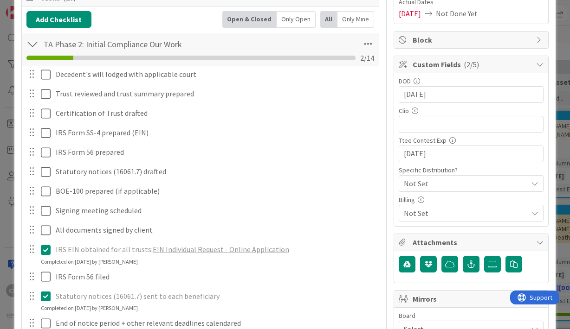
click at [531, 180] on icon at bounding box center [534, 183] width 7 height 7
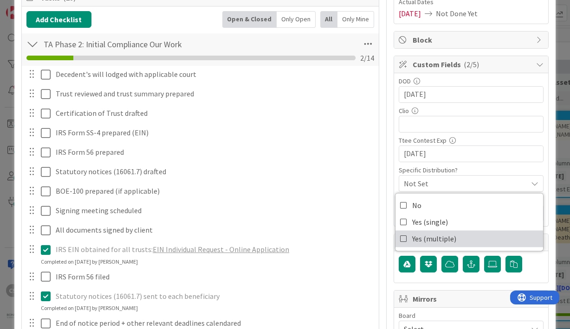
click at [400, 236] on icon at bounding box center [403, 239] width 7 height 14
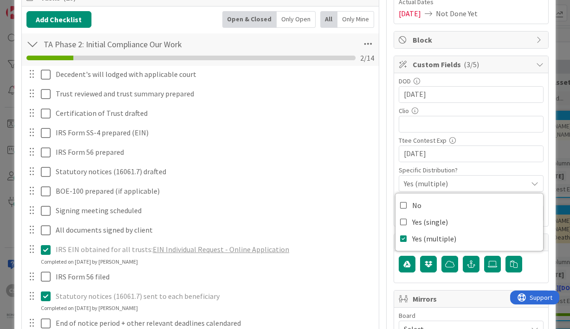
click at [351, 262] on div "IRS EIN obtained for all trusts: EIN Individual Request - Online Application Up…" at bounding box center [200, 254] width 356 height 25
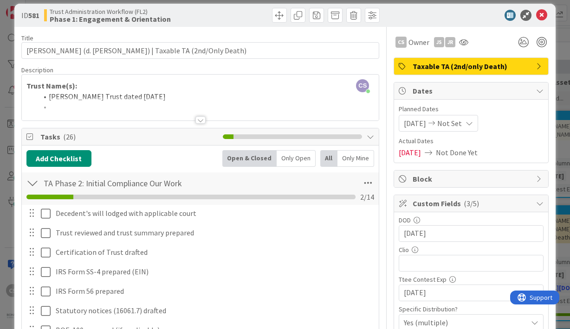
scroll to position [0, 0]
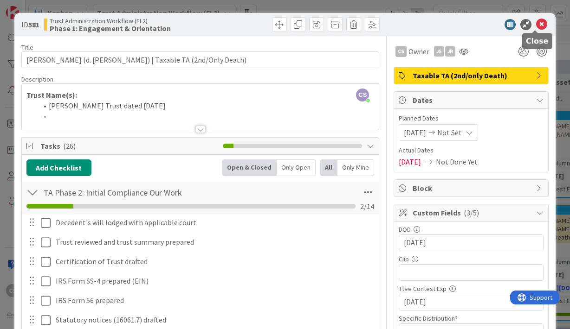
click at [536, 24] on icon at bounding box center [541, 24] width 11 height 11
